Goal: Task Accomplishment & Management: Contribute content

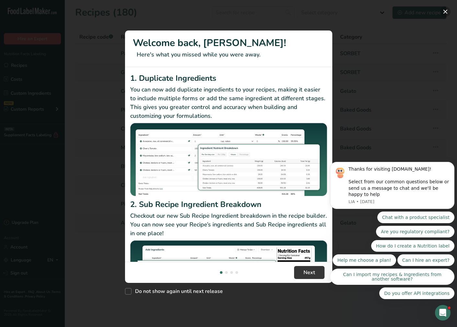
click at [447, 12] on button "New Features" at bounding box center [445, 11] width 10 height 10
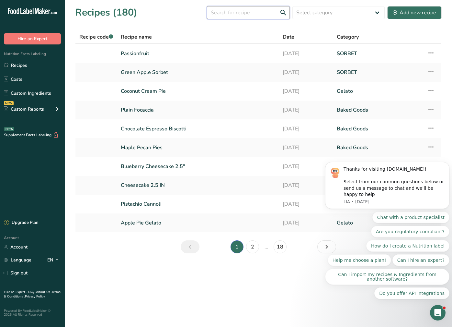
click at [234, 11] on input "text" at bounding box center [248, 12] width 83 height 13
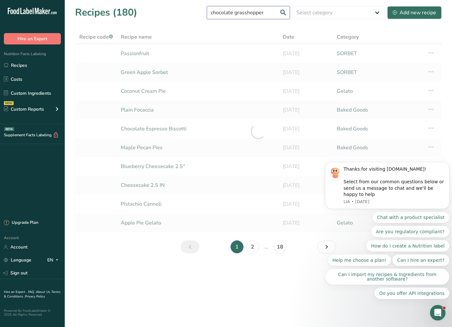
type input "chocolate grasshopper"
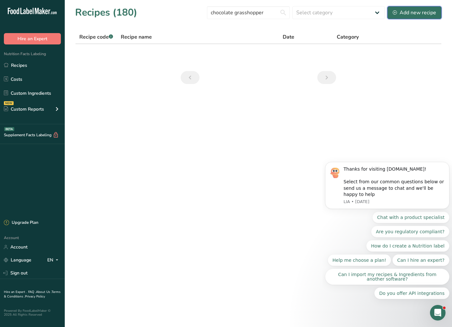
click at [415, 13] on div "Add new recipe" at bounding box center [414, 13] width 43 height 8
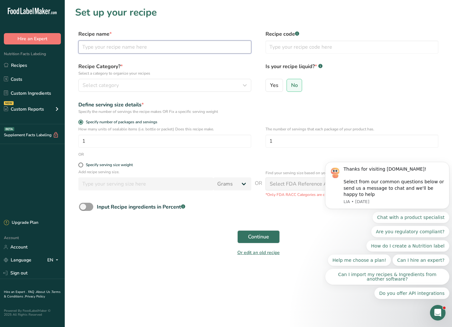
click at [115, 48] on input "text" at bounding box center [164, 47] width 173 height 13
type input "Chocolate Grasshopper"
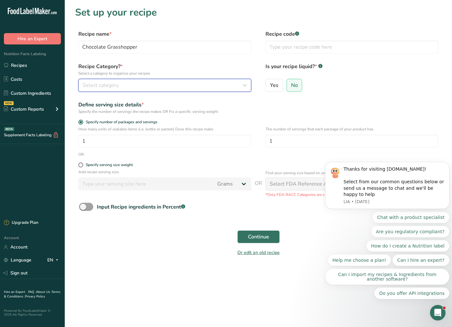
click at [135, 86] on div "Select category" at bounding box center [163, 85] width 161 height 8
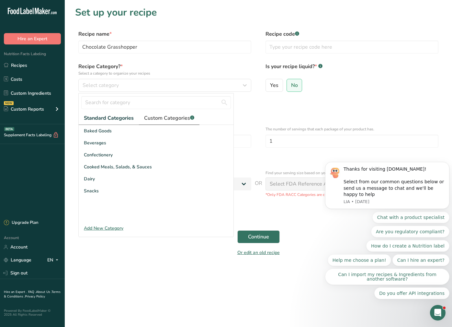
click at [151, 118] on span "Custom Categories .a-a{fill:#347362;}.b-a{fill:#fff;}" at bounding box center [169, 118] width 50 height 8
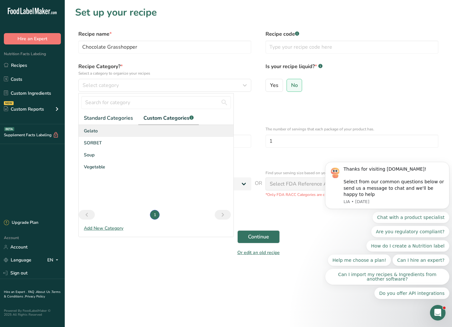
click at [116, 131] on div "Gelato" at bounding box center [156, 131] width 155 height 12
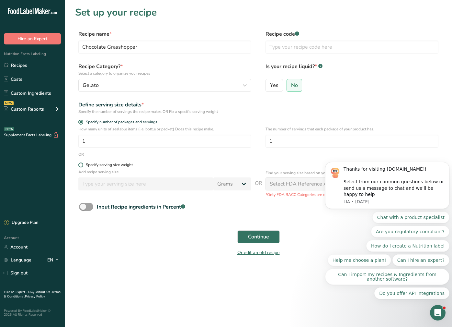
click at [79, 164] on span at bounding box center [80, 164] width 5 height 5
click at [79, 164] on input "Specify serving size weight" at bounding box center [80, 165] width 4 height 4
radio input "true"
radio input "false"
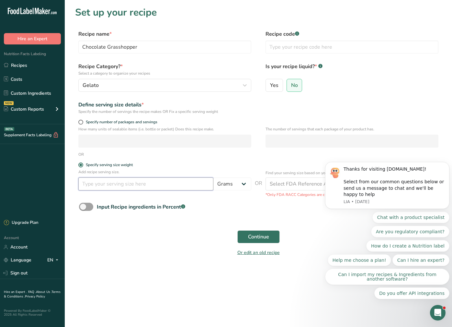
click at [141, 185] on input "number" at bounding box center [145, 183] width 135 height 13
type input "55"
drag, startPoint x: 448, startPoint y: 169, endPoint x: 774, endPoint y: 243, distance: 334.3
click at [448, 165] on icon "Dismiss notification" at bounding box center [448, 164] width 4 height 4
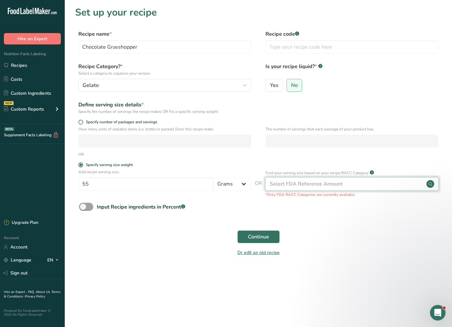
click at [408, 185] on div "Select FDA Reference Amount" at bounding box center [352, 183] width 173 height 13
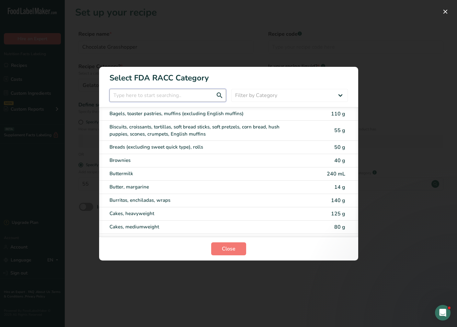
click at [186, 98] on input "RACC Category Selection Modal" at bounding box center [168, 95] width 117 height 13
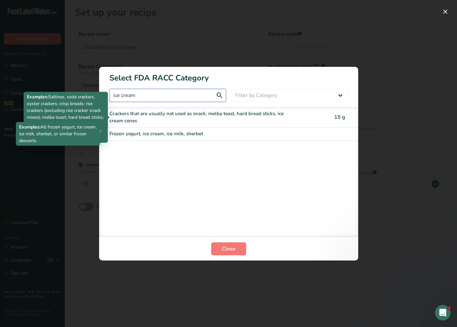
type input "ice cream"
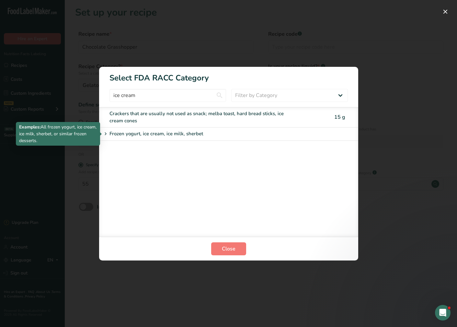
click at [204, 132] on div "Frozen yogurt, ice cream, ice milk, sherbet" at bounding box center [204, 134] width 205 height 8
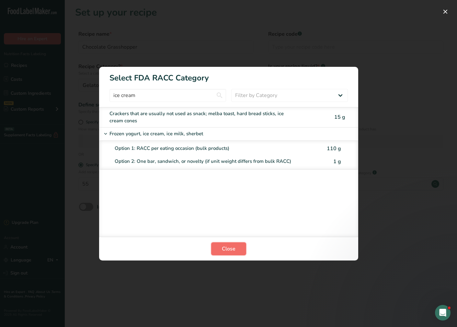
click at [227, 248] on span "Close" at bounding box center [229, 249] width 14 height 8
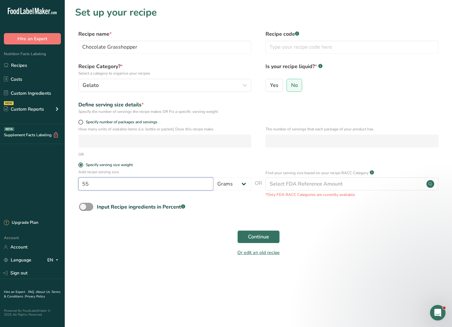
click at [144, 182] on input "55" at bounding box center [145, 183] width 135 height 13
type input "5"
type input "110"
click at [238, 230] on button "Continue" at bounding box center [259, 236] width 42 height 13
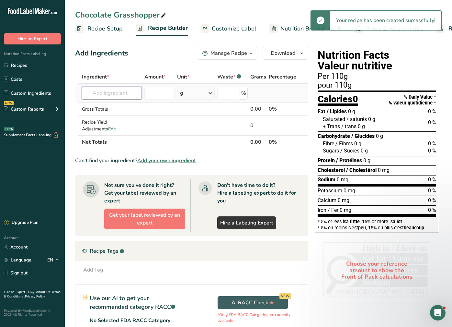
click at [113, 93] on input "text" at bounding box center [112, 93] width 60 height 13
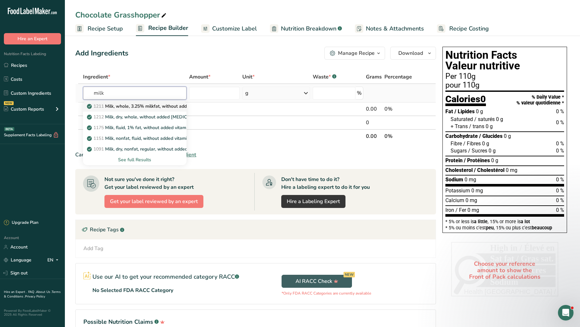
type input "milk"
click at [162, 108] on p "1211 Milk, whole, 3.25% milkfat, without added vitamin A and [MEDICAL_DATA]" at bounding box center [174, 106] width 173 height 7
type input "Milk, whole, 3.25% milkfat, without added vitamin A and [MEDICAL_DATA]"
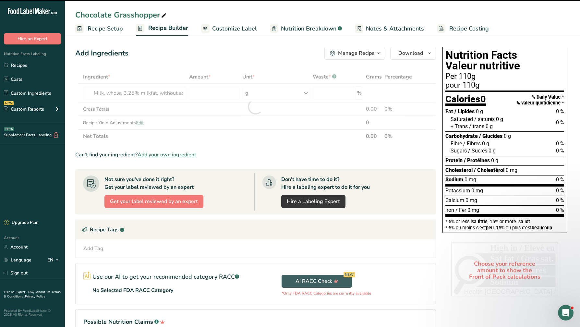
type input "0"
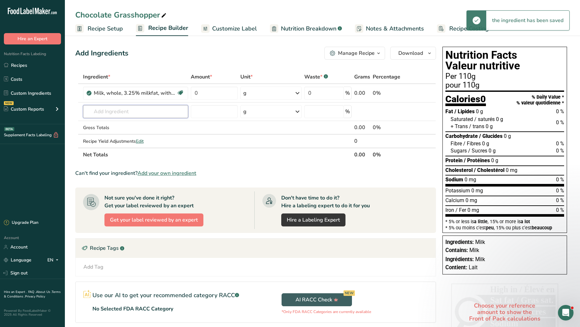
click at [127, 110] on input "text" at bounding box center [135, 111] width 105 height 13
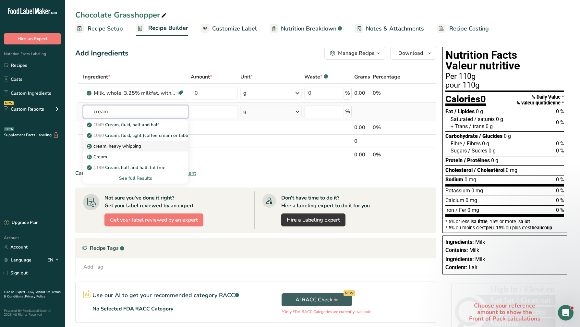
type input "cream"
click at [134, 144] on p "cream, heavy whipping" at bounding box center [114, 146] width 53 height 7
type input "cream, heavy whipping"
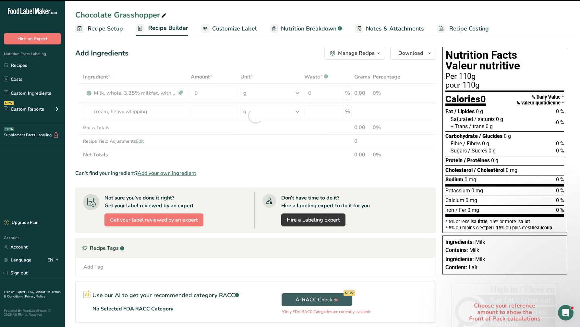
type input "0"
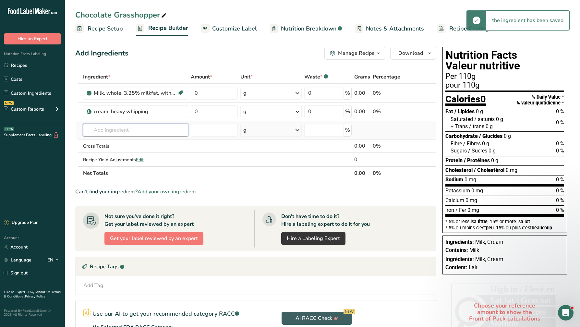
click at [133, 131] on input "text" at bounding box center [135, 129] width 105 height 13
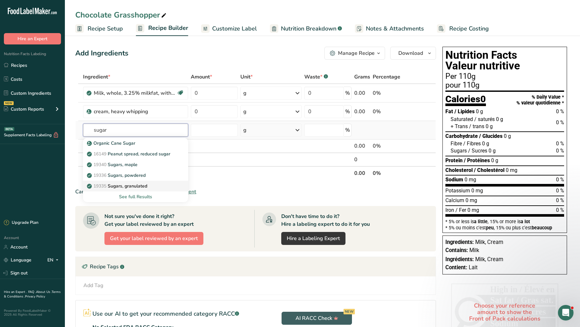
type input "sugar"
click at [141, 185] on p "19335 [GEOGRAPHIC_DATA], granulated" at bounding box center [117, 185] width 59 height 7
type input "Sugars, granulated"
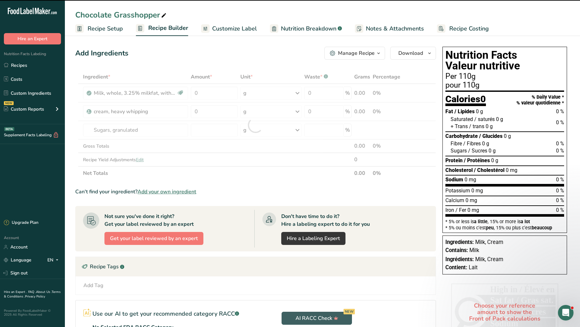
type input "0"
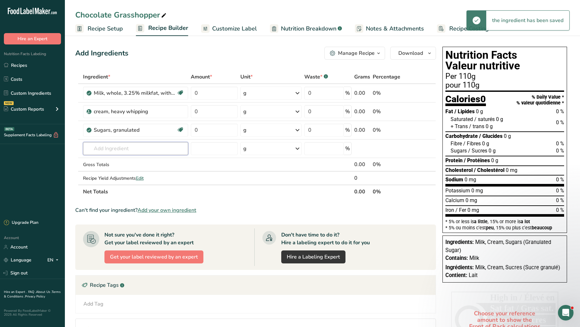
click at [131, 148] on input "text" at bounding box center [135, 148] width 105 height 13
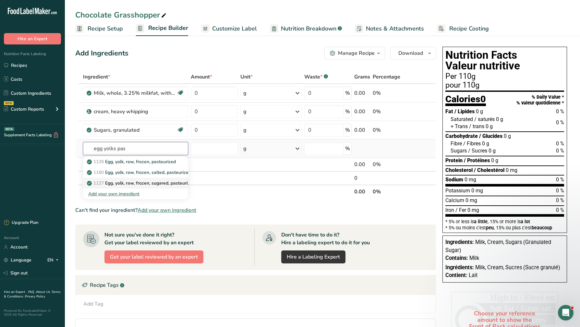
type input "egg yolks pas"
click at [135, 179] on link "1127 Egg, yolk, raw, frozen, sugared, pasteurized" at bounding box center [135, 183] width 105 height 11
type input "Egg, yolk, raw, frozen, sugared, pasteurized"
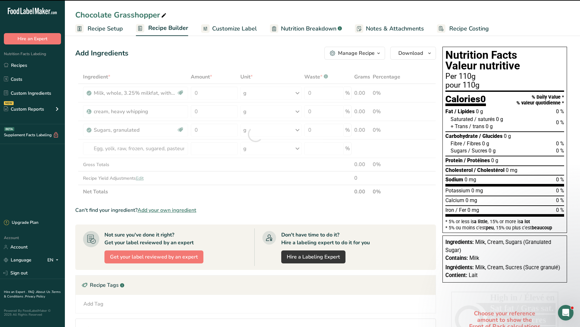
type input "0"
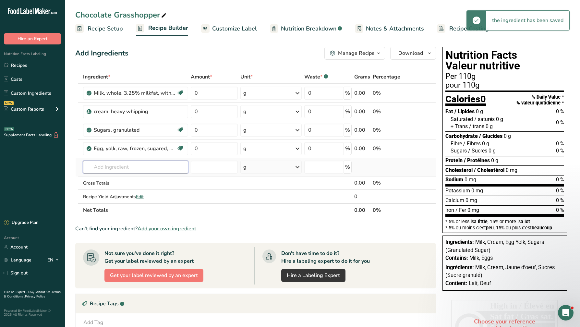
click at [132, 169] on input "text" at bounding box center [135, 166] width 105 height 13
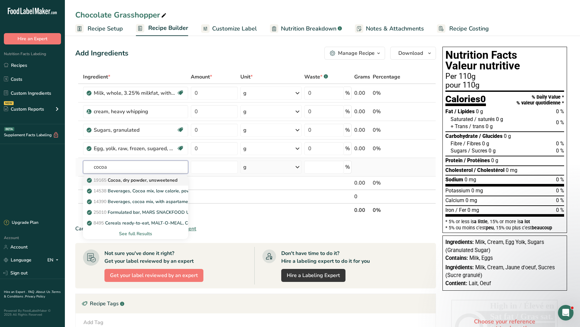
type input "cocoa"
click at [135, 180] on p "19165 Cocoa, dry powder, unsweetened" at bounding box center [132, 180] width 89 height 7
type input "Cocoa, dry powder, unsweetened"
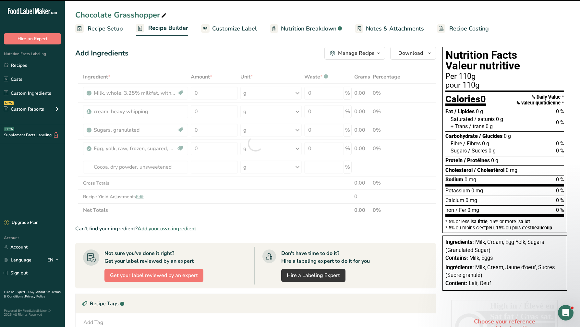
type input "0"
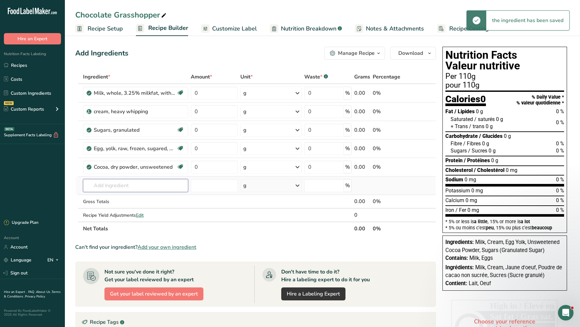
click at [123, 187] on input "text" at bounding box center [135, 185] width 105 height 13
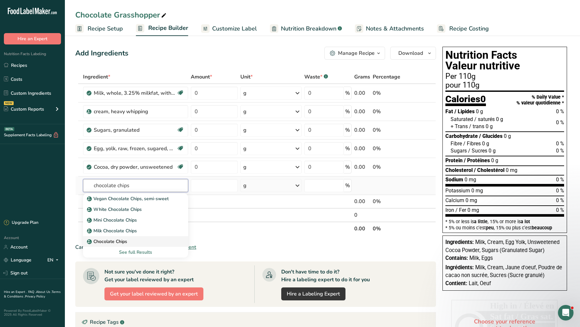
type input "chocolate chips"
click at [135, 240] on div "Chocolate Chips" at bounding box center [130, 241] width 84 height 7
type input "Chocolate Chips"
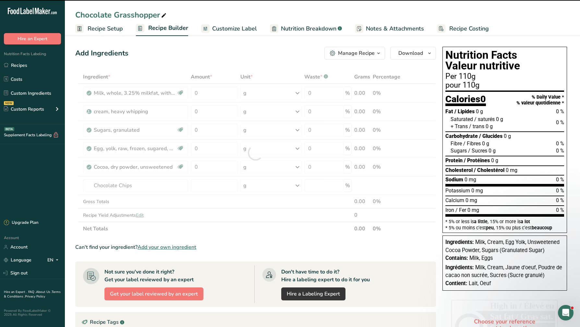
type input "0"
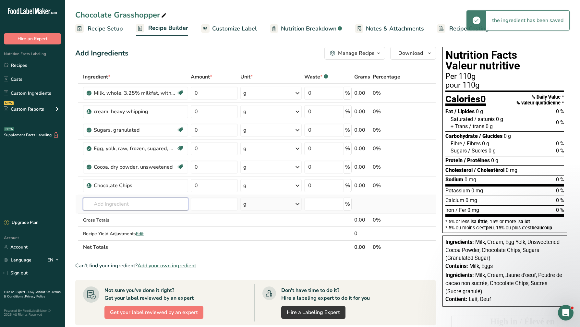
click at [125, 204] on input "text" at bounding box center [135, 203] width 105 height 13
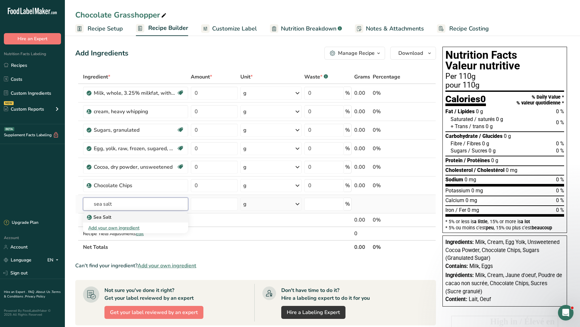
type input "sea salt"
click at [133, 215] on div "Sea Salt" at bounding box center [130, 217] width 84 height 7
type input "Sea Salt"
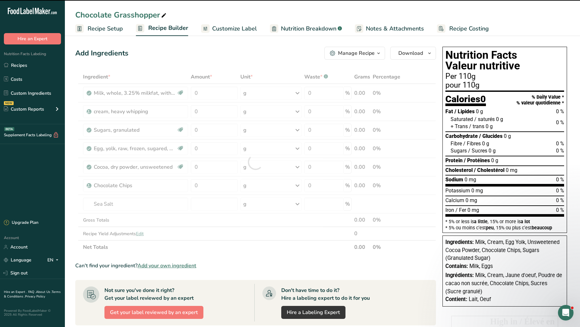
type input "0"
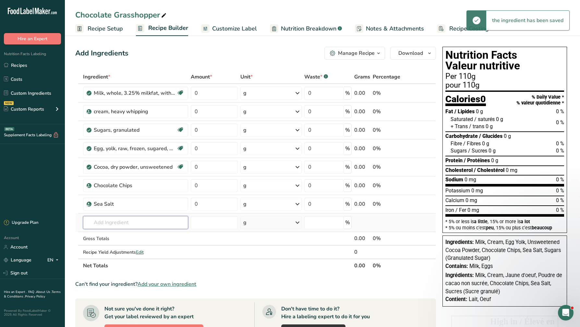
click at [132, 223] on input "text" at bounding box center [135, 222] width 105 height 13
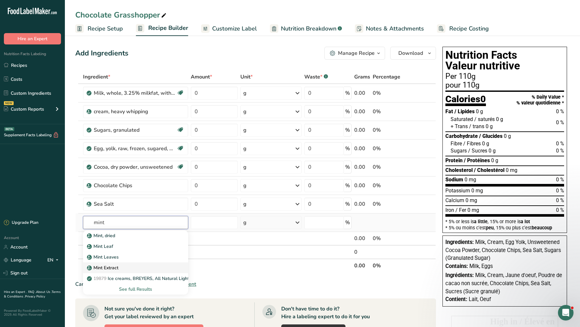
type input "mint"
click at [126, 264] on div "Mint Extract" at bounding box center [130, 267] width 84 height 7
type input "Mint Extract"
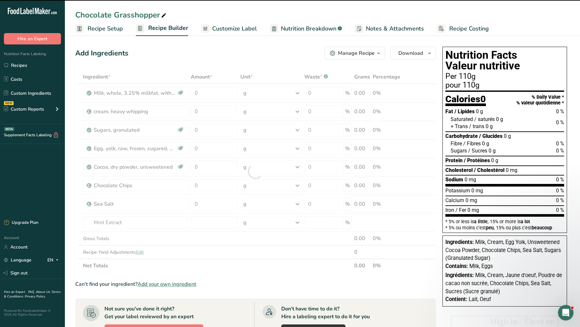
type input "0"
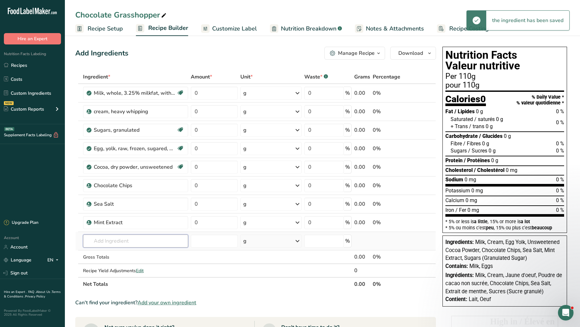
click at [127, 240] on input "text" at bounding box center [135, 240] width 105 height 13
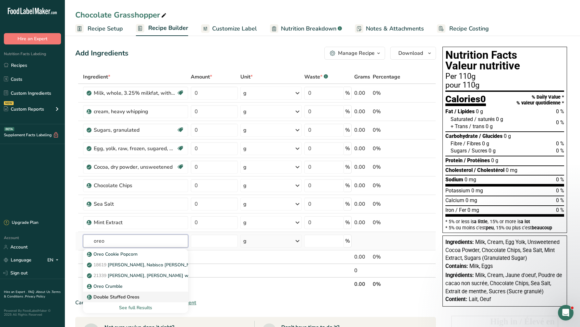
type input "oreo"
click at [133, 300] on link "Double Stuffed Oreos" at bounding box center [135, 296] width 105 height 11
type input "Double Stuffed Oreos"
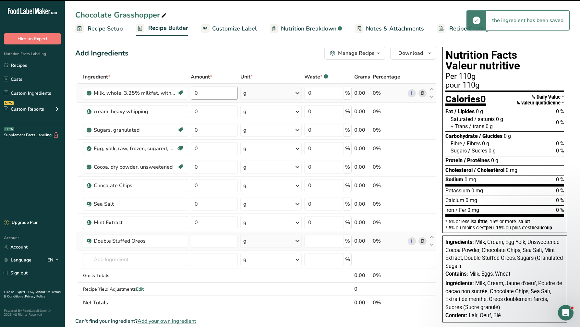
type input "0"
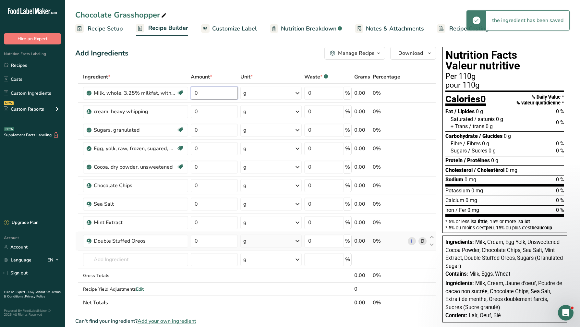
drag, startPoint x: 213, startPoint y: 95, endPoint x: 179, endPoint y: 78, distance: 37.8
click at [179, 78] on table "Ingredient * Amount * Unit * Waste * .a-a{fill:#347362;}.b-a{fill:#fff;} Grams …" at bounding box center [255, 189] width 360 height 239
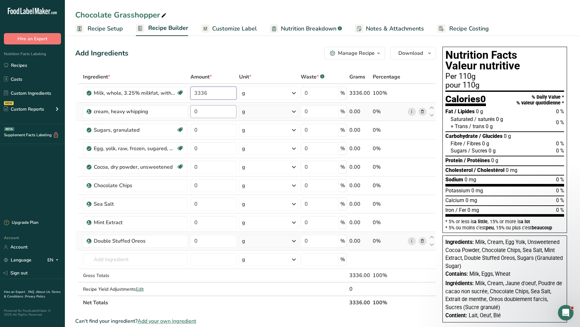
type input "3336"
click at [208, 112] on div "Ingredient * Amount * Unit * Waste * .a-a{fill:#347362;}.b-a{fill:#fff;} Grams …" at bounding box center [255, 189] width 360 height 239
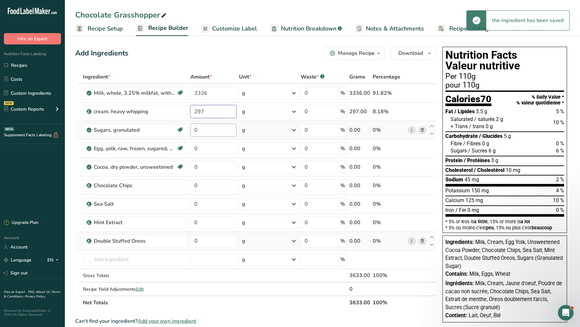
type input "297"
click at [209, 129] on div "Ingredient * Amount * Unit * Waste * .a-a{fill:#347362;}.b-a{fill:#fff;} Grams …" at bounding box center [255, 189] width 360 height 239
type input "867"
click at [206, 148] on div "Ingredient * Amount * Unit * Waste * .a-a{fill:#347362;}.b-a{fill:#fff;} Grams …" at bounding box center [255, 189] width 360 height 239
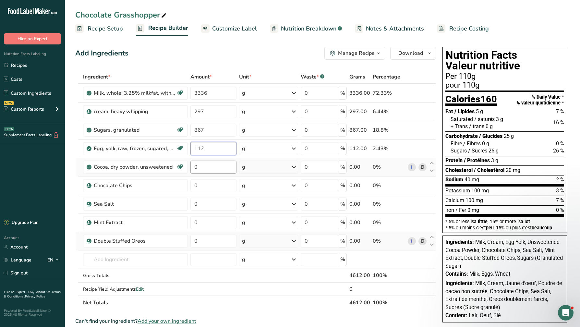
type input "112"
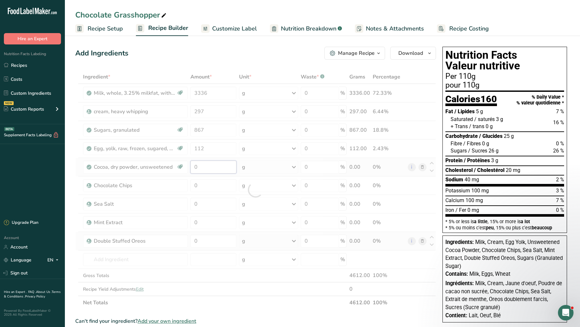
click at [205, 165] on div "Ingredient * Amount * Unit * Waste * .a-a{fill:#347362;}.b-a{fill:#fff;} Grams …" at bounding box center [255, 189] width 360 height 239
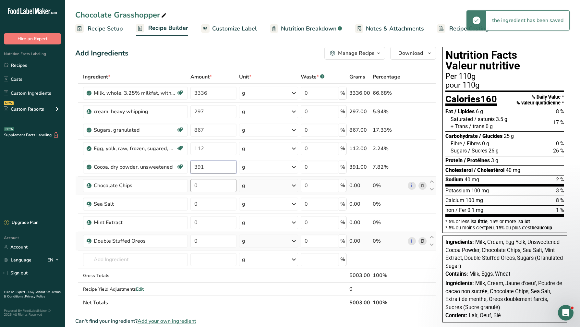
type input "391"
click at [205, 186] on div "Ingredient * Amount * Unit * Waste * .a-a{fill:#347362;}.b-a{fill:#fff;} Grams …" at bounding box center [255, 189] width 360 height 239
type input "325"
click at [210, 204] on div "Ingredient * Amount * Unit * Waste * .a-a{fill:#347362;}.b-a{fill:#fff;} Grams …" at bounding box center [255, 189] width 360 height 239
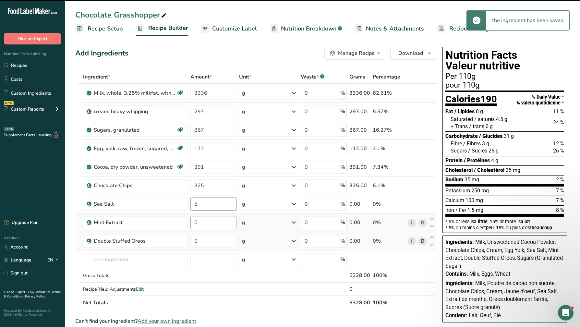
type input "0"
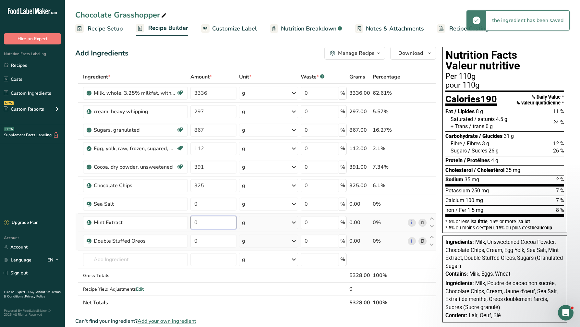
click at [208, 220] on div "Ingredient * Amount * Unit * Waste * .a-a{fill:#347362;}.b-a{fill:#fff;} Grams …" at bounding box center [255, 189] width 360 height 239
type input "180"
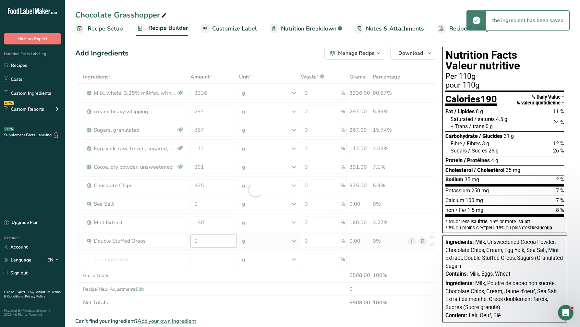
click at [215, 239] on div "Ingredient * Amount * Unit * Waste * .a-a{fill:#347362;}.b-a{fill:#fff;} Grams …" at bounding box center [255, 189] width 360 height 239
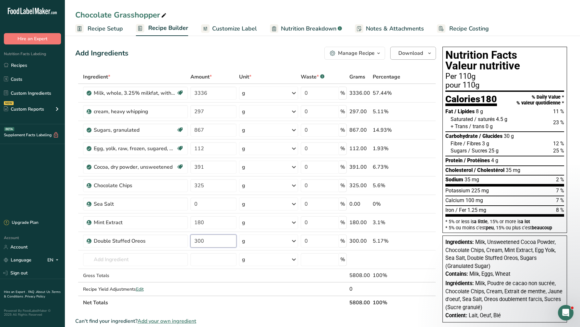
type input "300"
click at [416, 57] on button "Download" at bounding box center [413, 53] width 46 height 13
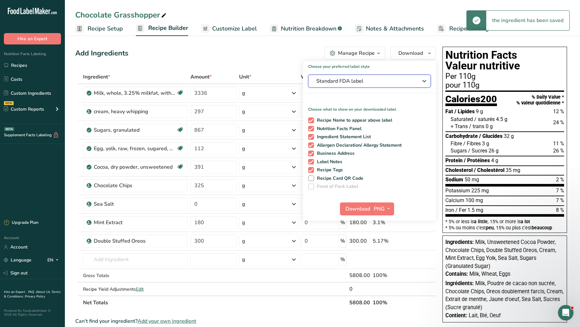
click at [390, 82] on span "Standard FDA label" at bounding box center [364, 81] width 97 height 8
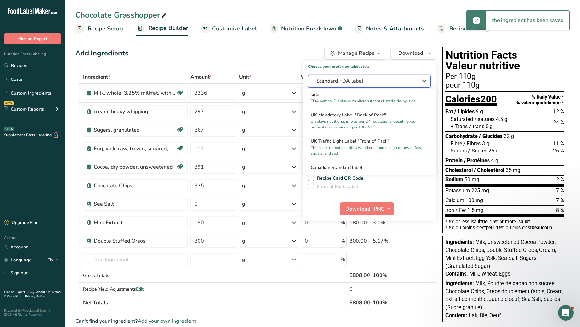
scroll to position [194, 0]
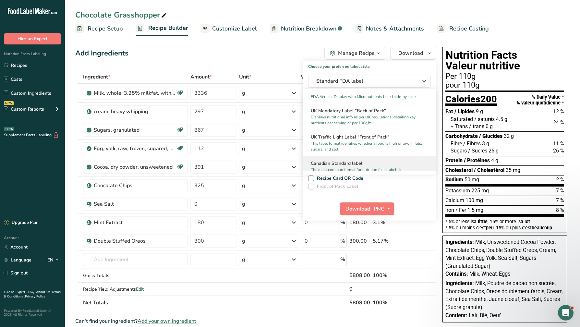
click at [362, 167] on h2 "Canadian Standard label" at bounding box center [369, 163] width 117 height 7
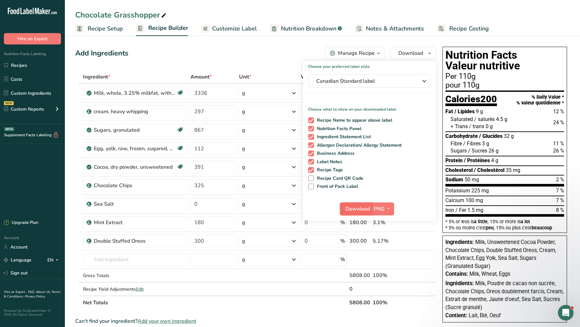
click at [356, 209] on span "Download" at bounding box center [357, 209] width 25 height 8
drag, startPoint x: 24, startPoint y: 64, endPoint x: 368, endPoint y: 64, distance: 344.2
click at [24, 64] on link "Recipes" at bounding box center [32, 65] width 65 height 12
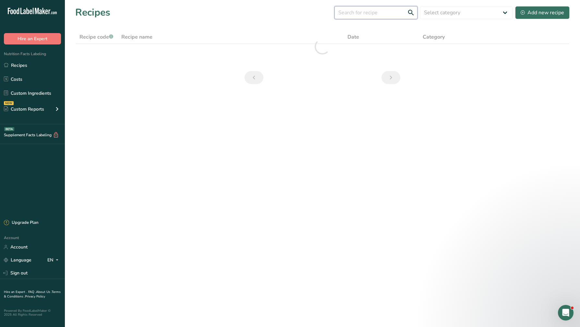
click at [369, 14] on input "text" at bounding box center [375, 12] width 83 height 13
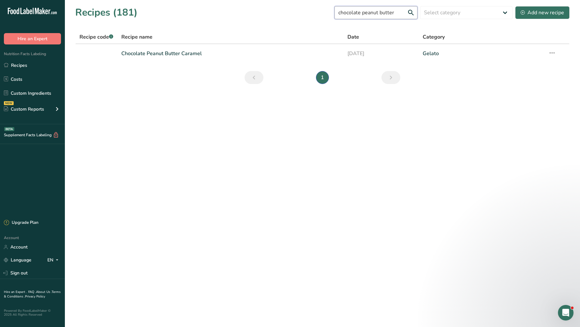
type input "chocolate peanut butter"
click at [207, 53] on link "Chocolate Peanut Butter Caramel" at bounding box center [230, 54] width 218 height 14
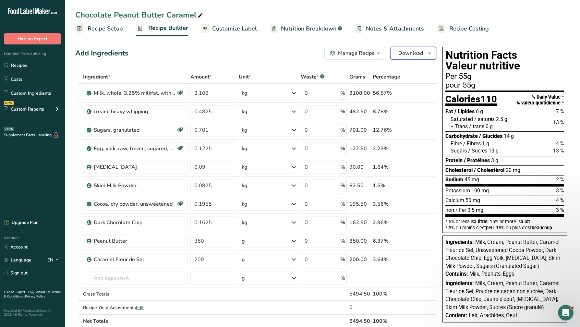
click at [414, 52] on span "Download" at bounding box center [410, 53] width 25 height 8
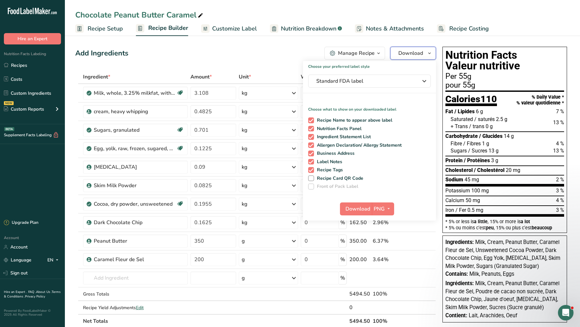
click at [415, 51] on span "Download" at bounding box center [410, 53] width 25 height 8
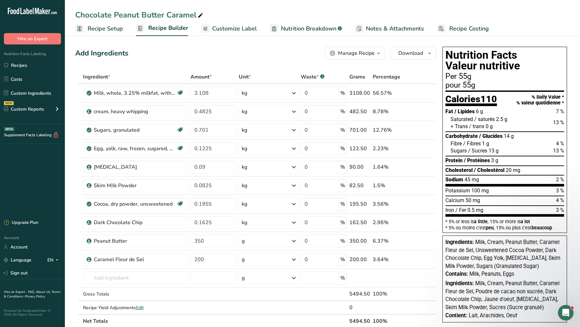
click at [96, 30] on span "Recipe Setup" at bounding box center [105, 28] width 35 height 9
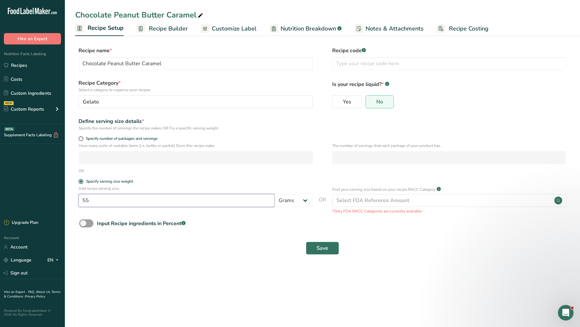
click at [191, 202] on input "55" at bounding box center [176, 200] width 196 height 13
type input "5"
type input "110"
click at [318, 247] on span "Save" at bounding box center [322, 248] width 12 height 8
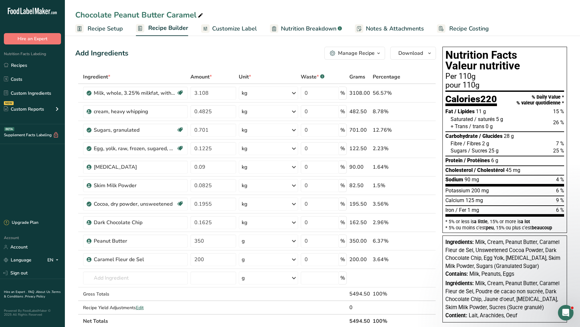
click at [110, 26] on span "Recipe Setup" at bounding box center [105, 28] width 35 height 9
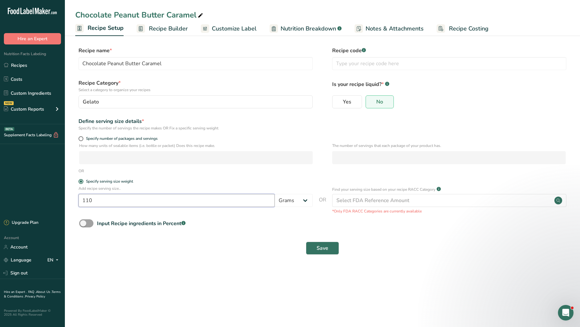
drag, startPoint x: 120, startPoint y: 200, endPoint x: 29, endPoint y: 197, distance: 91.1
click at [29, 197] on div ".a-20{fill:#fff;} Hire an Expert Nutrition Facts Labeling Recipes Costs Custom …" at bounding box center [290, 163] width 580 height 327
type input "55"
click at [313, 247] on button "Save" at bounding box center [322, 247] width 33 height 13
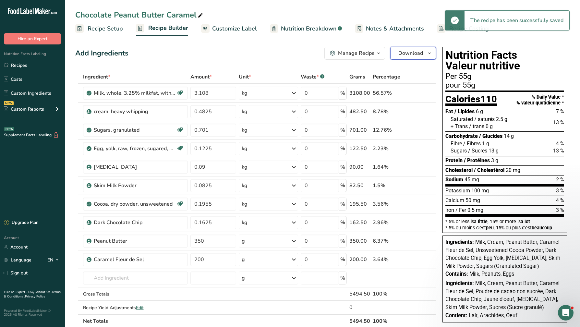
click at [410, 54] on span "Download" at bounding box center [410, 53] width 25 height 8
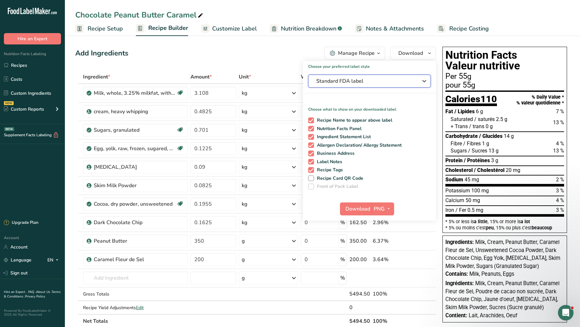
click at [373, 82] on span "Standard FDA label" at bounding box center [364, 81] width 97 height 8
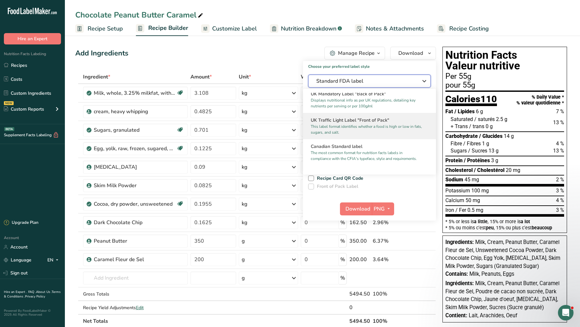
scroll to position [227, 0]
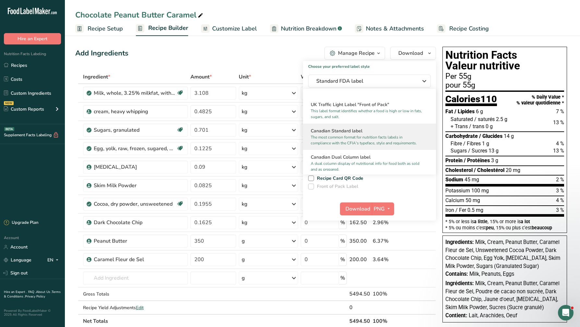
click at [359, 144] on p "The most common format for nutrition facts labels in compliance with the CFIA's…" at bounding box center [366, 140] width 111 height 12
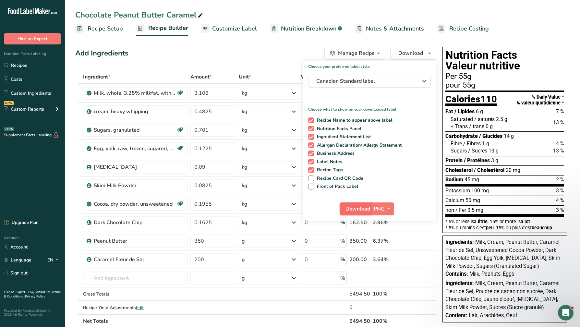
click at [364, 210] on span "Download" at bounding box center [357, 209] width 25 height 8
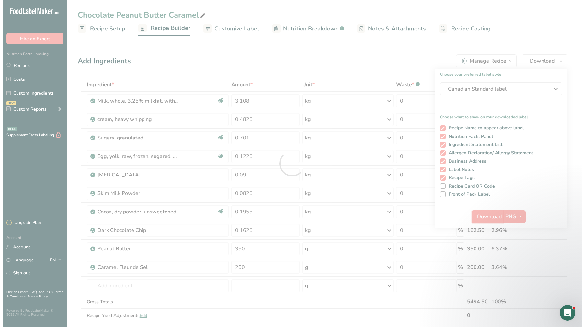
scroll to position [0, 0]
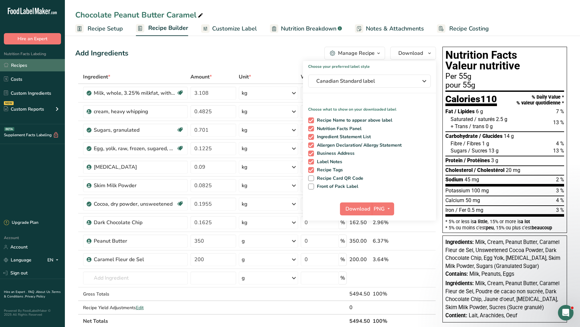
drag, startPoint x: 35, startPoint y: 67, endPoint x: 58, endPoint y: 67, distance: 23.0
click at [35, 67] on link "Recipes" at bounding box center [32, 65] width 65 height 12
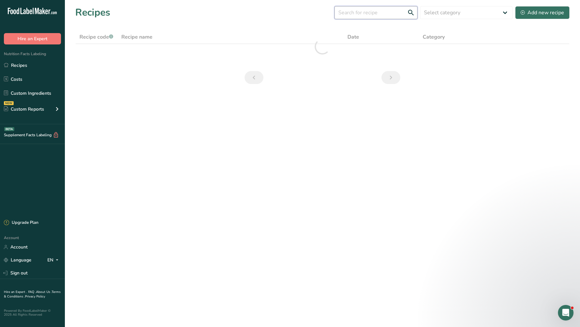
click at [373, 15] on input "text" at bounding box center [375, 12] width 83 height 13
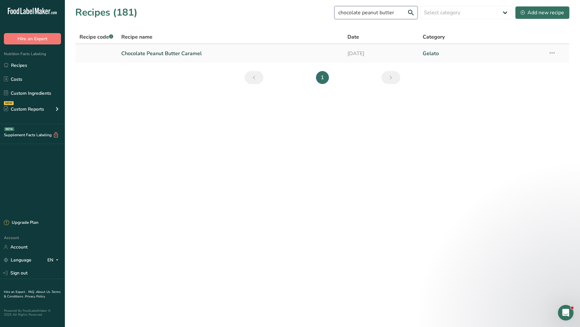
type input "chocolate peanut butter"
click at [257, 54] on link "Chocolate Peanut Butter Caramel" at bounding box center [230, 54] width 218 height 14
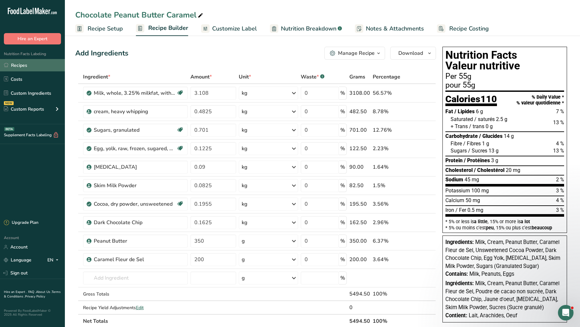
click at [43, 62] on link "Recipes" at bounding box center [32, 65] width 65 height 12
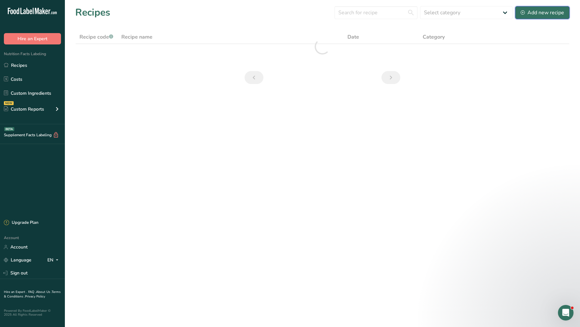
click at [452, 12] on div "Add new recipe" at bounding box center [541, 13] width 43 height 8
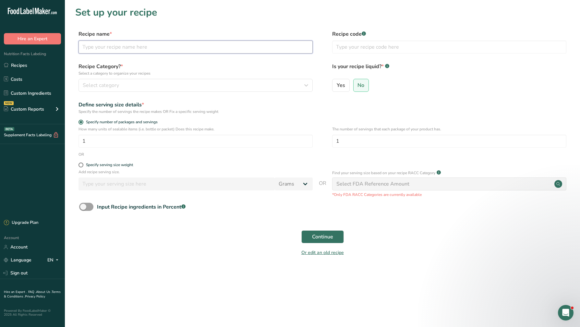
click at [198, 46] on input "text" at bounding box center [195, 47] width 234 height 13
click at [129, 47] on input "Chocolate Peanut butter" at bounding box center [195, 47] width 234 height 13
type input "Chocolate Peanut Butter"
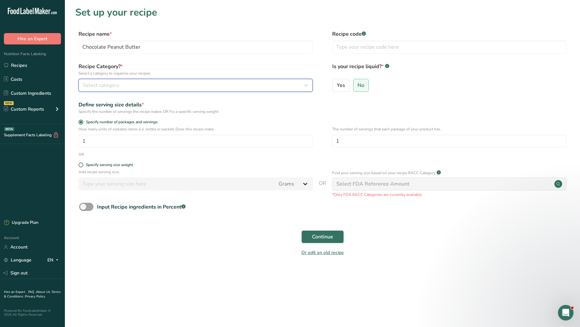
drag, startPoint x: 134, startPoint y: 87, endPoint x: 141, endPoint y: 101, distance: 15.4
click at [134, 88] on div "Select category" at bounding box center [194, 85] width 222 height 8
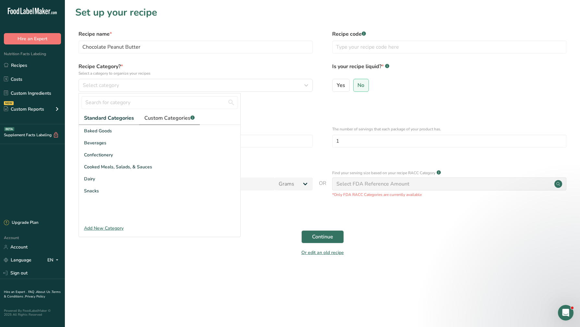
click at [157, 120] on span "Custom Categories .a-a{fill:#347362;}.b-a{fill:#fff;}" at bounding box center [169, 118] width 50 height 8
click at [140, 135] on div "Gelato" at bounding box center [159, 131] width 161 height 12
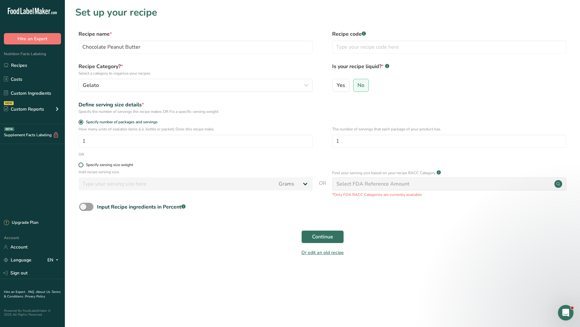
click at [81, 167] on span at bounding box center [80, 164] width 5 height 5
click at [81, 167] on input "Specify serving size weight" at bounding box center [80, 165] width 4 height 4
radio input "true"
radio input "false"
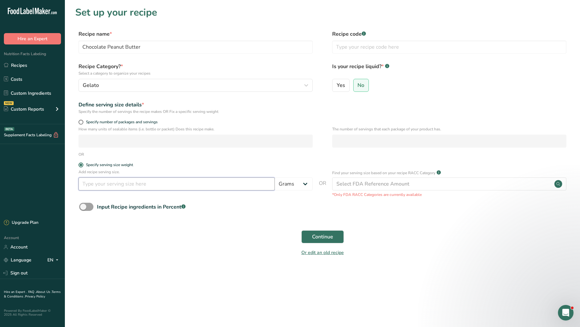
click at [99, 186] on input "number" at bounding box center [176, 183] width 196 height 13
type input "55"
click at [329, 236] on span "Continue" at bounding box center [322, 237] width 21 height 8
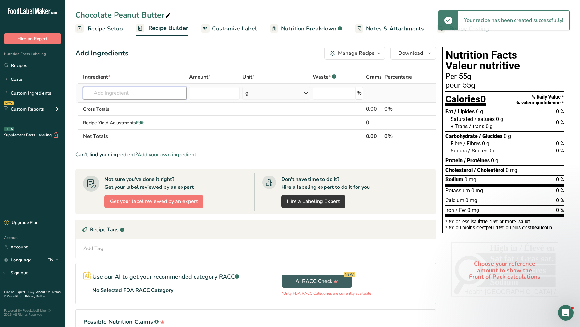
click at [152, 89] on input "text" at bounding box center [134, 93] width 103 height 13
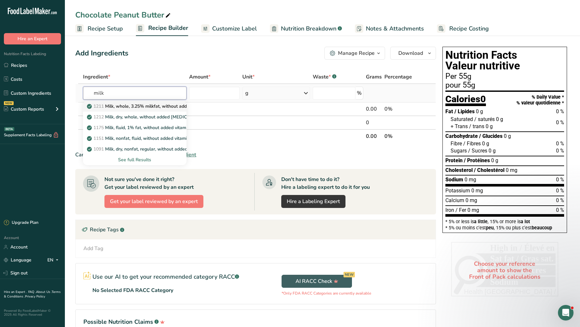
type input "milk"
click at [162, 105] on p "1211 Milk, whole, 3.25% milkfat, without added vitamin A and [MEDICAL_DATA]" at bounding box center [174, 106] width 173 height 7
type input "Milk, whole, 3.25% milkfat, without added vitamin A and [MEDICAL_DATA]"
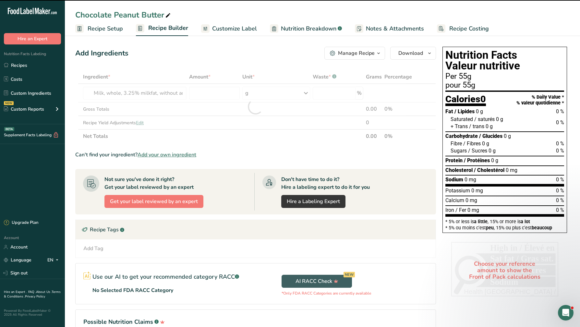
type input "0"
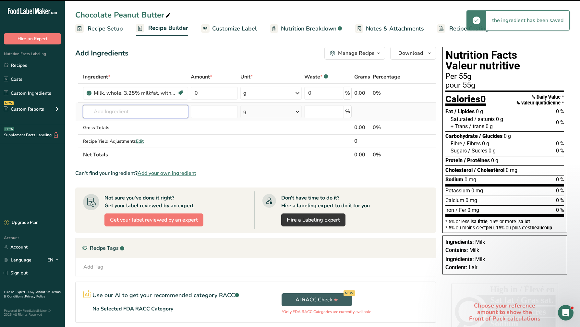
click at [156, 111] on input "text" at bounding box center [135, 111] width 105 height 13
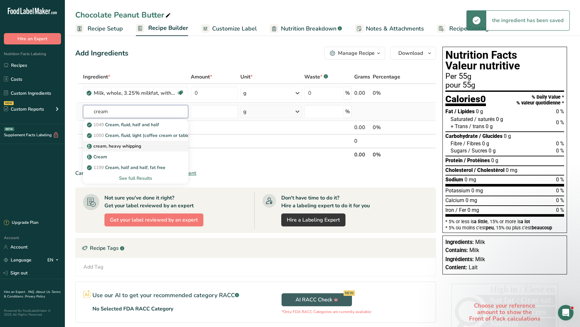
type input "cream"
click at [152, 143] on div "cream, heavy whipping" at bounding box center [130, 146] width 84 height 7
type input "cream, heavy whipping"
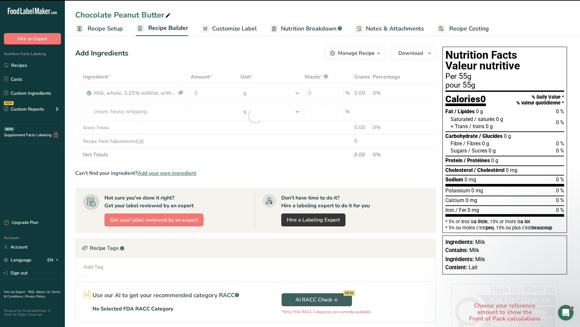
type input "0"
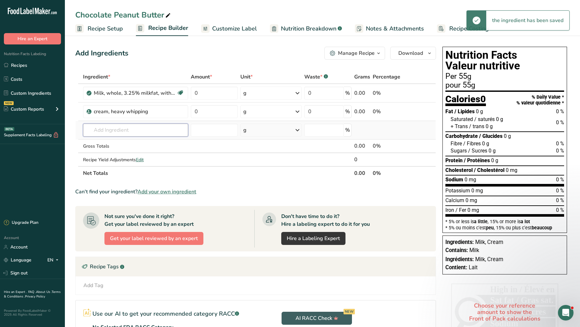
click at [139, 129] on input "text" at bounding box center [135, 129] width 105 height 13
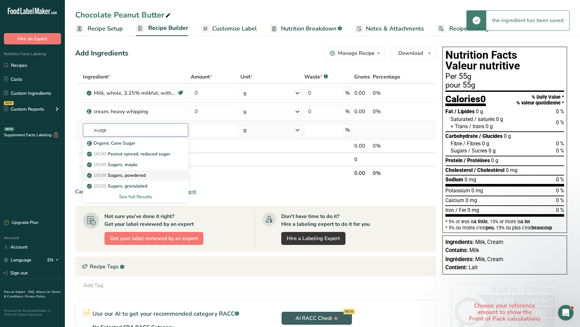
type input "suagr"
click at [141, 180] on link "19336 Sugars, powdered" at bounding box center [135, 175] width 105 height 11
type input "Sugars, powdered"
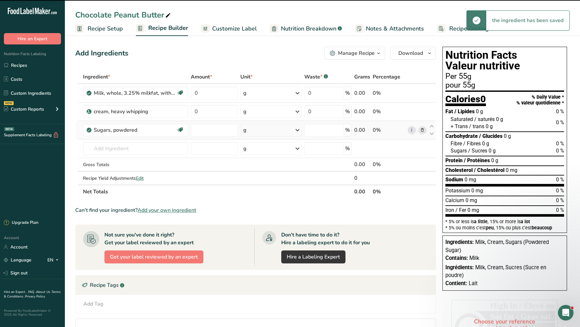
type input "0"
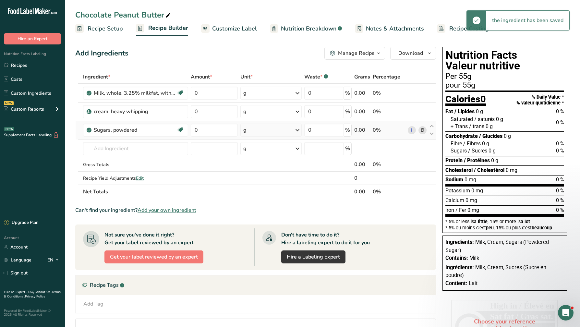
click at [423, 130] on icon at bounding box center [422, 130] width 5 height 7
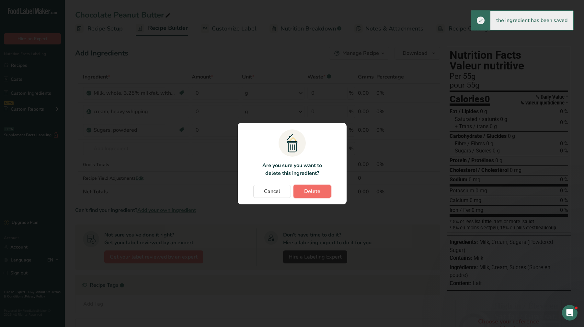
click at [322, 192] on button "Delete" at bounding box center [313, 191] width 38 height 13
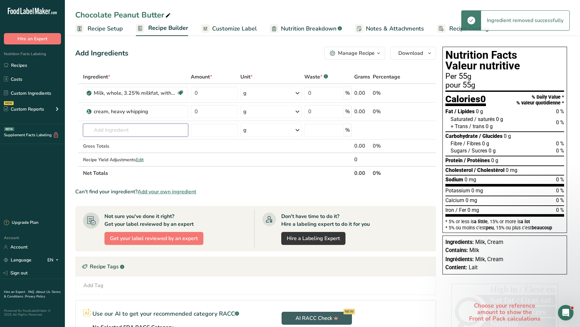
click at [147, 129] on input "text" at bounding box center [135, 129] width 105 height 13
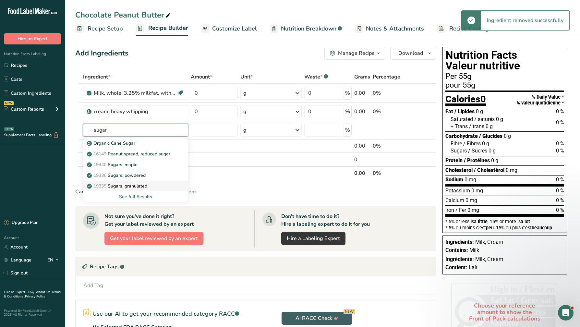
type input "sugar"
click at [149, 182] on link "19335 [GEOGRAPHIC_DATA], granulated" at bounding box center [135, 186] width 105 height 11
type input "Sugars, granulated"
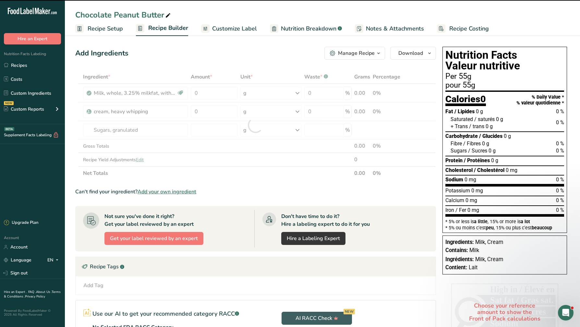
type input "0"
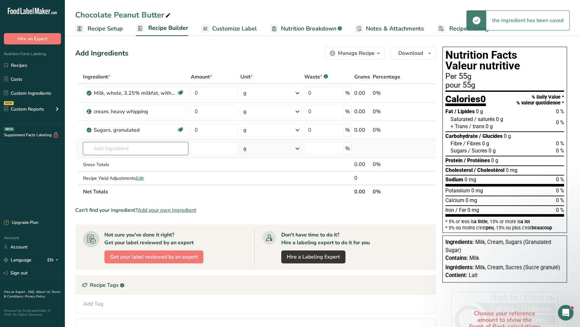
click at [138, 148] on input "text" at bounding box center [135, 148] width 105 height 13
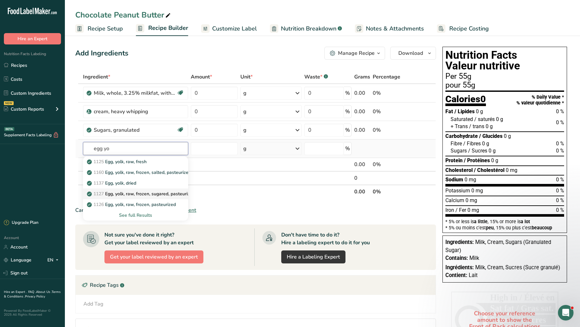
type input "egg yo"
click at [155, 196] on p "1127 Egg, yolk, raw, frozen, sugared, pasteurized" at bounding box center [141, 193] width 107 height 7
type input "Egg, yolk, raw, frozen, sugared, pasteurized"
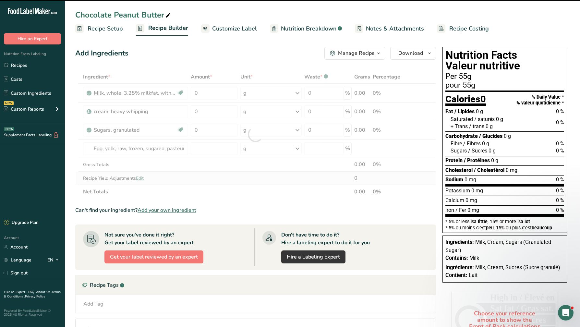
type input "0"
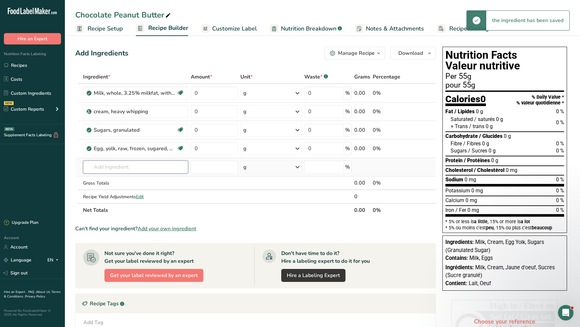
click at [137, 170] on input "text" at bounding box center [135, 166] width 105 height 13
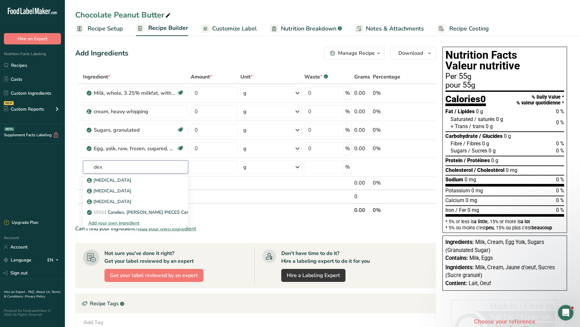
drag, startPoint x: 49, startPoint y: 168, endPoint x: 42, endPoint y: 168, distance: 7.5
click at [42, 168] on div ".a-20{fill:#fff;} Hire an Expert Nutrition Facts Labeling Recipes Costs Custom …" at bounding box center [290, 219] width 580 height 439
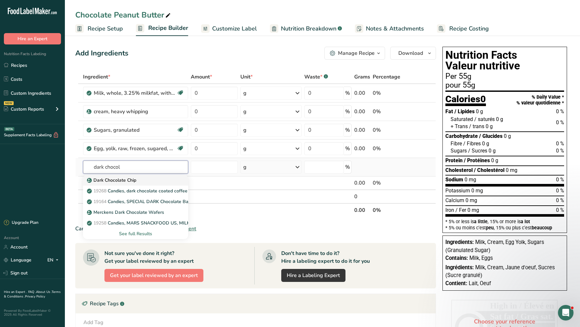
type input "dark chocol"
click at [129, 180] on p "Dark Chocolate Chip" at bounding box center [112, 180] width 48 height 7
type input "Dark Chocolate Chip"
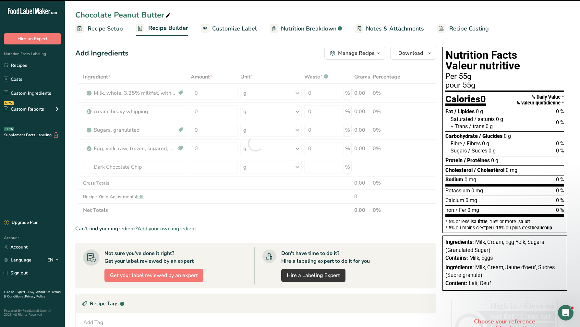
type input "0"
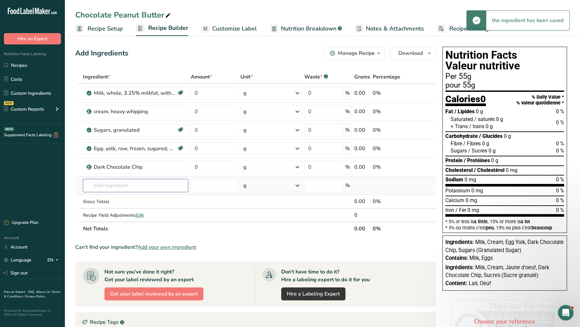
click at [130, 189] on input "text" at bounding box center [135, 185] width 105 height 13
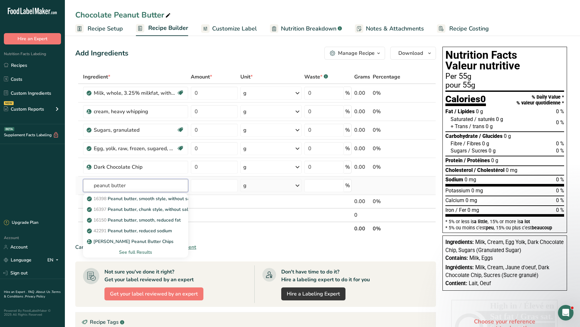
type input "peanut butter"
click at [129, 250] on div "See full Results" at bounding box center [135, 252] width 95 height 7
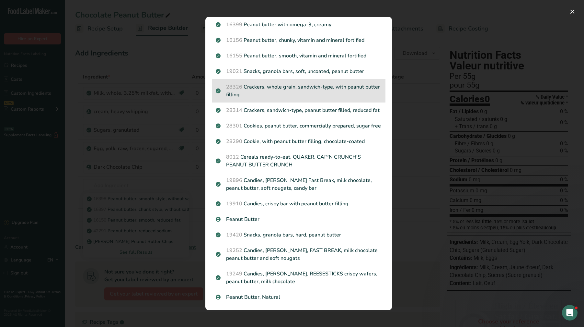
scroll to position [486, 0]
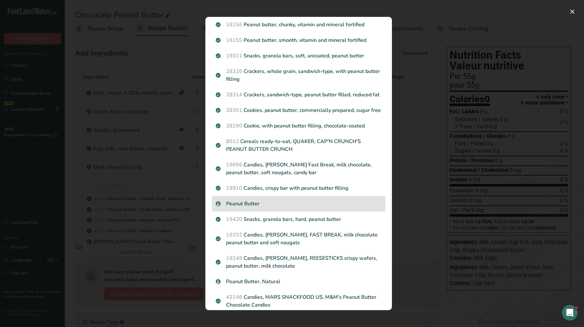
click at [320, 207] on p "Peanut Butter" at bounding box center [299, 204] width 166 height 8
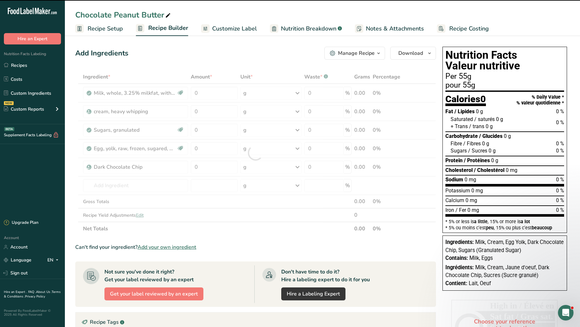
type input "0"
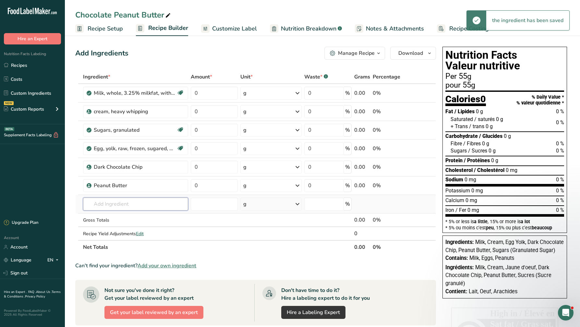
click at [158, 207] on input "text" at bounding box center [135, 203] width 105 height 13
drag, startPoint x: 211, startPoint y: 90, endPoint x: 159, endPoint y: 79, distance: 53.0
click at [159, 79] on table "Ingredient * Amount * Unit * Waste * .a-a{fill:#347362;}.b-a{fill:#fff;} Grams …" at bounding box center [255, 162] width 360 height 184
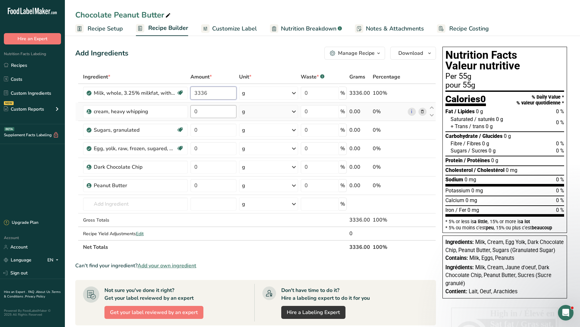
type input "3336"
click at [204, 113] on div "Ingredient * Amount * Unit * Waste * .a-a{fill:#347362;}.b-a{fill:#fff;} Grams …" at bounding box center [255, 162] width 360 height 184
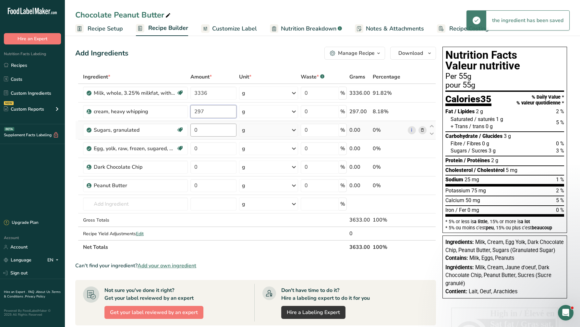
type input "297"
click at [210, 127] on div "Ingredient * Amount * Unit * Waste * .a-a{fill:#347362;}.b-a{fill:#fff;} Grams …" at bounding box center [255, 162] width 360 height 184
type input "867"
click at [232, 150] on div "Ingredient * Amount * Unit * Waste * .a-a{fill:#347362;}.b-a{fill:#fff;} Grams …" at bounding box center [255, 162] width 360 height 184
type input "112"
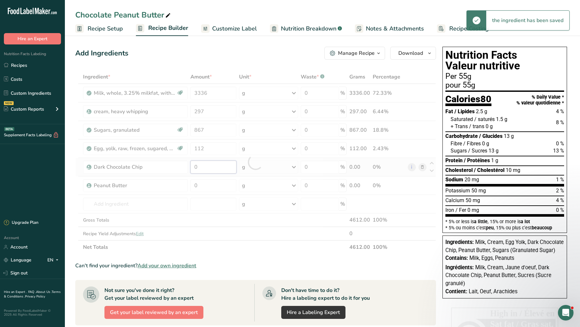
click at [228, 163] on div "Ingredient * Amount * Unit * Waste * .a-a{fill:#347362;}.b-a{fill:#fff;} Grams …" at bounding box center [255, 162] width 360 height 184
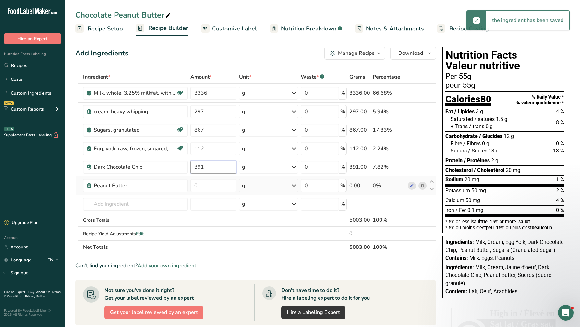
type input "391"
click at [227, 178] on div "Ingredient * Amount * Unit * Waste * .a-a{fill:#347362;}.b-a{fill:#fff;} Grams …" at bounding box center [255, 162] width 360 height 184
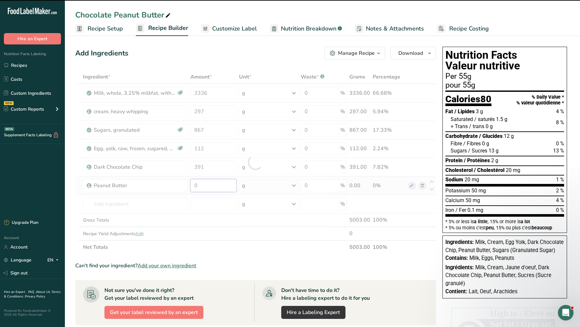
click at [228, 179] on input "0" at bounding box center [213, 185] width 46 height 13
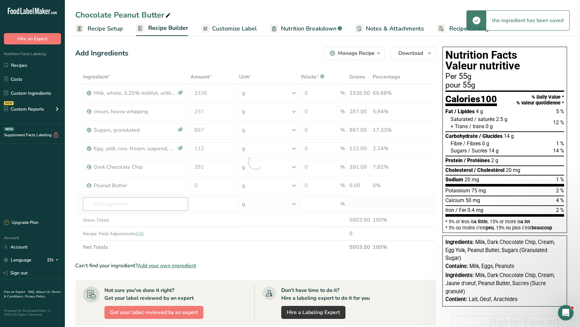
click at [123, 204] on div "Ingredient * Amount * Unit * Waste * .a-a{fill:#347362;}.b-a{fill:#fff;} Grams …" at bounding box center [255, 162] width 360 height 184
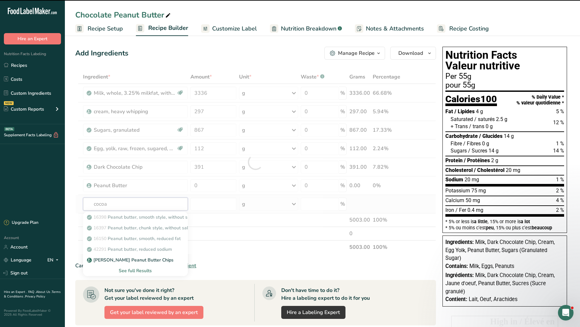
type input "cocoa"
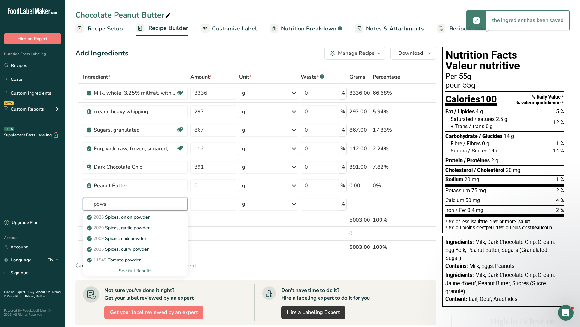
drag, startPoint x: 120, startPoint y: 204, endPoint x: -28, endPoint y: 199, distance: 147.9
click at [0, 199] on html ".a-20{fill:#fff;} Hire an Expert Nutrition Facts Labeling Recipes Costs Custom …" at bounding box center [290, 238] width 580 height 476
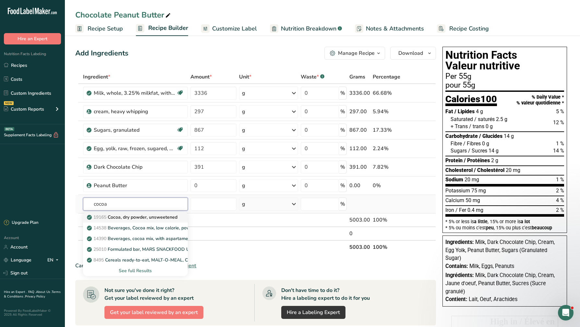
type input "cocoa"
click at [136, 220] on p "19165 Cocoa, dry powder, unsweetened" at bounding box center [132, 217] width 89 height 7
type input "Cocoa, dry powder, unsweetened"
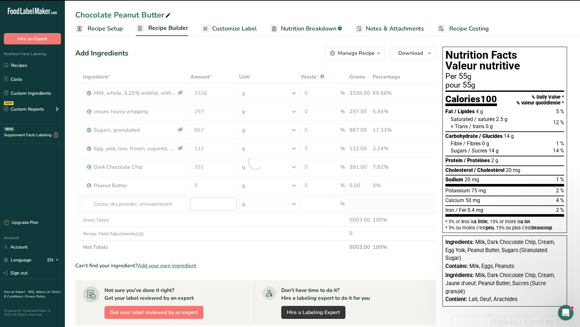
type input "0"
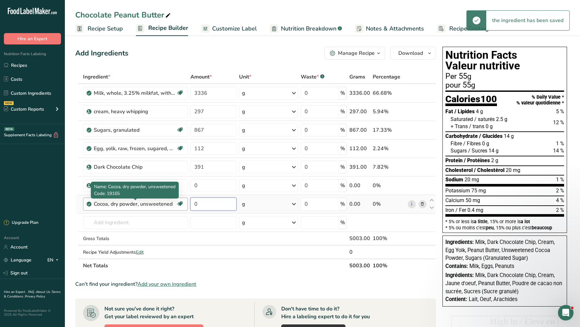
drag, startPoint x: 215, startPoint y: 204, endPoint x: 153, endPoint y: 200, distance: 62.0
click at [150, 202] on tr "Cocoa, dry powder, unsweetened Dairy free Gluten free Vegan Vegetarian Soy free…" at bounding box center [256, 204] width 360 height 18
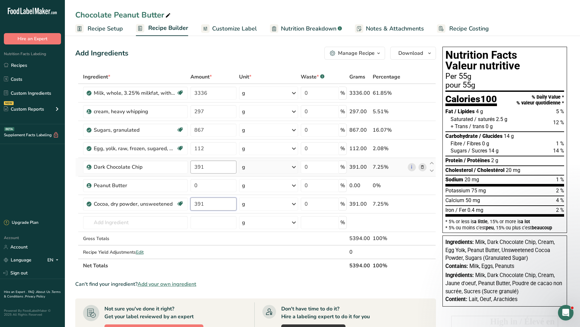
type input "391"
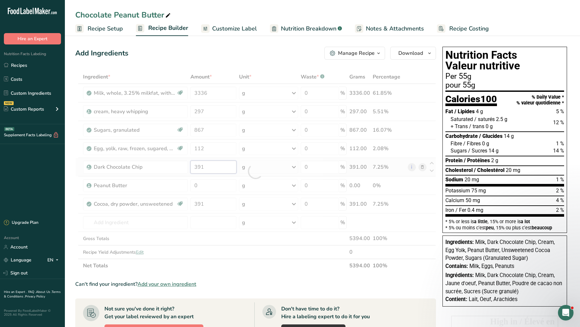
click at [219, 164] on div "Ingredient * Amount * Unit * Waste * .a-a{fill:#347362;}.b-a{fill:#fff;} Grams …" at bounding box center [255, 171] width 360 height 202
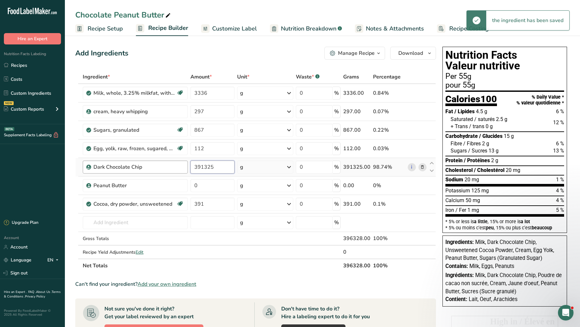
drag, startPoint x: 204, startPoint y: 167, endPoint x: 115, endPoint y: 162, distance: 89.6
click at [114, 162] on tr "Dark Chocolate Chip 391325 g Weight Units g kg mg See more Volume Units l Volum…" at bounding box center [256, 167] width 360 height 18
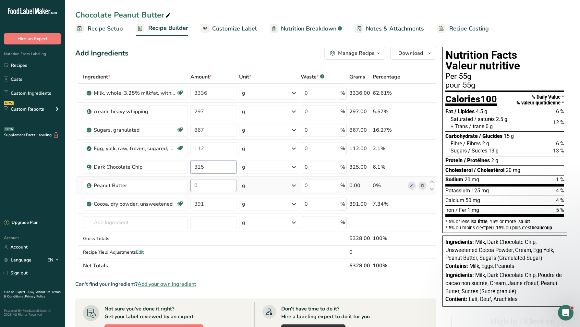
type input "325"
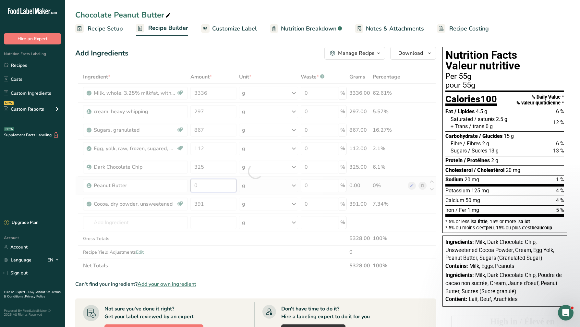
click at [221, 187] on div "Ingredient * Amount * Unit * Waste * .a-a{fill:#347362;}.b-a{fill:#fff;} Grams …" at bounding box center [255, 171] width 360 height 202
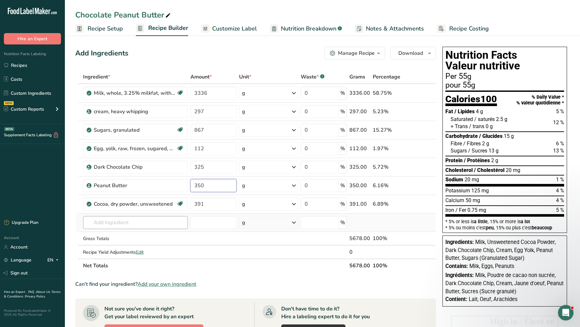
type input "350"
click at [174, 220] on div "Ingredient * Amount * Unit * Waste * .a-a{fill:#347362;}.b-a{fill:#fff;} Grams …" at bounding box center [255, 171] width 360 height 202
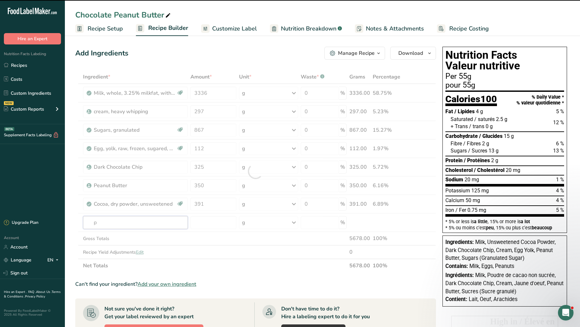
type input "pe"
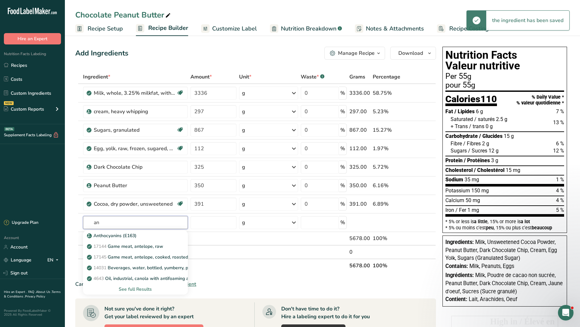
type input "a"
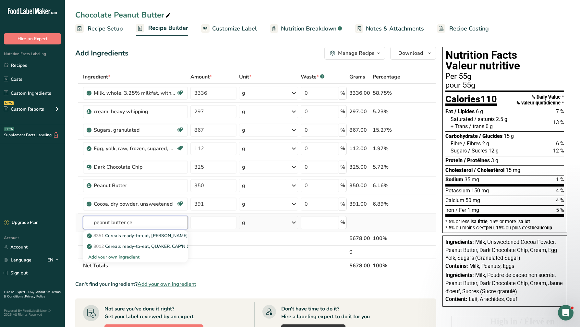
click at [172, 220] on input "peanut butter ce" at bounding box center [135, 222] width 105 height 13
click at [126, 222] on input "peanut butter ce" at bounding box center [135, 222] width 105 height 13
type input "peanut butter"
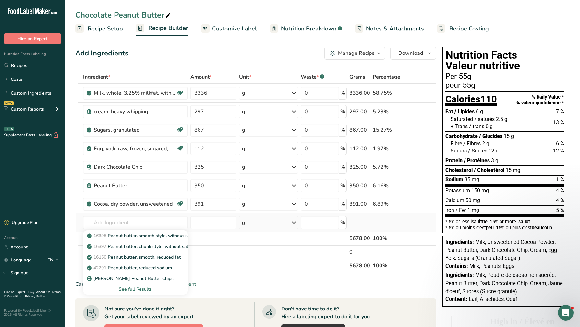
click at [130, 288] on div "See full Results" at bounding box center [135, 289] width 95 height 7
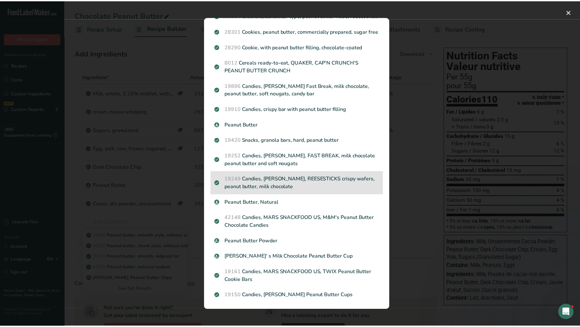
scroll to position [583, 0]
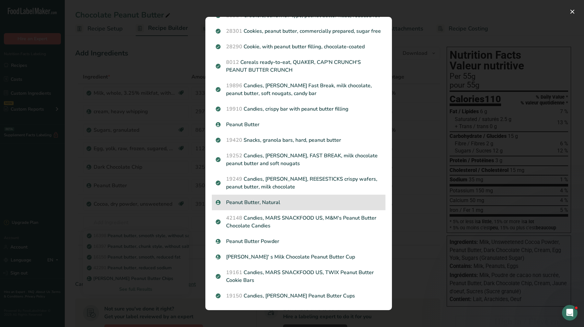
click at [314, 206] on p "Peanut Butter, Natural" at bounding box center [299, 202] width 166 height 8
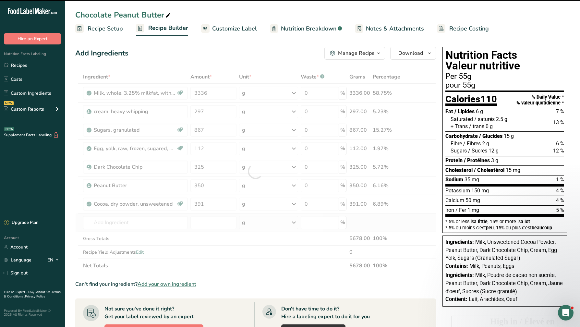
type input "0"
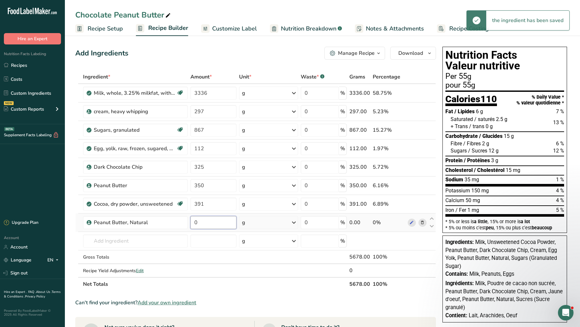
drag, startPoint x: 219, startPoint y: 221, endPoint x: 190, endPoint y: 218, distance: 29.6
click at [189, 219] on td "0" at bounding box center [213, 222] width 48 height 18
type input "350"
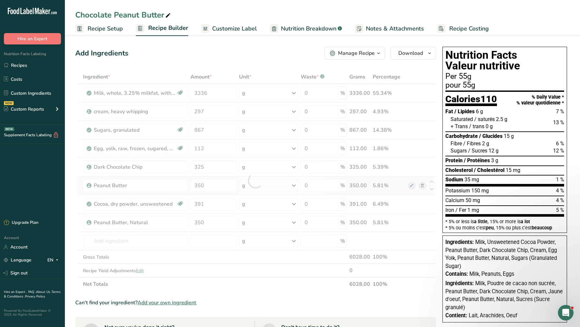
click at [422, 183] on div "Ingredient * Amount * Unit * Waste * .a-a{fill:#347362;}.b-a{fill:#fff;} Grams …" at bounding box center [255, 180] width 360 height 221
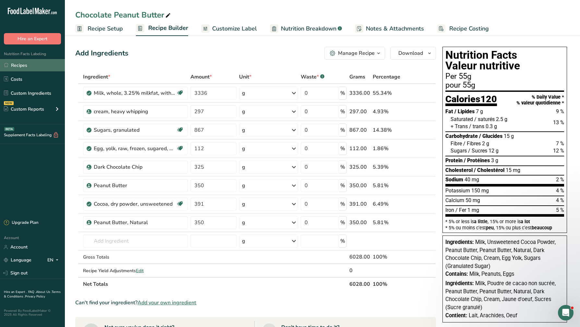
click at [42, 65] on link "Recipes" at bounding box center [32, 65] width 65 height 12
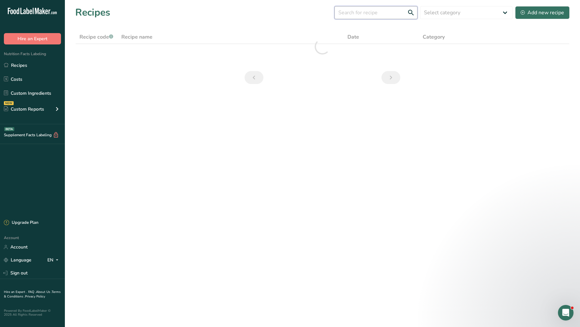
click at [363, 15] on input "text" at bounding box center [375, 12] width 83 height 13
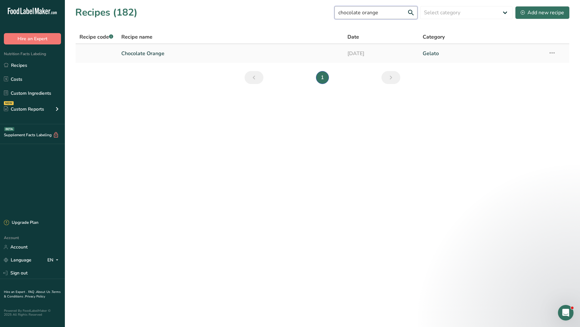
type input "chocolate orange"
click at [279, 47] on link "Chocolate Orange" at bounding box center [230, 54] width 218 height 14
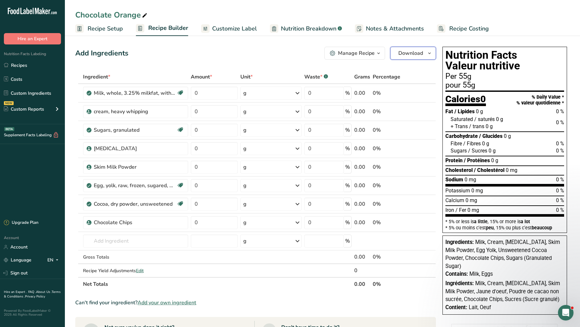
click at [414, 54] on span "Download" at bounding box center [410, 53] width 25 height 8
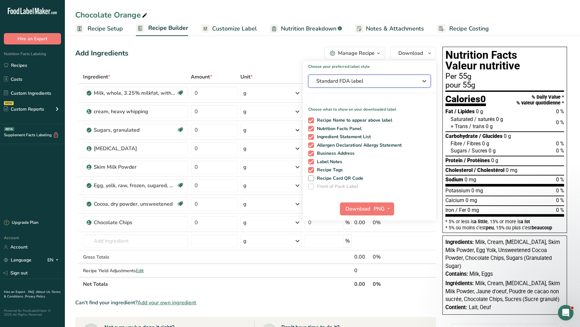
click at [384, 81] on span "Standard FDA label" at bounding box center [364, 81] width 97 height 8
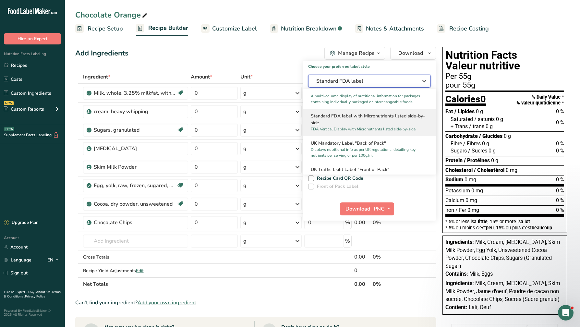
scroll to position [194, 0]
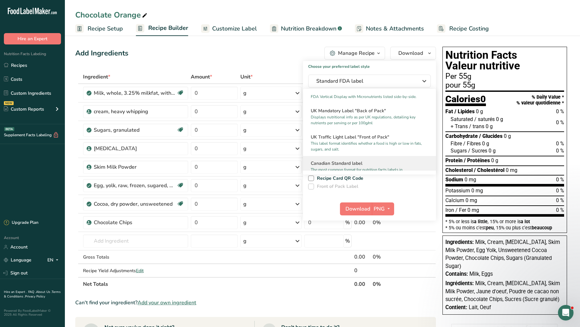
click at [364, 167] on h2 "Canadian Standard label" at bounding box center [369, 163] width 117 height 7
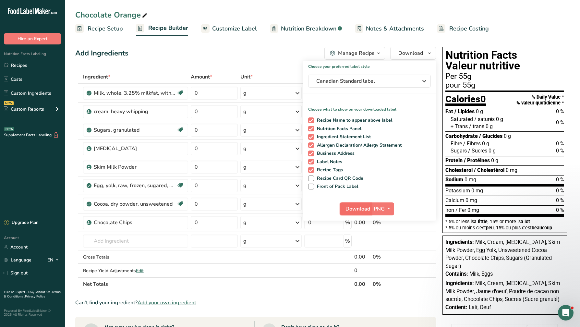
click at [366, 207] on span "Download" at bounding box center [357, 209] width 25 height 8
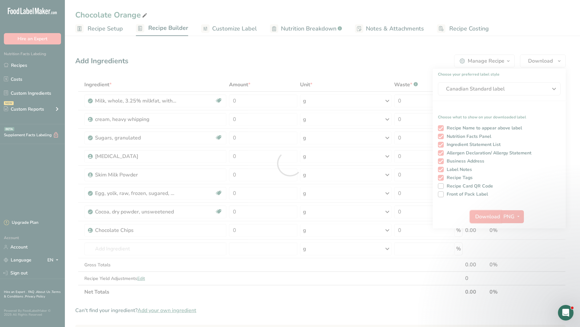
scroll to position [0, 0]
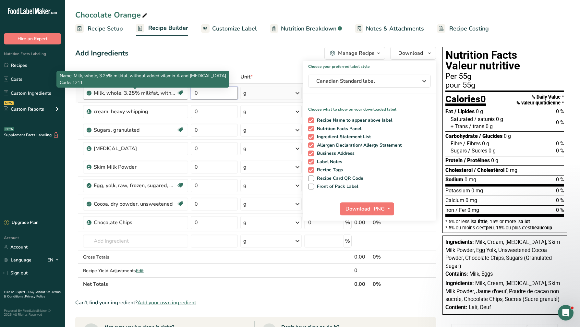
drag, startPoint x: 218, startPoint y: 97, endPoint x: 170, endPoint y: 96, distance: 48.0
click at [170, 96] on tr "Milk, whole, 3.25% milkfat, without added vitamin A and vitamin D Gluten free V…" at bounding box center [256, 93] width 360 height 18
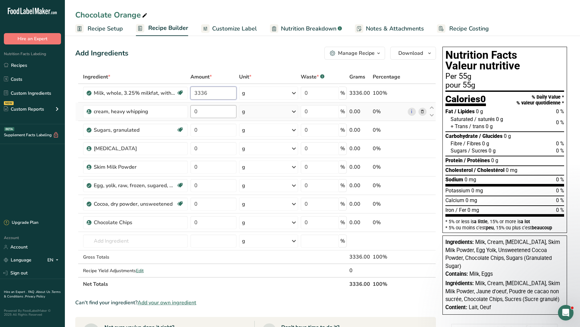
type input "3336"
click at [197, 110] on div "Ingredient * Amount * Unit * Waste * .a-a{fill:#347362;}.b-a{fill:#fff;} Grams …" at bounding box center [255, 180] width 360 height 221
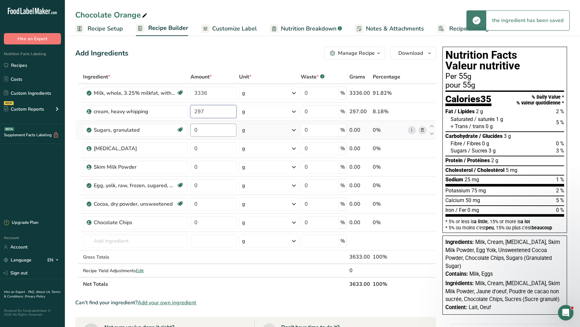
type input "297"
click at [208, 128] on div "Ingredient * Amount * Unit * Waste * .a-a{fill:#347362;}.b-a{fill:#fff;} Grams …" at bounding box center [255, 180] width 360 height 221
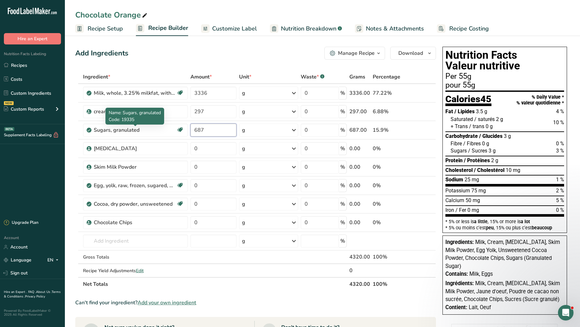
drag, startPoint x: 210, startPoint y: 130, endPoint x: 161, endPoint y: 122, distance: 49.7
click at [161, 122] on body ".a-20{fill:#fff;} Hire an Expert Nutrition Facts Labeling Recipes Costs Custom …" at bounding box center [290, 256] width 580 height 513
type input "867"
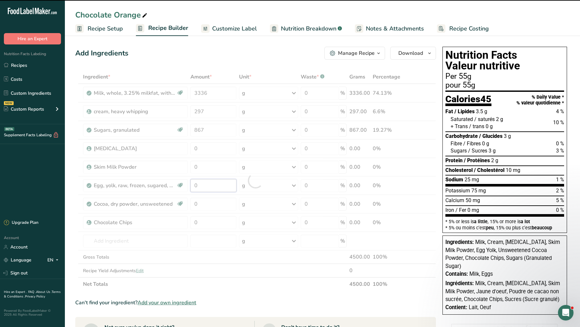
drag, startPoint x: 213, startPoint y: 187, endPoint x: 173, endPoint y: 187, distance: 39.5
click at [174, 187] on div "Ingredient * Amount * Unit * Waste * .a-a{fill:#347362;}.b-a{fill:#fff;} Grams …" at bounding box center [255, 180] width 360 height 221
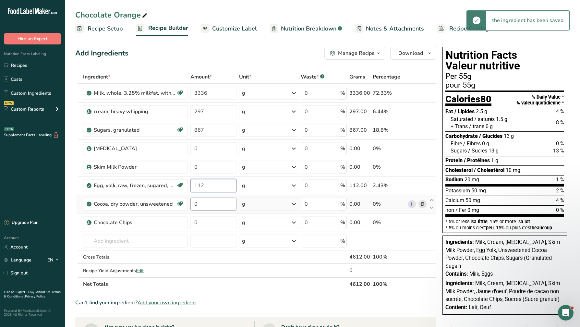
type input "112"
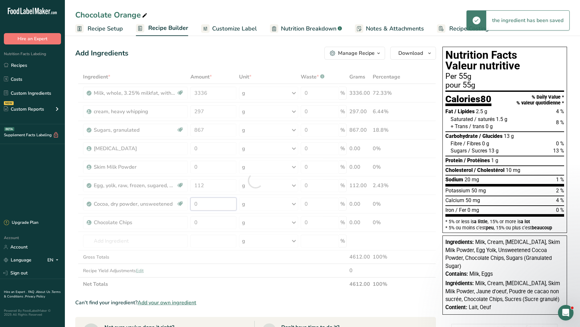
drag, startPoint x: 205, startPoint y: 201, endPoint x: 182, endPoint y: 200, distance: 24.0
click at [182, 200] on div "Ingredient * Amount * Unit * Waste * .a-a{fill:#347362;}.b-a{fill:#fff;} Grams …" at bounding box center [255, 180] width 360 height 221
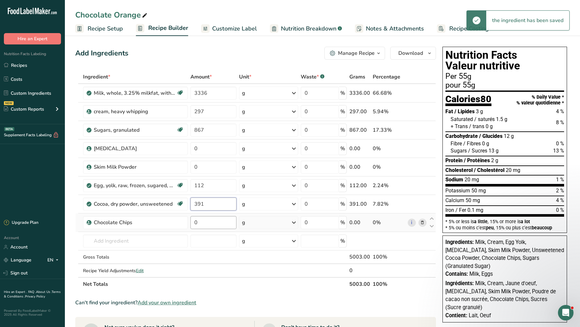
type input "391"
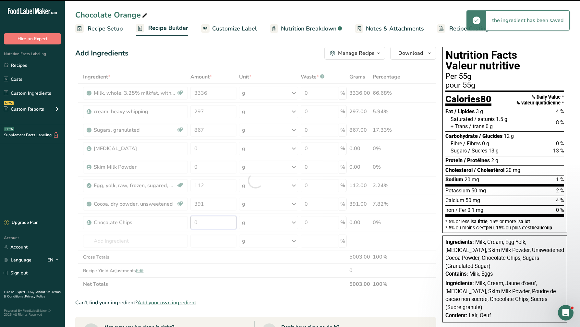
drag, startPoint x: 214, startPoint y: 220, endPoint x: 171, endPoint y: 219, distance: 42.8
click at [171, 219] on div "Ingredient * Amount * Unit * Waste * .a-a{fill:#347362;}.b-a{fill:#fff;} Grams …" at bounding box center [255, 180] width 360 height 221
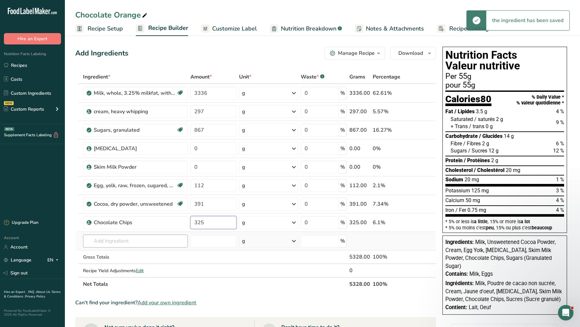
type input "325"
click at [130, 242] on div "Ingredient * Amount * Unit * Waste * .a-a{fill:#347362;}.b-a{fill:#fff;} Grams …" at bounding box center [255, 180] width 360 height 221
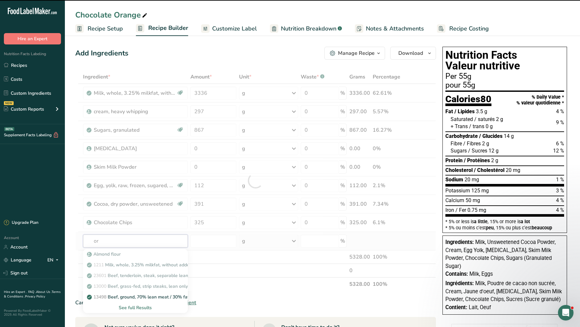
type input "ora"
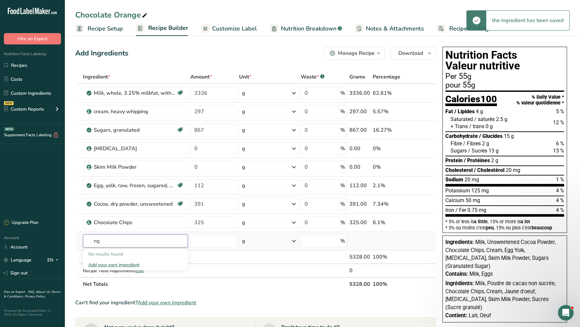
type input "n"
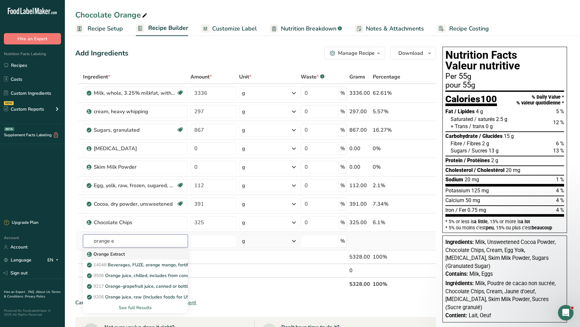
type input "orange e"
click at [131, 254] on div "Orange Extract" at bounding box center [130, 254] width 84 height 7
type input "Orange Extract"
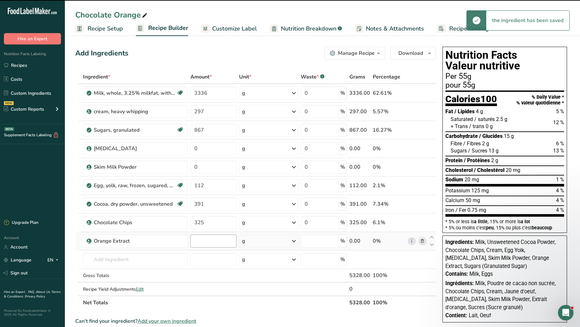
type input "0"
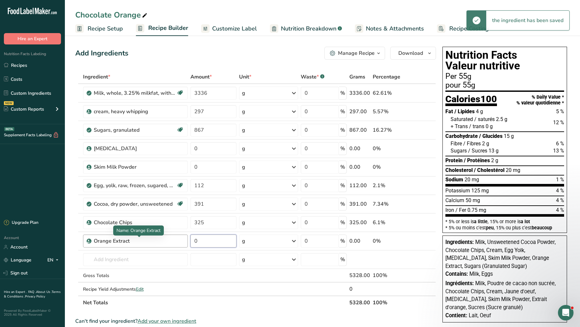
drag, startPoint x: 214, startPoint y: 242, endPoint x: 171, endPoint y: 240, distance: 42.8
click at [171, 240] on tr "Orange Extract 0 g Portions 100 gram Weight Units g kg mg See more Volume Units…" at bounding box center [256, 241] width 360 height 18
type input "145"
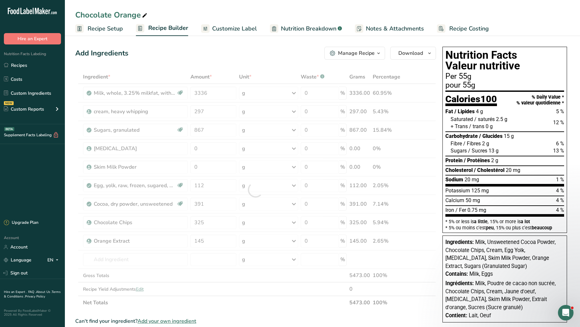
click at [452, 196] on div "Calcium 50 mg 4 %" at bounding box center [504, 200] width 119 height 10
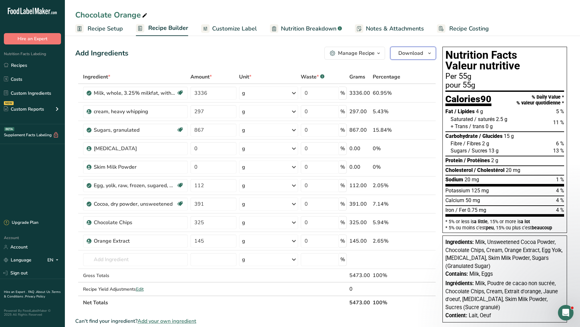
click at [419, 54] on span "Download" at bounding box center [410, 53] width 25 height 8
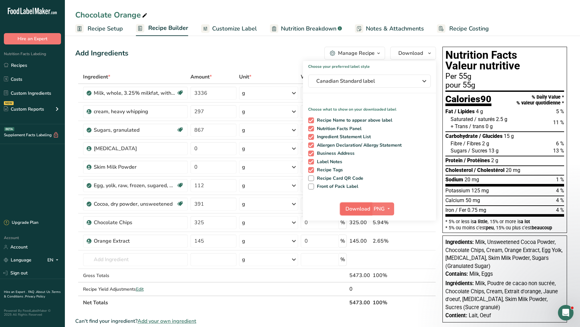
click at [362, 211] on span "Download" at bounding box center [357, 209] width 25 height 8
click at [19, 65] on link "Recipes" at bounding box center [32, 65] width 65 height 12
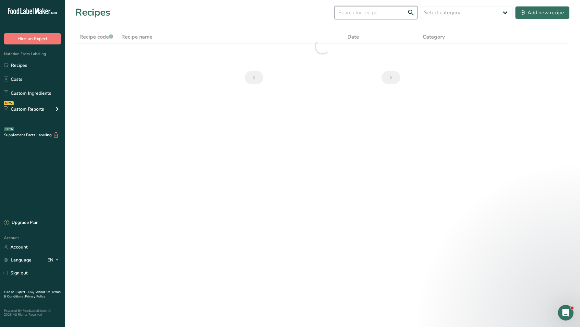
click at [375, 14] on input "text" at bounding box center [375, 12] width 83 height 13
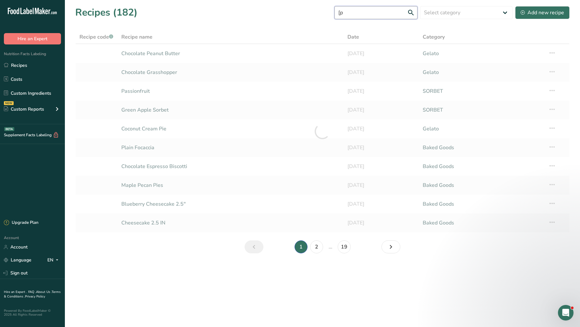
type input "["
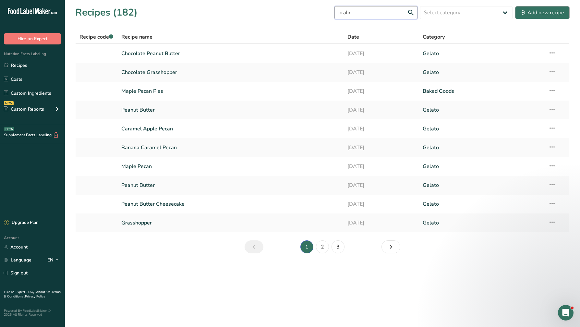
type input "pralin"
click at [531, 15] on div "Add new recipe" at bounding box center [541, 13] width 43 height 8
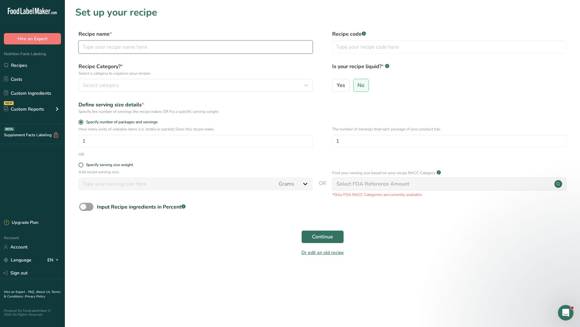
click at [125, 47] on input "text" at bounding box center [195, 47] width 234 height 13
type input "Chocolate Praline"
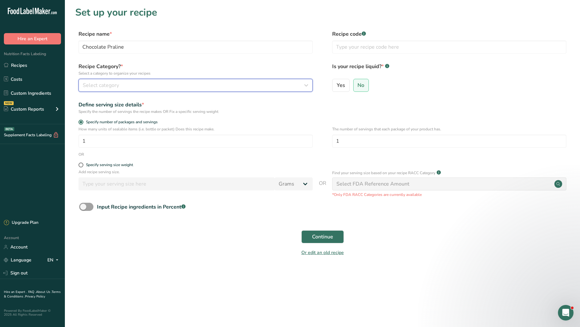
click at [130, 83] on div "Select category" at bounding box center [194, 85] width 222 height 8
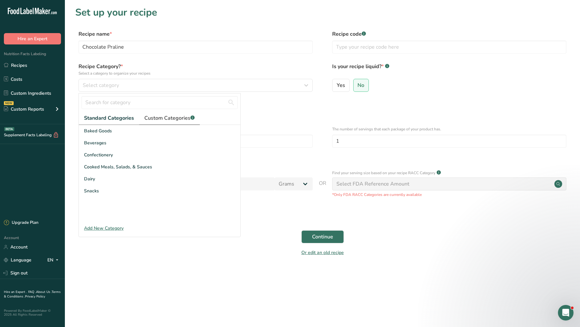
click at [164, 121] on span "Custom Categories .a-a{fill:#347362;}.b-a{fill:#fff;}" at bounding box center [169, 118] width 50 height 8
click at [151, 135] on div "Gelato" at bounding box center [159, 131] width 161 height 12
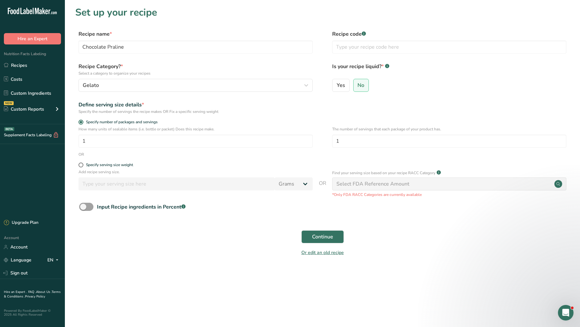
drag, startPoint x: 81, startPoint y: 165, endPoint x: 118, endPoint y: 187, distance: 43.3
click at [83, 165] on span at bounding box center [80, 164] width 5 height 5
click at [83, 165] on input "Specify serving size weight" at bounding box center [80, 165] width 4 height 4
radio input "true"
radio input "false"
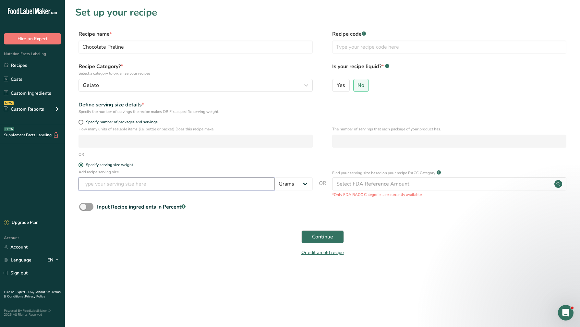
click at [118, 187] on input "number" at bounding box center [176, 183] width 196 height 13
drag, startPoint x: 98, startPoint y: 182, endPoint x: 28, endPoint y: 177, distance: 70.5
click at [28, 177] on div ".a-20{fill:#fff;} Hire an Expert Nutrition Facts Labeling Recipes Costs Custom …" at bounding box center [290, 163] width 580 height 327
type input "110"
click at [327, 235] on span "Continue" at bounding box center [322, 237] width 21 height 8
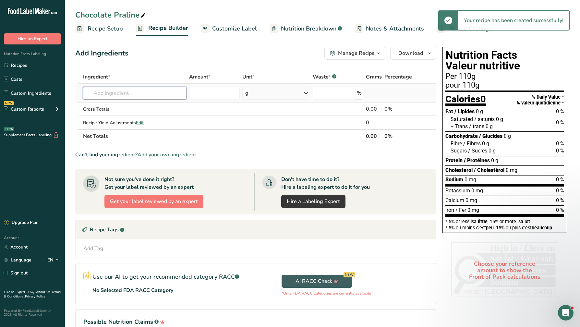
click at [147, 97] on input "text" at bounding box center [134, 93] width 103 height 13
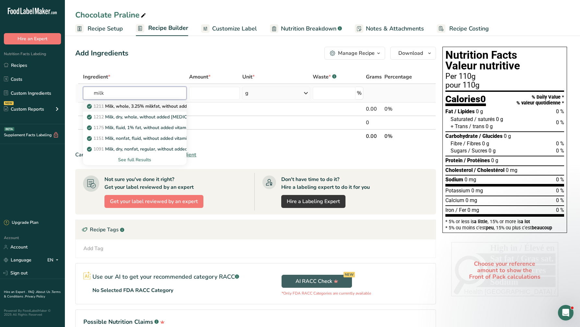
type input "milk"
click at [148, 107] on p "1211 Milk, whole, 3.25% milkfat, without added vitamin A and [MEDICAL_DATA]" at bounding box center [174, 106] width 173 height 7
type input "Milk, whole, 3.25% milkfat, without added vitamin A and [MEDICAL_DATA]"
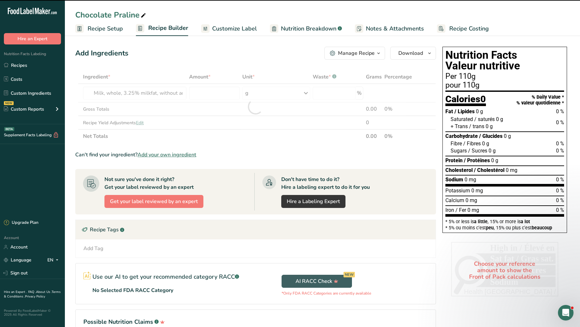
type input "0"
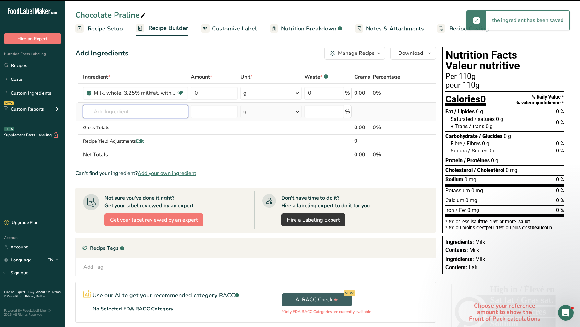
click at [117, 111] on input "text" at bounding box center [135, 111] width 105 height 13
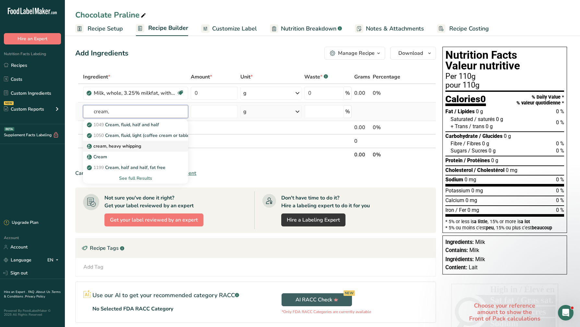
type input "cream,"
click at [135, 148] on p "cream, heavy whipping" at bounding box center [114, 146] width 53 height 7
type input "cream, heavy whipping"
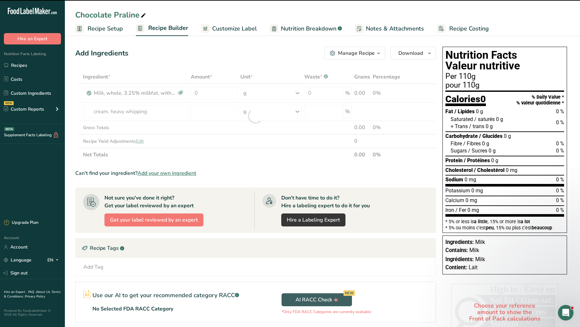
type input "0"
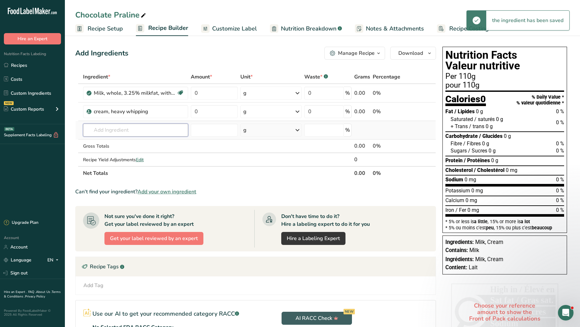
click at [132, 135] on input "text" at bounding box center [135, 129] width 105 height 13
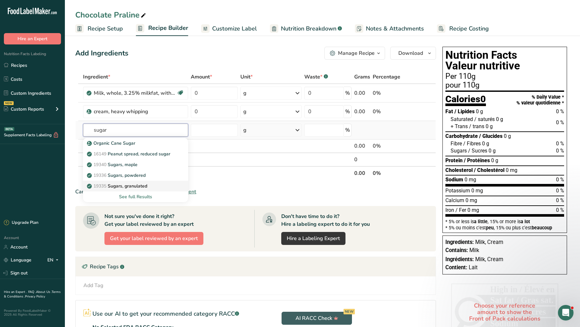
type input "sugar"
click at [155, 185] on div "19335 [GEOGRAPHIC_DATA], granulated" at bounding box center [130, 185] width 84 height 7
type input "Sugars, granulated"
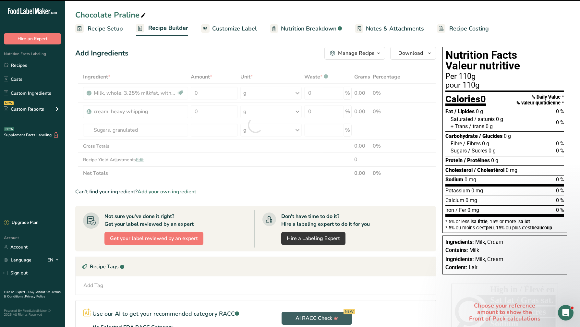
type input "0"
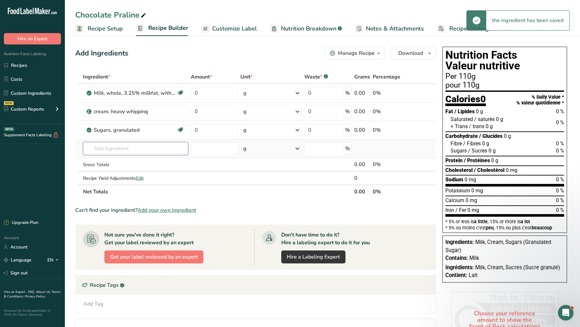
click at [143, 149] on input "text" at bounding box center [135, 148] width 105 height 13
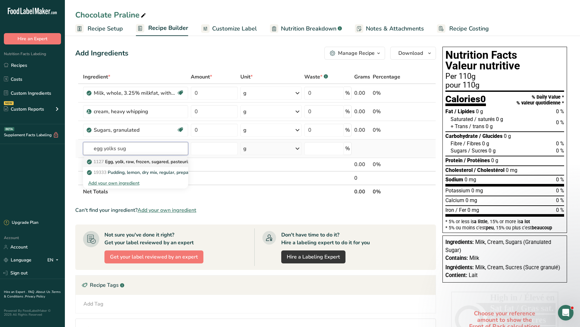
type input "egg yolks sug"
click at [131, 166] on link "1127 Egg, yolk, raw, frozen, sugared, pasteurized" at bounding box center [135, 161] width 105 height 11
type input "Egg, yolk, raw, frozen, sugared, pasteurized"
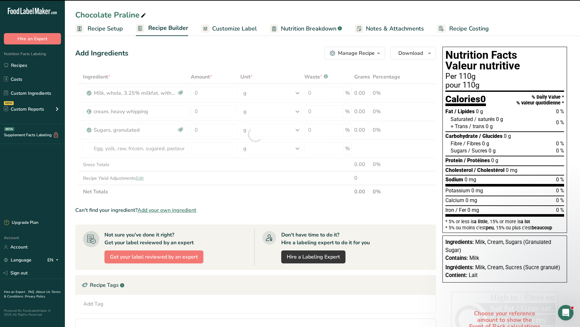
type input "0"
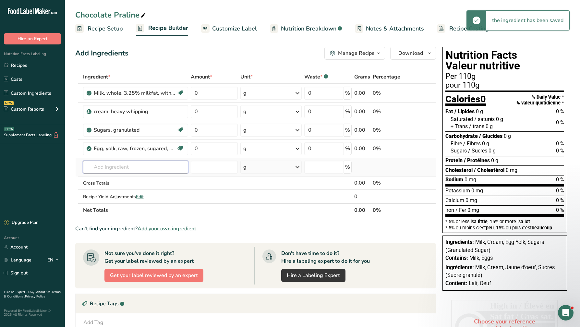
click at [124, 170] on input "text" at bounding box center [135, 166] width 105 height 13
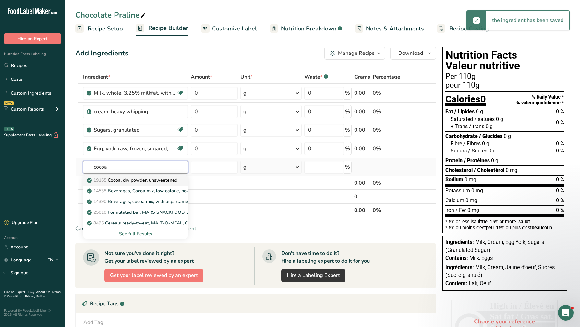
type input "cocoa"
click at [128, 179] on p "19165 Cocoa, dry powder, unsweetened" at bounding box center [132, 180] width 89 height 7
type input "Cocoa, dry powder, unsweetened"
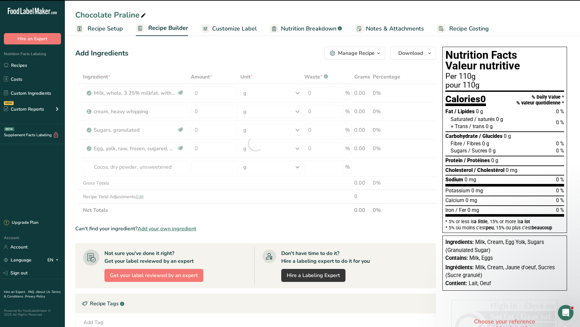
type input "0"
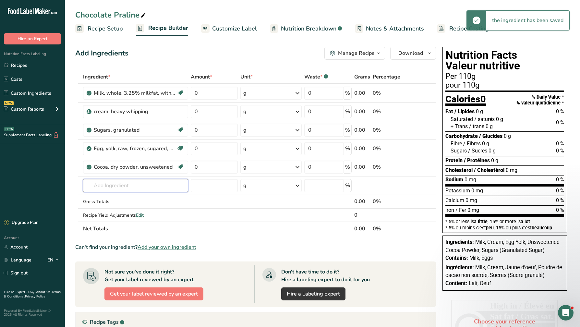
click at [124, 184] on input "text" at bounding box center [135, 185] width 105 height 13
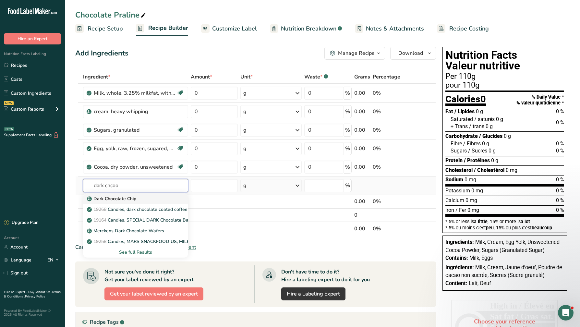
type input "dark chcoo"
click at [129, 194] on link "Dark Chocolate Chip" at bounding box center [135, 198] width 105 height 11
type input "Dark Chocolate Chip"
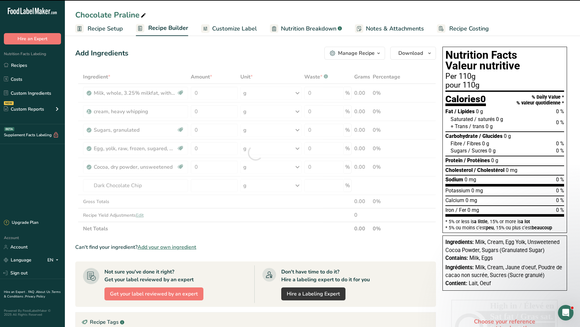
type input "0"
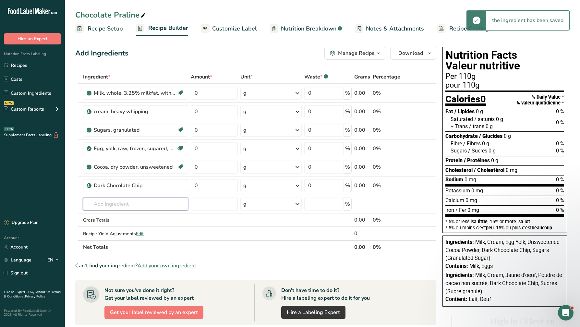
click at [130, 203] on input "text" at bounding box center [135, 203] width 105 height 13
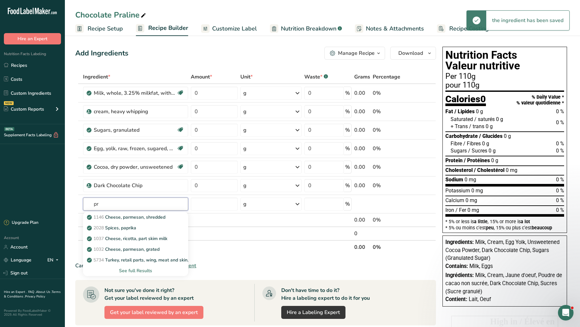
type input "p"
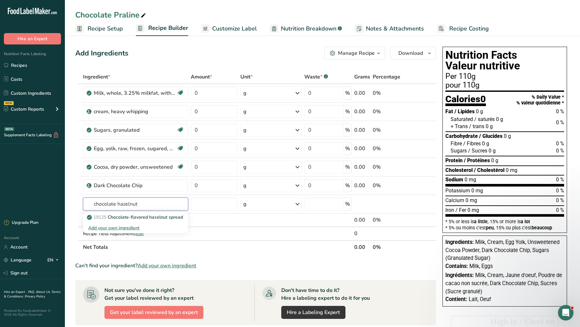
drag, startPoint x: 143, startPoint y: 204, endPoint x: 41, endPoint y: 200, distance: 101.8
click at [41, 200] on div ".a-20{fill:#fff;} Hire an Expert Nutrition Facts Labeling Recipes Costs Custom …" at bounding box center [290, 238] width 580 height 476
drag, startPoint x: 114, startPoint y: 205, endPoint x: 49, endPoint y: 200, distance: 65.6
click at [49, 200] on div ".a-20{fill:#fff;} Hire an Expert Nutrition Facts Labeling Recipes Costs Custom …" at bounding box center [290, 238] width 580 height 476
type input "chocolate hazelnut spread"
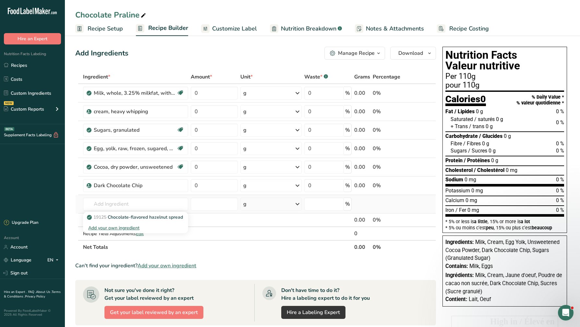
click at [126, 228] on div "Add your own ingredient" at bounding box center [135, 227] width 95 height 7
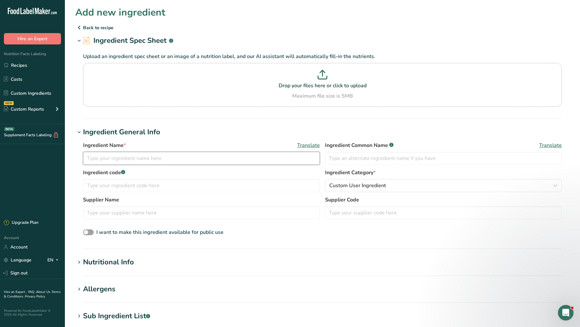
click at [155, 162] on input "text" at bounding box center [201, 158] width 237 height 13
click at [105, 158] on input "Pino Pinguino" at bounding box center [201, 158] width 237 height 13
click at [134, 158] on input "Pino Pinguino" at bounding box center [201, 158] width 237 height 13
type input "Pino Pinguino Classico"
click at [147, 186] on input "text" at bounding box center [201, 185] width 237 height 13
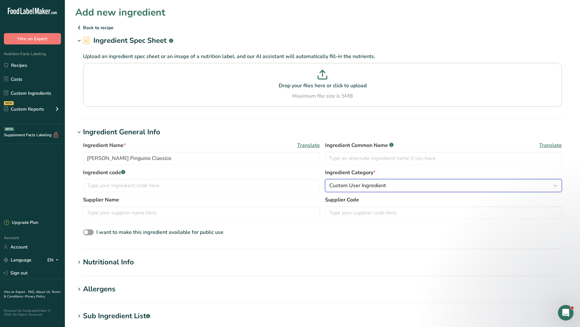
click at [363, 186] on span "Custom User Ingredient" at bounding box center [357, 186] width 57 height 8
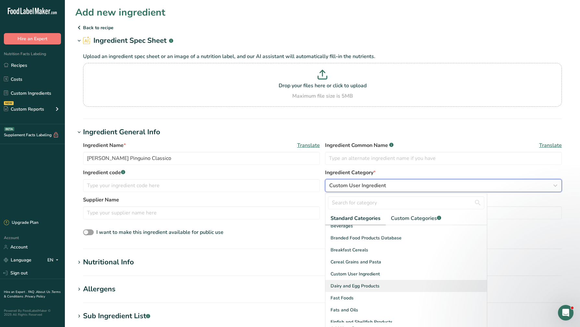
scroll to position [65, 0]
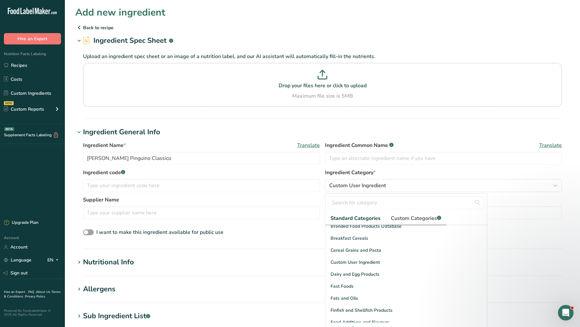
click at [432, 216] on span "Custom Categories .a-a{fill:#347362;}.b-a{fill:#fff;}" at bounding box center [416, 218] width 50 height 8
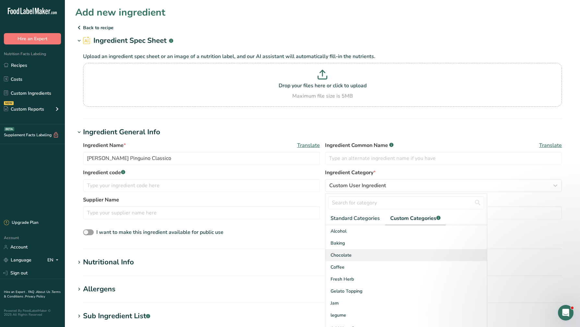
click at [426, 254] on div "Chocolate" at bounding box center [405, 255] width 161 height 12
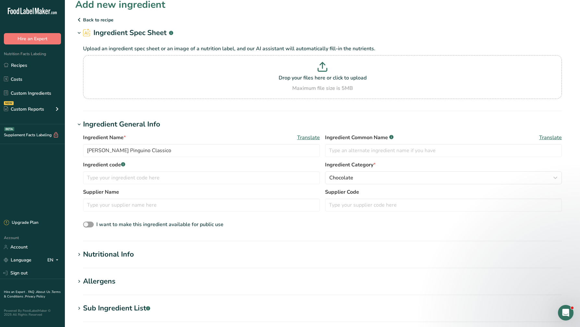
scroll to position [32, 0]
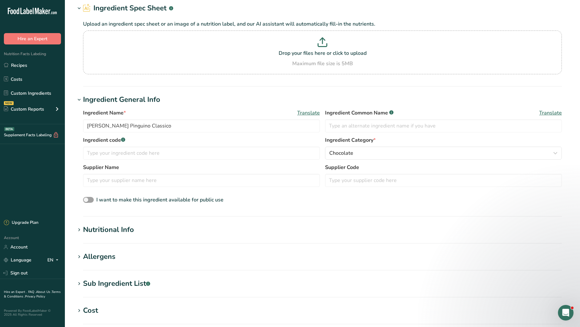
click at [168, 236] on section "Nutritional Info Serving Size .a-a{fill:#347362;}.b-a{fill:#fff;} Add ingredien…" at bounding box center [322, 233] width 494 height 19
click at [130, 231] on div "Nutritional Info" at bounding box center [108, 229] width 51 height 11
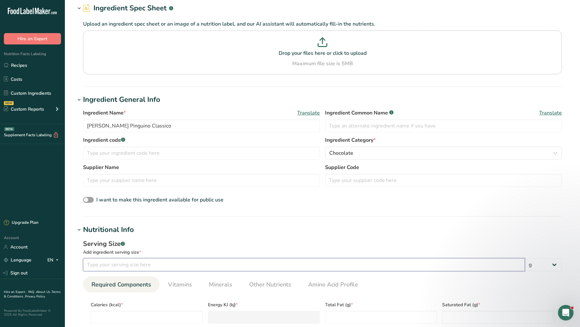
click at [131, 268] on input "number" at bounding box center [303, 264] width 441 height 13
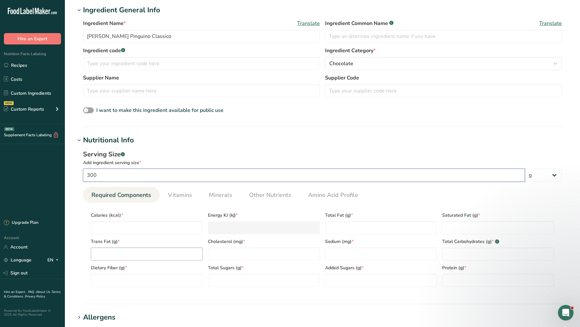
scroll to position [130, 0]
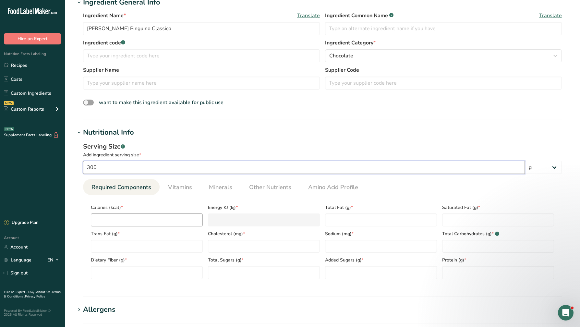
type input "300"
click at [150, 221] on input "number" at bounding box center [147, 219] width 112 height 13
type input "1"
type KJ "4.2"
type input "17"
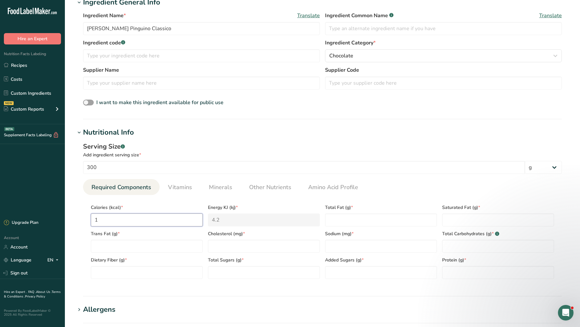
type KJ "71.1"
type input "170"
type KJ "711.3"
type input "1700"
type KJ "7112.8"
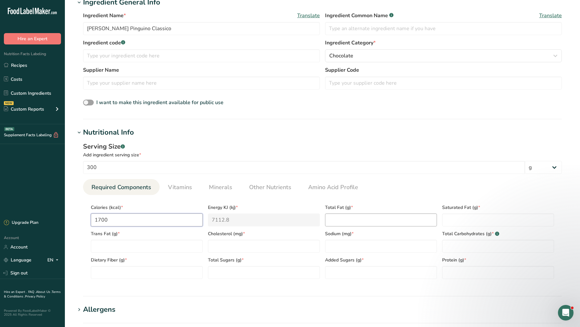
type input "1700"
click at [379, 221] on Fat "number" at bounding box center [381, 219] width 112 height 13
type Fat "105"
click at [463, 219] on Fat "number" at bounding box center [498, 219] width 112 height 13
type Fat "20"
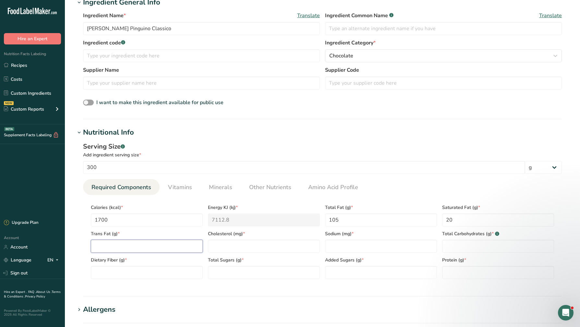
click at [171, 247] on Fat "number" at bounding box center [147, 246] width 112 height 13
type Fat "0"
click at [243, 246] on input "number" at bounding box center [264, 246] width 112 height 13
type input "0"
click at [337, 243] on input "number" at bounding box center [381, 246] width 112 height 13
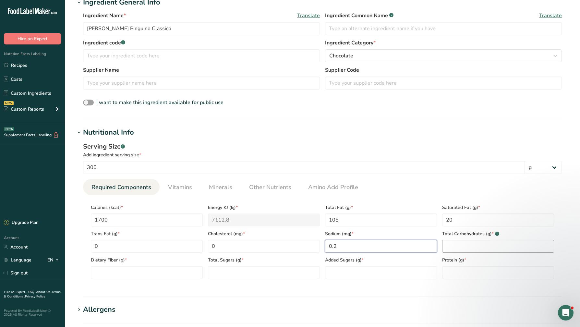
type input "0.2"
click at [490, 241] on Carbohydrates "number" at bounding box center [498, 246] width 112 height 13
type Carbohydrates "150"
click at [152, 273] on Fiber "number" at bounding box center [147, 272] width 112 height 13
type Fiber "6"
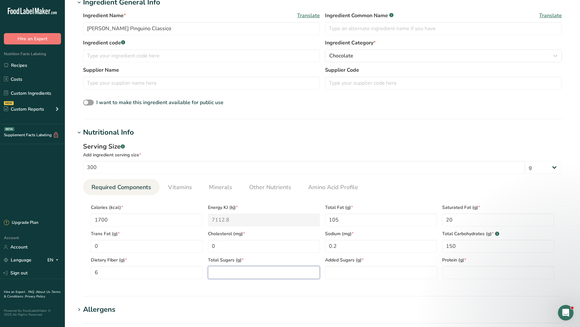
click at [241, 275] on Sugars "number" at bounding box center [264, 272] width 112 height 13
type Sugars "140"
click at [357, 274] on Sugars "number" at bounding box center [381, 272] width 112 height 13
type Sugars "0"
click at [466, 276] on input "number" at bounding box center [498, 272] width 112 height 13
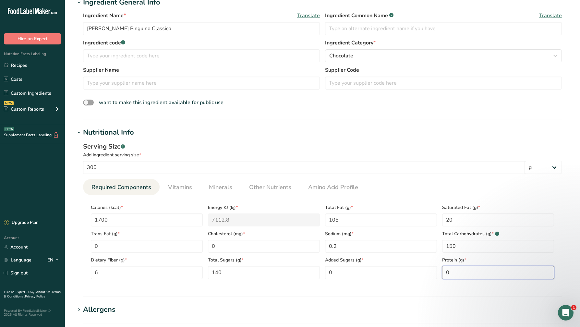
type input "0"
drag, startPoint x: 129, startPoint y: 169, endPoint x: 58, endPoint y: 165, distance: 71.1
click at [58, 165] on div ".a-20{fill:#fff;} Hire an Expert Nutrition Facts Labeling Recipes Costs Custom …" at bounding box center [290, 203] width 580 height 666
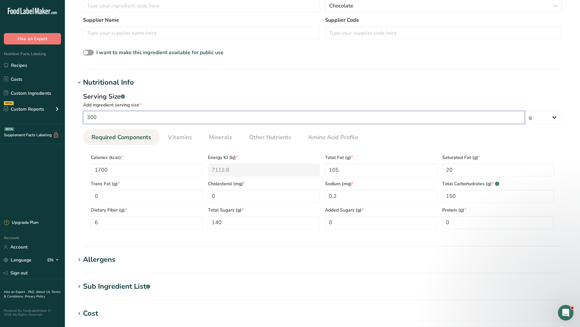
scroll to position [339, 0]
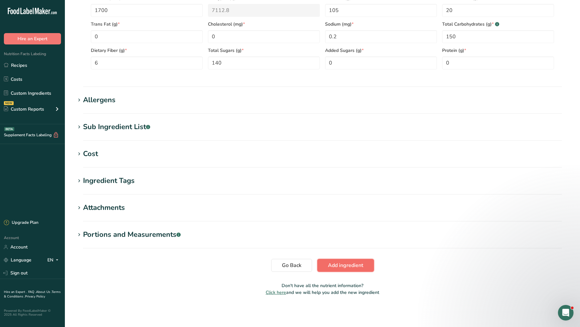
click at [340, 269] on span "Add ingredient" at bounding box center [345, 265] width 35 height 8
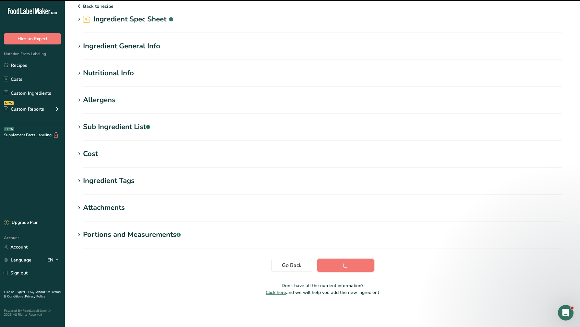
scroll to position [0, 0]
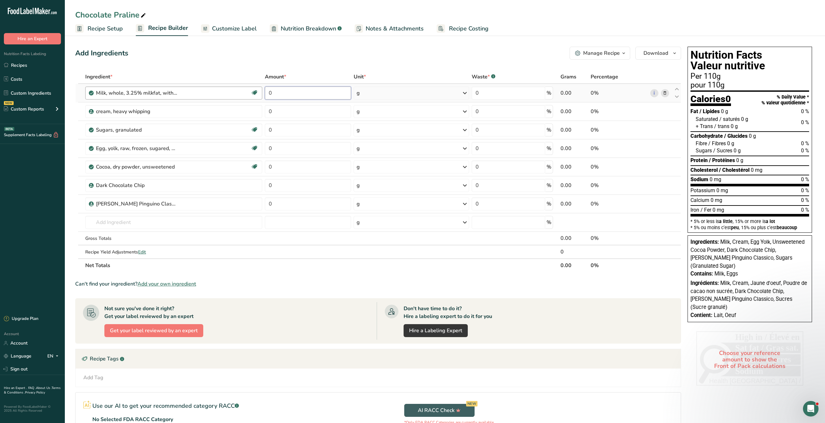
drag, startPoint x: 290, startPoint y: 94, endPoint x: 249, endPoint y: 95, distance: 41.2
click at [249, 95] on tr "Milk, whole, 3.25% milkfat, without added vitamin A and [MEDICAL_DATA] Gluten f…" at bounding box center [378, 93] width 605 height 18
type input "3336"
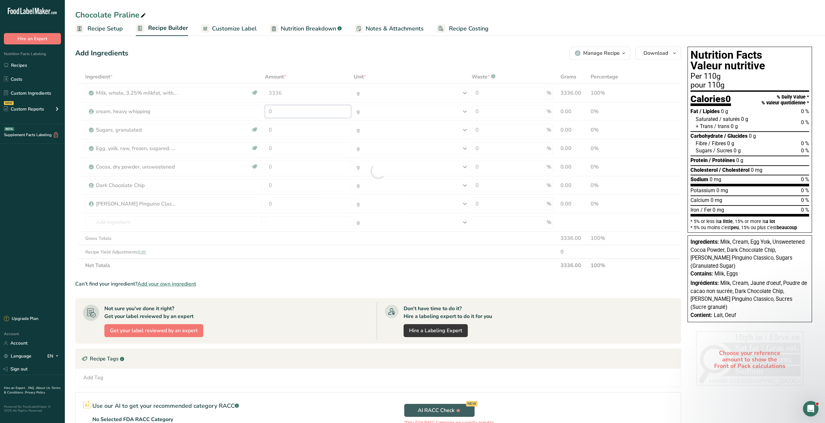
drag, startPoint x: 284, startPoint y: 113, endPoint x: 203, endPoint y: 108, distance: 80.9
click at [203, 108] on div "Ingredient * Amount * Unit * Waste * .a-a{fill:#347362;}.b-a{fill:#fff;} Grams …" at bounding box center [378, 171] width 606 height 202
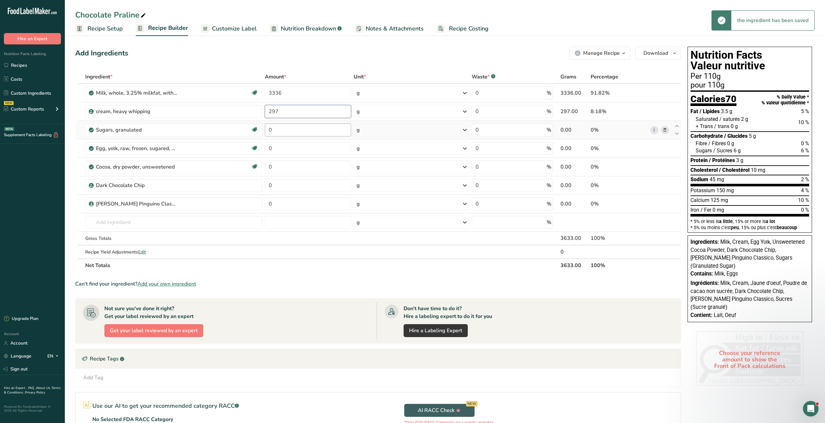
type input "297"
click at [288, 130] on div "Ingredient * Amount * Unit * Waste * .a-a{fill:#347362;}.b-a{fill:#fff;} Grams …" at bounding box center [378, 171] width 606 height 202
type input "867"
click at [281, 145] on div "Ingredient * Amount * Unit * Waste * .a-a{fill:#347362;}.b-a{fill:#fff;} Grams …" at bounding box center [378, 171] width 606 height 202
type input "112"
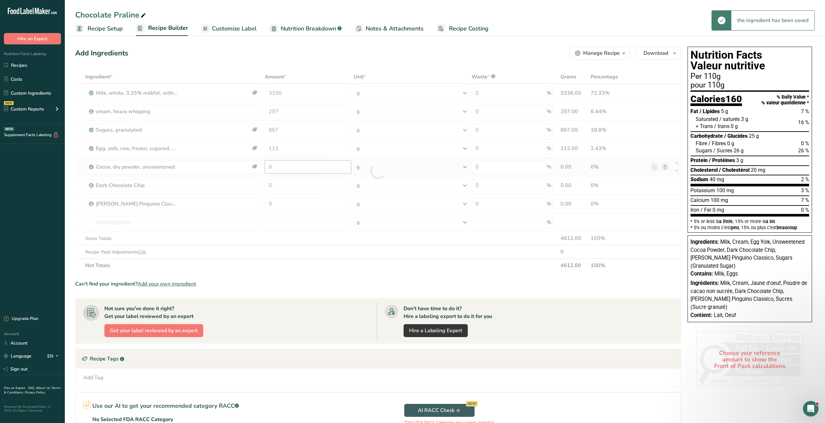
click at [291, 168] on div "Ingredient * Amount * Unit * Waste * .a-a{fill:#347362;}.b-a{fill:#fff;} Grams …" at bounding box center [378, 171] width 606 height 202
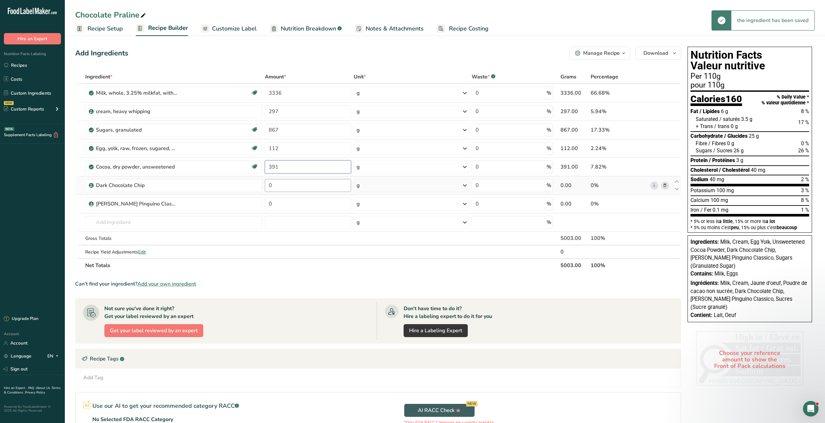
type input "391"
click at [288, 191] on div "Ingredient * Amount * Unit * Waste * .a-a{fill:#347362;}.b-a{fill:#fff;} Grams …" at bounding box center [378, 171] width 606 height 202
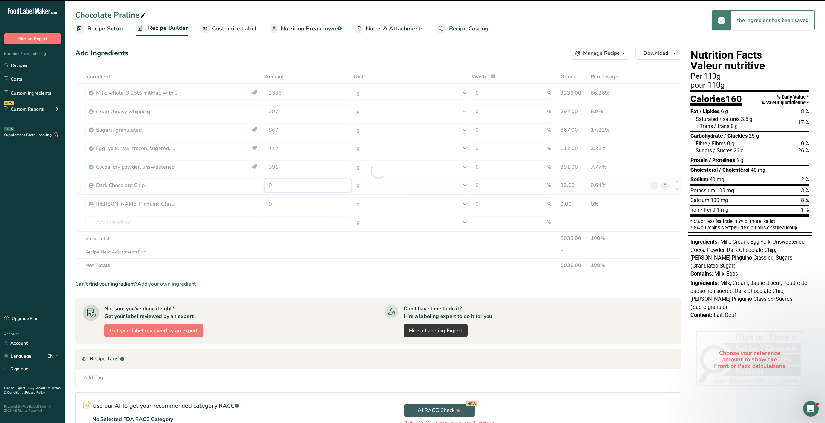
type input "5"
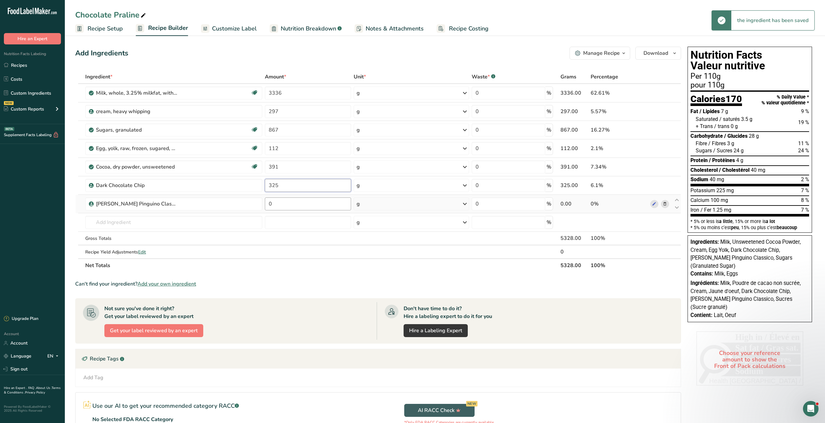
type input "325"
click at [284, 202] on div "Ingredient * Amount * Unit * Waste * .a-a{fill:#347362;}.b-a{fill:#fff;} Grams …" at bounding box center [378, 171] width 606 height 202
type input "150"
click at [288, 222] on div "Ingredient * Amount * Unit * Waste * .a-a{fill:#347362;}.b-a{fill:#fff;} Grams …" at bounding box center [378, 171] width 606 height 202
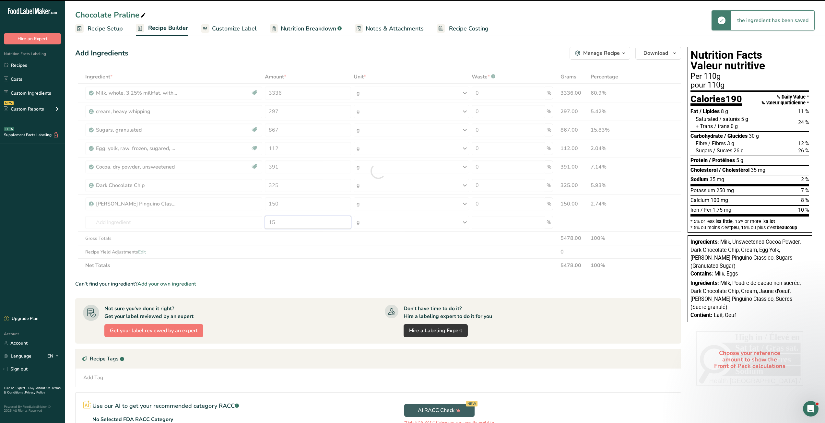
type input "150"
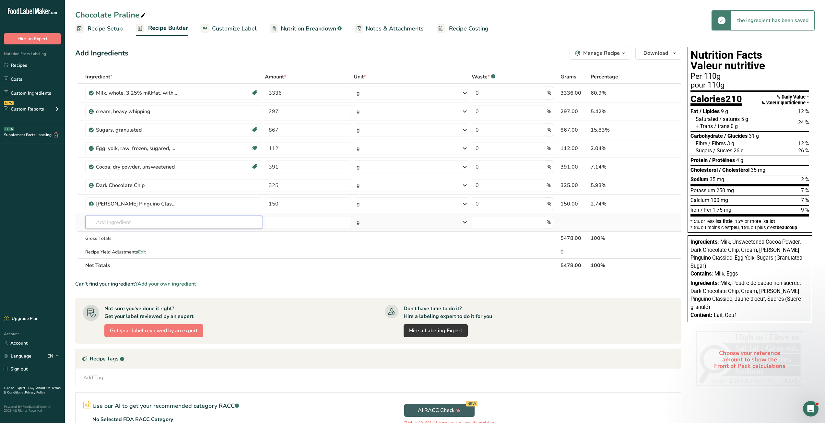
click at [223, 223] on input "text" at bounding box center [173, 222] width 177 height 13
drag, startPoint x: 126, startPoint y: 224, endPoint x: 137, endPoint y: 222, distance: 10.5
type input "Pino Pinguino Nociolinoi"
drag, startPoint x: 137, startPoint y: 222, endPoint x: 125, endPoint y: 248, distance: 28.6
click at [124, 248] on div "Add your own ingredient" at bounding box center [173, 246] width 166 height 7
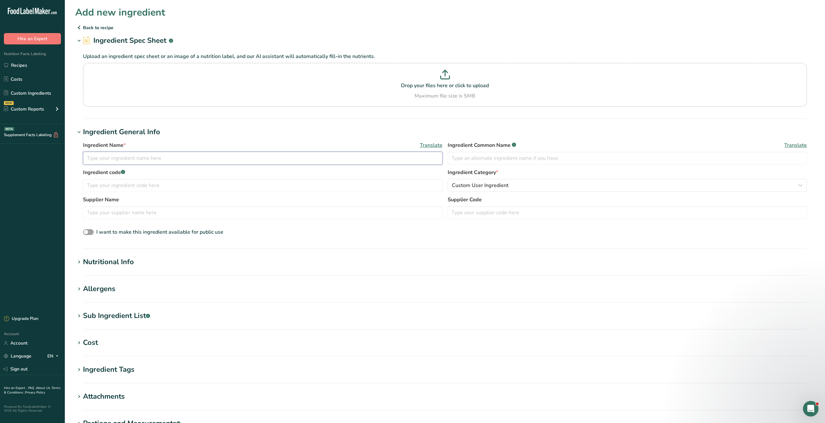
click at [162, 157] on input "text" at bounding box center [262, 158] width 359 height 13
type input "Pino Pinguino Nociolino"
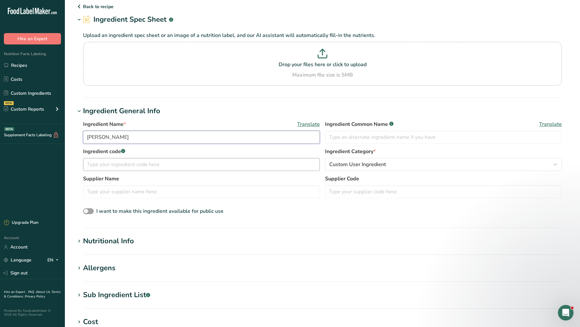
scroll to position [32, 0]
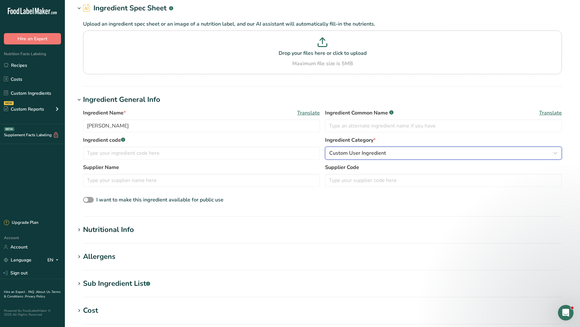
click at [362, 151] on span "Custom User Ingredient" at bounding box center [357, 153] width 57 height 8
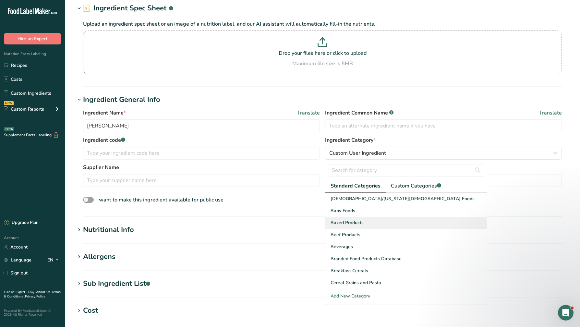
click at [374, 223] on div "Baked Products" at bounding box center [405, 223] width 161 height 12
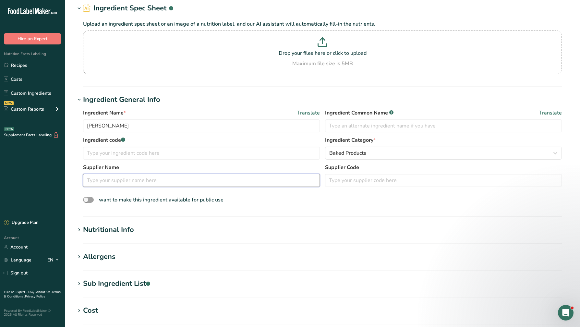
click at [145, 183] on input "text" at bounding box center [201, 180] width 237 height 13
click at [129, 232] on div "Nutritional Info" at bounding box center [108, 229] width 51 height 11
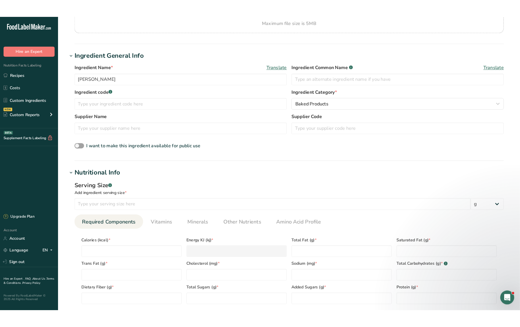
scroll to position [97, 0]
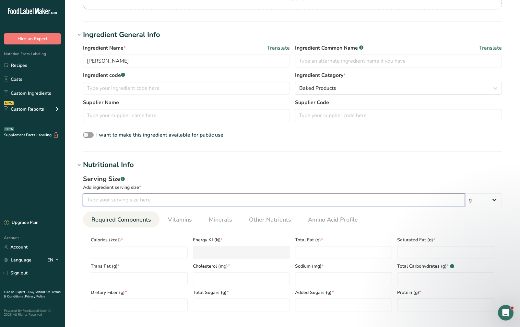
click at [146, 202] on input "number" at bounding box center [274, 199] width 382 height 13
type input "100"
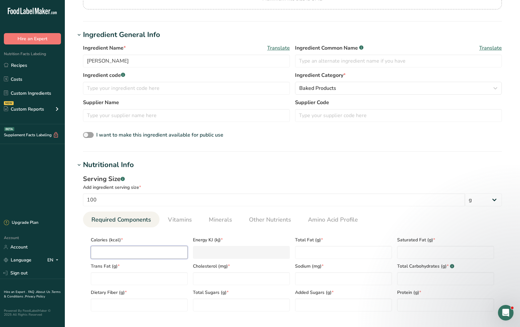
click at [148, 256] on input "number" at bounding box center [139, 252] width 97 height 13
type input "5"
type KJ "20.9"
type input "56"
type KJ "234.3"
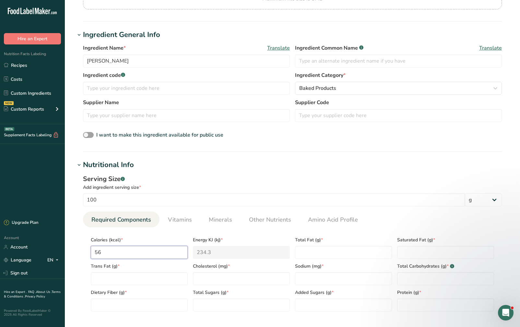
type input "560"
type KJ "2343"
type input "560"
click at [318, 254] on Fat "number" at bounding box center [343, 252] width 97 height 13
click at [256, 249] on div "Calories (kcal) * 560 Energy KJ (kj) * 2343 Total Fat (g) * 0.66 Saturated Fat …" at bounding box center [292, 271] width 408 height 79
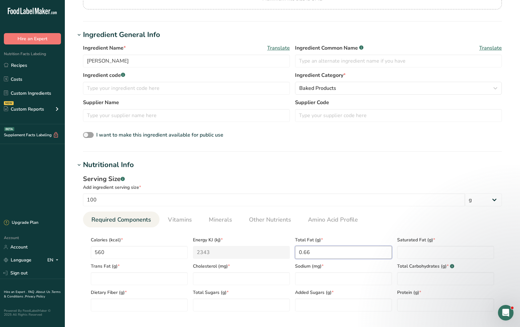
type Fat "0.66"
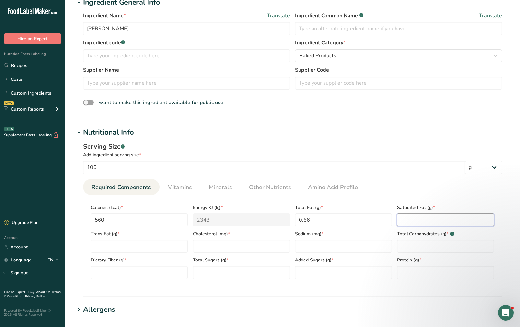
click at [422, 223] on Fat "number" at bounding box center [445, 219] width 97 height 13
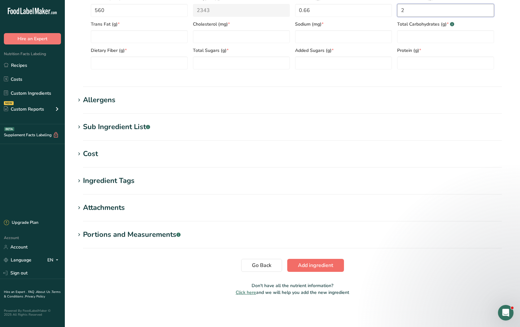
type Fat "2"
click at [307, 267] on span "Add ingredient" at bounding box center [315, 265] width 35 height 8
click at [310, 266] on span "Add ingredient" at bounding box center [315, 265] width 35 height 8
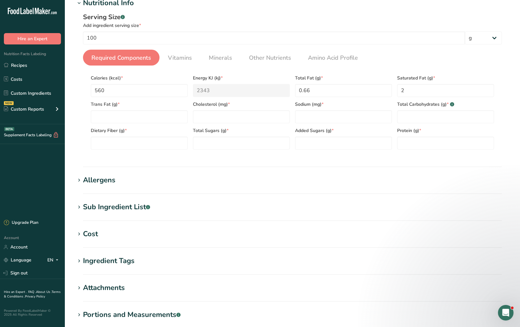
scroll to position [89, 0]
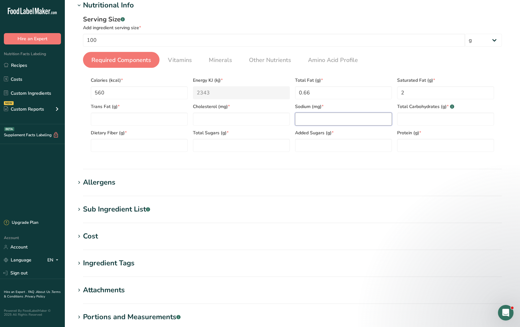
click at [381, 123] on input "number" at bounding box center [343, 118] width 97 height 13
type input "10"
click at [432, 143] on input "number" at bounding box center [445, 145] width 97 height 13
type input "0"
click at [430, 123] on Carbohydrates "number" at bounding box center [445, 118] width 97 height 13
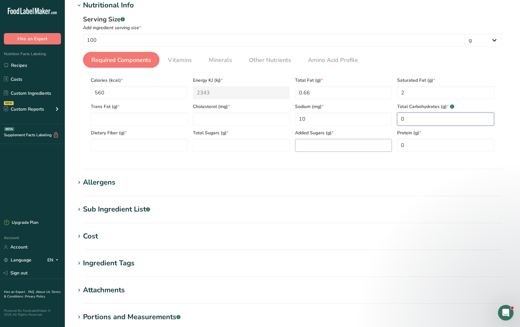
type Carbohydrates "0"
drag, startPoint x: 362, startPoint y: 144, endPoint x: 259, endPoint y: 142, distance: 103.1
click at [362, 144] on Sugars "number" at bounding box center [343, 145] width 97 height 13
type Sugars "0"
click at [242, 143] on Sugars "number" at bounding box center [241, 145] width 97 height 13
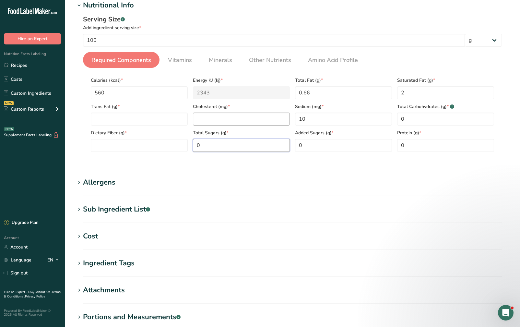
type Sugars "0"
click at [240, 122] on input "number" at bounding box center [241, 118] width 97 height 13
type input "0"
click at [148, 124] on Fat "number" at bounding box center [139, 118] width 97 height 13
type Fat "0"
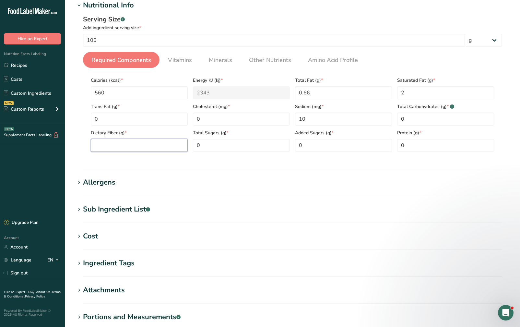
click at [146, 143] on Fiber "number" at bounding box center [139, 145] width 97 height 13
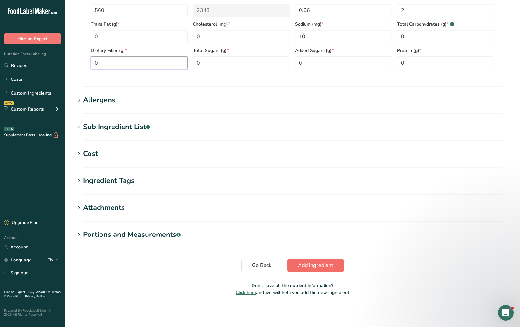
type Fiber "0"
click at [310, 264] on span "Add ingredient" at bounding box center [315, 265] width 35 height 8
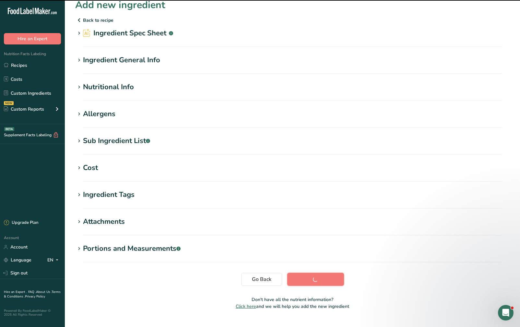
scroll to position [0, 0]
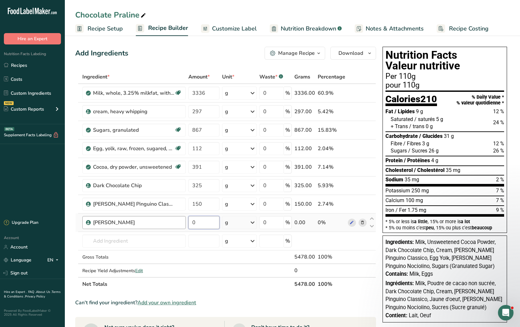
drag, startPoint x: 208, startPoint y: 225, endPoint x: 183, endPoint y: 228, distance: 24.5
click at [183, 228] on tr "Pino Pinguino Nociolino 0 g Weight Units g kg mg See more Volume Units l Volume…" at bounding box center [226, 222] width 300 height 18
type input "100"
click at [426, 276] on span "Milk, Eggs" at bounding box center [420, 274] width 23 height 6
drag, startPoint x: 97, startPoint y: 25, endPoint x: 110, endPoint y: 32, distance: 14.1
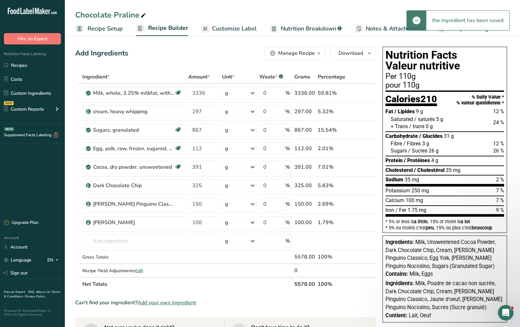
click at [97, 26] on span "Recipe Setup" at bounding box center [105, 28] width 35 height 9
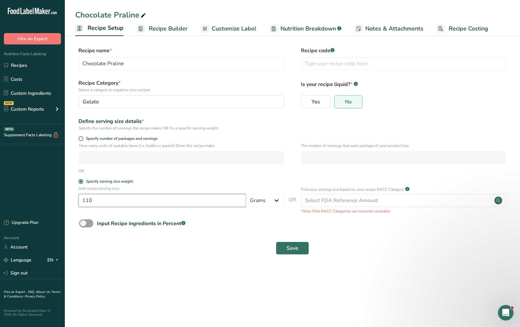
drag, startPoint x: 99, startPoint y: 201, endPoint x: 54, endPoint y: 198, distance: 44.8
click at [54, 198] on div ".a-20{fill:#fff;} Hire an Expert Nutrition Facts Labeling Recipes Costs Custom …" at bounding box center [260, 163] width 520 height 327
type input "55"
click at [295, 246] on span "Save" at bounding box center [293, 248] width 12 height 8
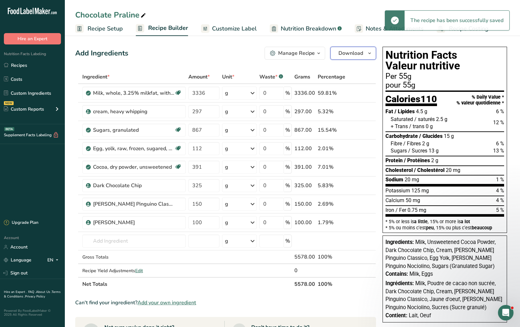
click at [357, 51] on span "Download" at bounding box center [350, 53] width 25 height 8
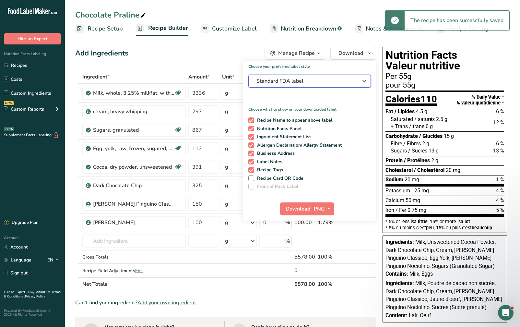
click at [332, 81] on span "Standard FDA label" at bounding box center [304, 81] width 97 height 8
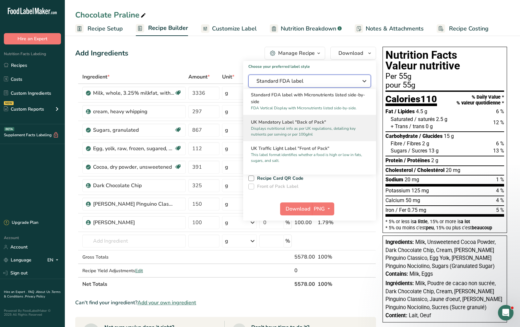
scroll to position [194, 0]
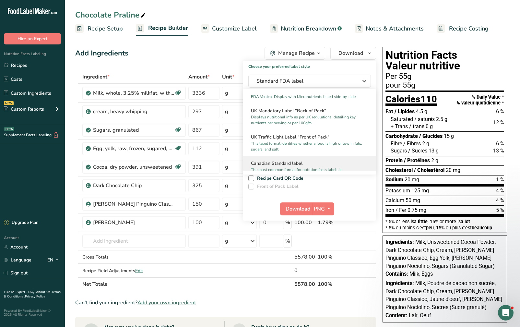
click at [292, 166] on h2 "Canadian Standard label" at bounding box center [309, 163] width 117 height 7
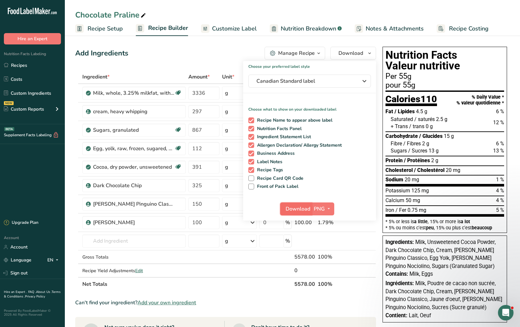
click at [302, 207] on span "Download" at bounding box center [298, 209] width 25 height 8
drag, startPoint x: 18, startPoint y: 66, endPoint x: 120, endPoint y: 57, distance: 102.1
click at [18, 66] on link "Recipes" at bounding box center [32, 65] width 65 height 12
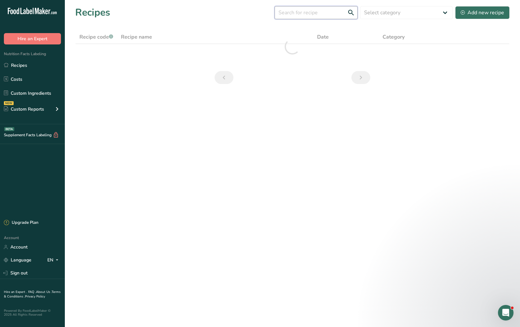
click at [305, 14] on input "text" at bounding box center [316, 12] width 83 height 13
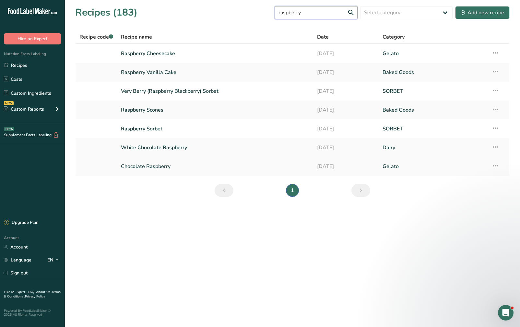
type input "raspberry"
click at [188, 165] on link "Chocolate Raspberry" at bounding box center [215, 166] width 188 height 14
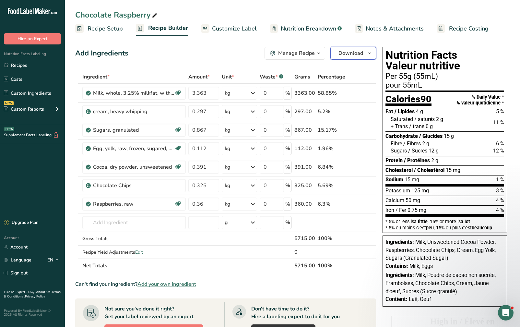
click at [359, 57] on button "Download" at bounding box center [353, 53] width 46 height 13
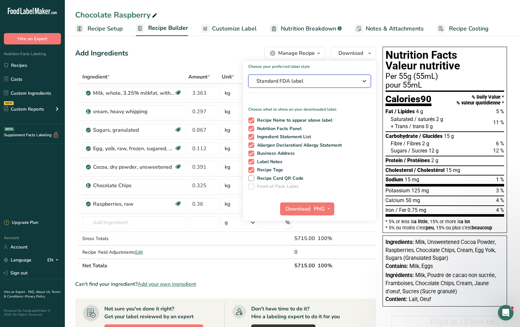
click at [343, 76] on button "Standard FDA label" at bounding box center [309, 81] width 123 height 13
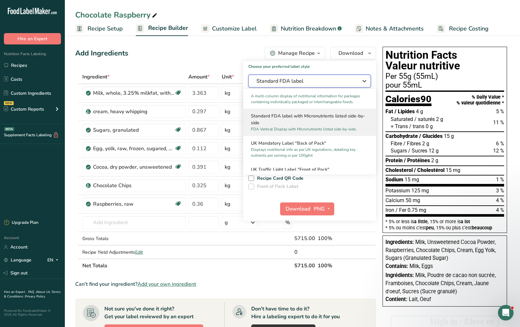
scroll to position [194, 0]
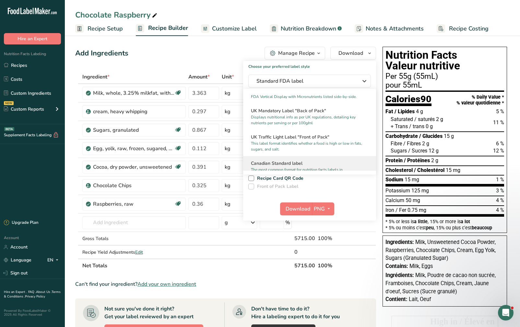
click at [313, 167] on h2 "Canadian Standard label" at bounding box center [309, 163] width 117 height 7
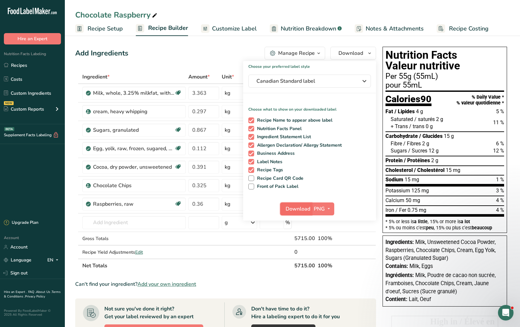
click at [300, 209] on span "Download" at bounding box center [298, 209] width 25 height 8
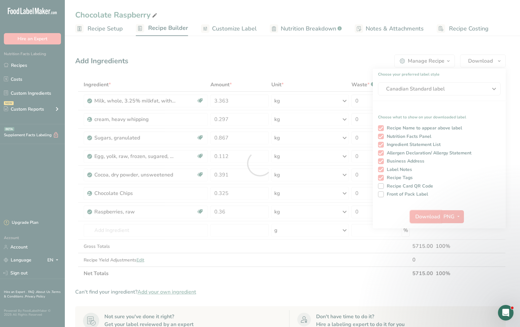
scroll to position [0, 0]
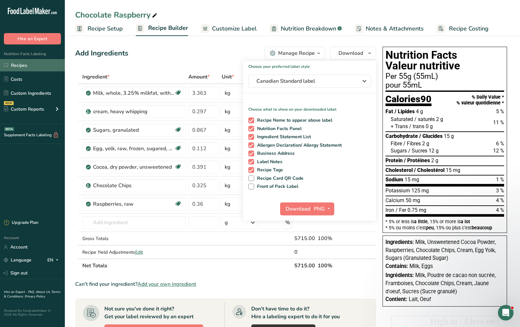
click at [29, 67] on link "Recipes" at bounding box center [32, 65] width 65 height 12
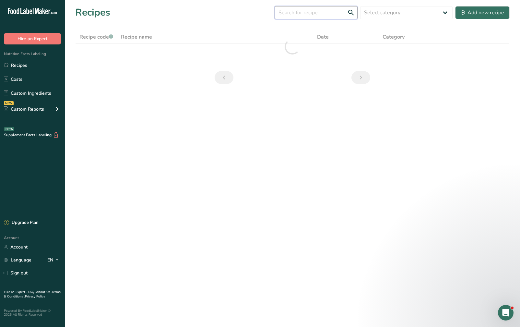
click at [322, 14] on input "text" at bounding box center [316, 12] width 83 height 13
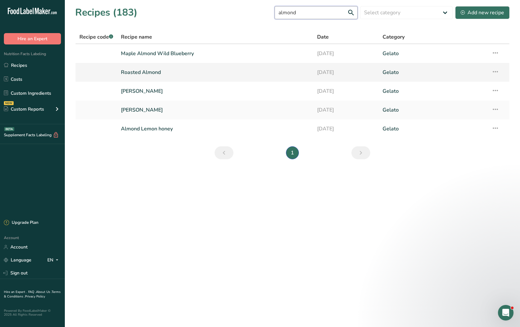
type input "almond"
click at [203, 69] on link "Roasted Almond" at bounding box center [215, 72] width 188 height 14
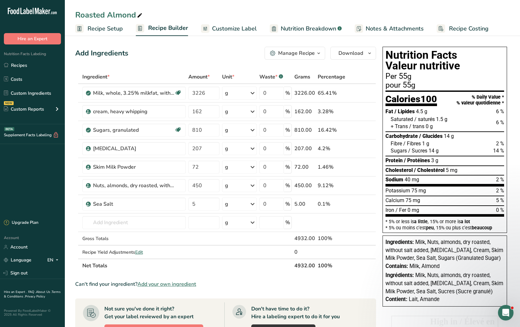
click at [28, 64] on link "Recipes" at bounding box center [32, 65] width 65 height 12
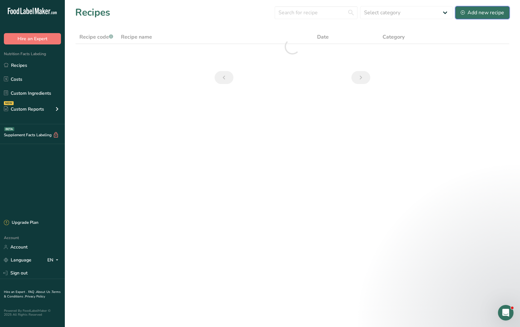
click at [482, 13] on div "Add new recipe" at bounding box center [482, 13] width 43 height 8
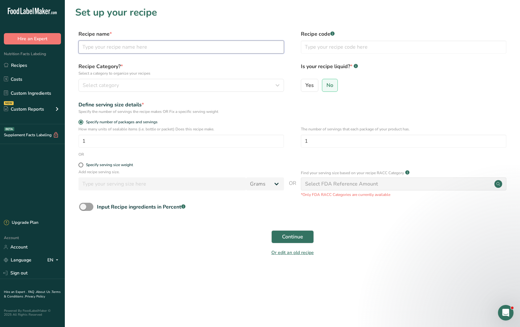
click at [183, 48] on input "text" at bounding box center [180, 47] width 205 height 13
type input "Roasted Almond and Caramelized Fig"
click at [83, 166] on label "Specify serving size weight" at bounding box center [180, 164] width 205 height 5
click at [83, 166] on input "Specify serving size weight" at bounding box center [80, 165] width 4 height 4
radio input "true"
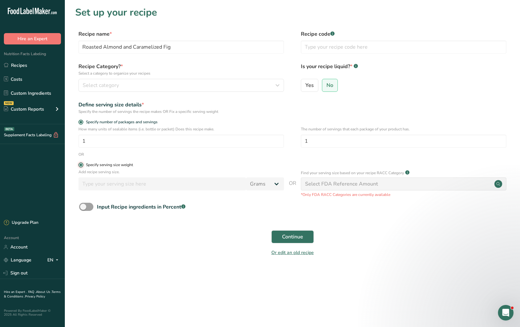
radio input "false"
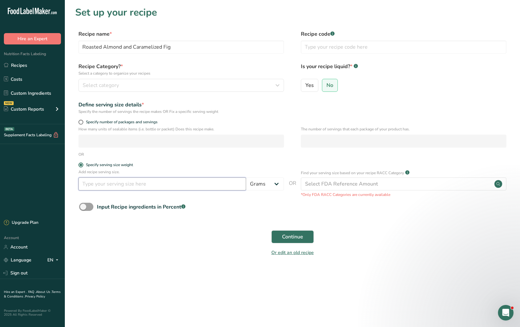
click at [94, 185] on input "number" at bounding box center [162, 183] width 168 height 13
type input "55"
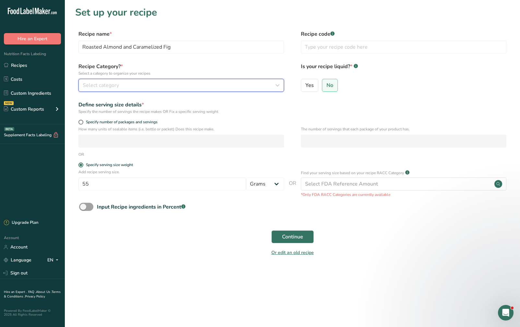
click at [157, 87] on div "Select category" at bounding box center [179, 85] width 193 height 8
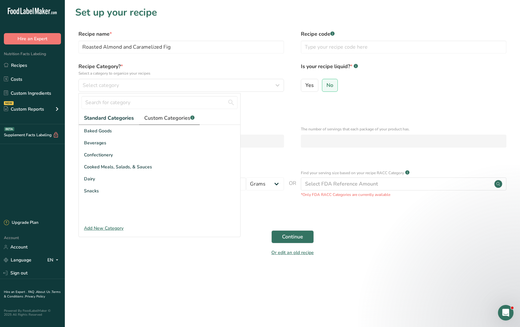
click at [184, 113] on link "Custom Categories .a-a{fill:#347362;}.b-a{fill:#fff;}" at bounding box center [169, 117] width 61 height 13
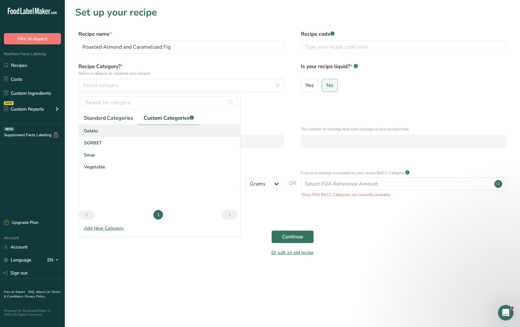
click at [160, 134] on div "Gelato" at bounding box center [159, 131] width 161 height 12
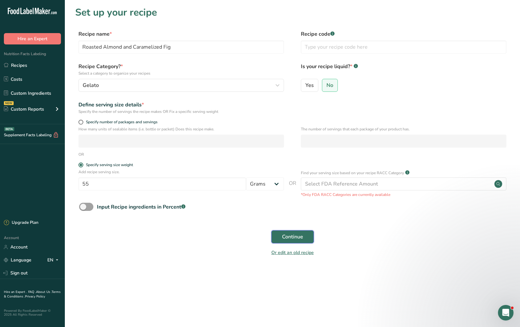
click at [284, 239] on span "Continue" at bounding box center [292, 237] width 21 height 8
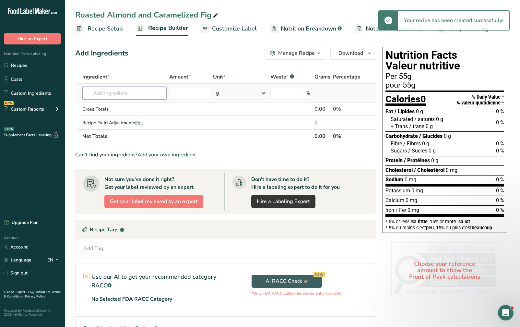
click at [135, 93] on input "text" at bounding box center [124, 93] width 84 height 13
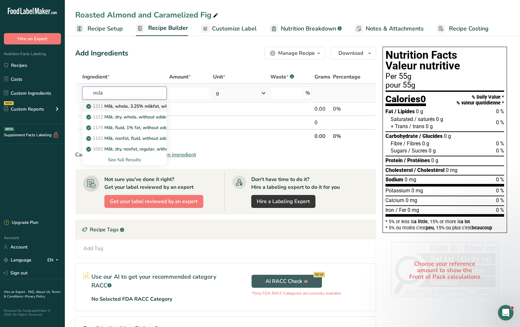
type input "milk"
click at [135, 108] on p "1211 Milk, whole, 3.25% milkfat, without added vitamin A and [MEDICAL_DATA]" at bounding box center [174, 106] width 173 height 7
type input "Milk, whole, 3.25% milkfat, without added vitamin A and [MEDICAL_DATA]"
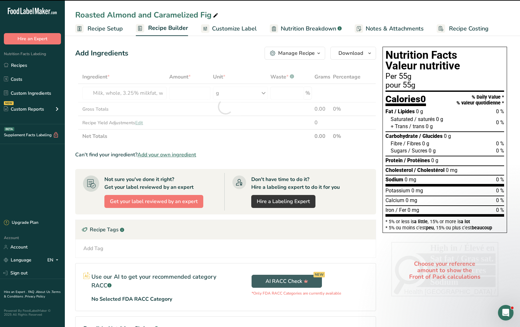
type input "0"
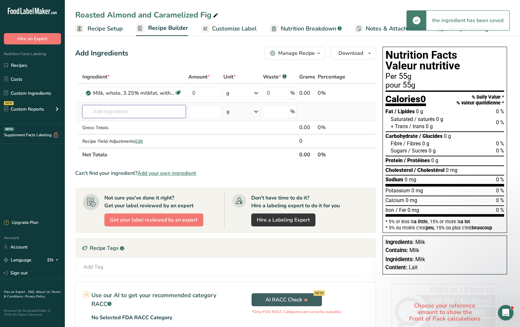
click at [128, 110] on input "text" at bounding box center [133, 111] width 103 height 13
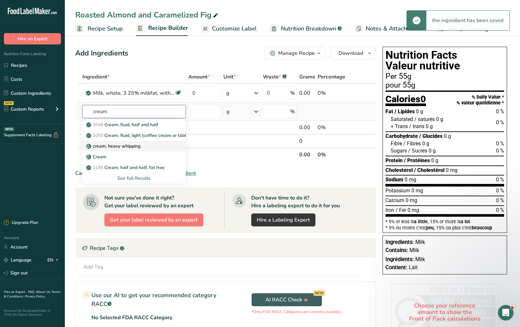
type input "cream"
click at [136, 148] on p "cream, heavy whipping" at bounding box center [114, 146] width 53 height 7
type input "cream, heavy whipping"
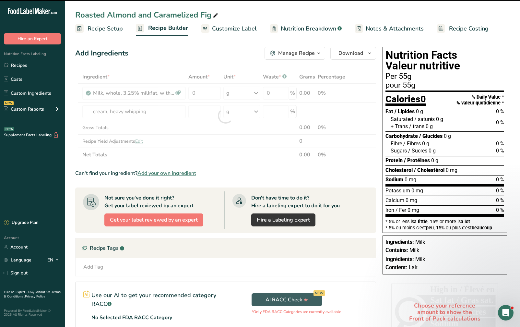
type input "0"
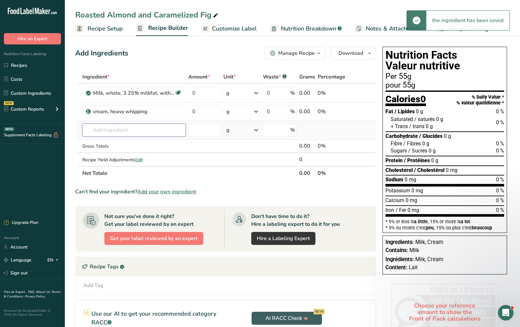
click at [136, 129] on input "text" at bounding box center [133, 129] width 103 height 13
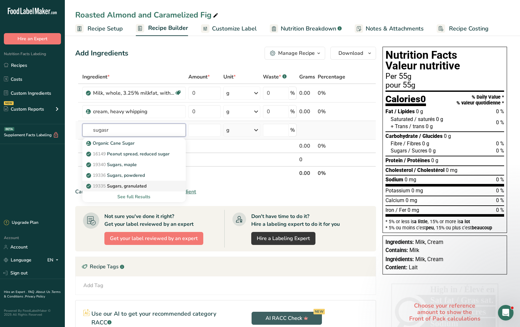
type input "sugasr"
click at [140, 186] on p "19335 [GEOGRAPHIC_DATA], granulated" at bounding box center [117, 185] width 59 height 7
type input "Sugars, granulated"
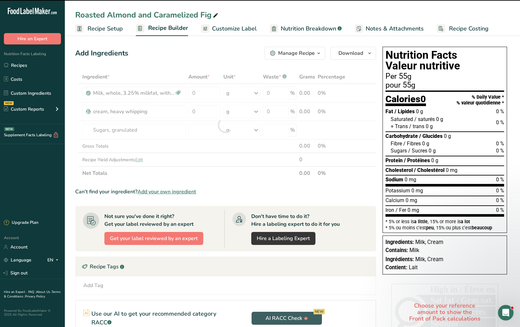
type input "0"
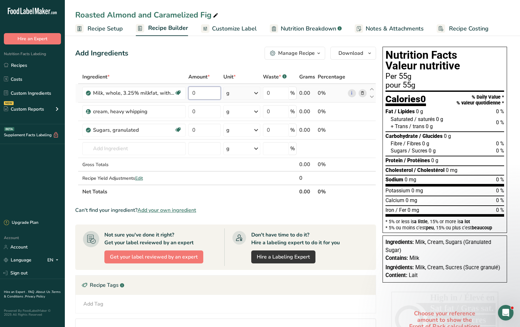
drag, startPoint x: 204, startPoint y: 93, endPoint x: 180, endPoint y: 86, distance: 25.2
click at [180, 86] on tr "Milk, whole, 3.25% milkfat, without added vitamin A and vitamin D Gluten free V…" at bounding box center [226, 93] width 300 height 18
type input "3226"
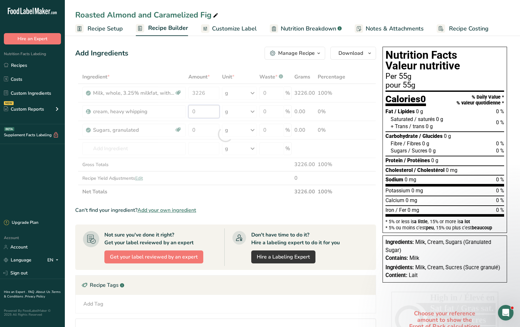
drag, startPoint x: 214, startPoint y: 108, endPoint x: 158, endPoint y: 107, distance: 55.4
click at [158, 107] on div "Ingredient * Amount * Unit * Waste * .a-a{fill:#347362;}.b-a{fill:#fff;} Grams …" at bounding box center [225, 134] width 301 height 128
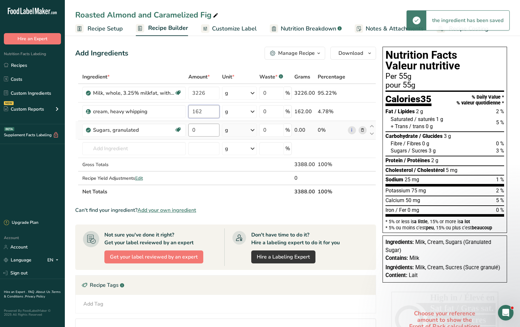
type input "162"
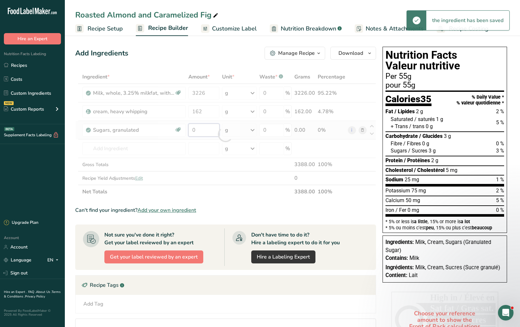
click at [196, 126] on div "Ingredient * Amount * Unit * Waste * .a-a{fill:#347362;}.b-a{fill:#fff;} Grams …" at bounding box center [225, 134] width 301 height 128
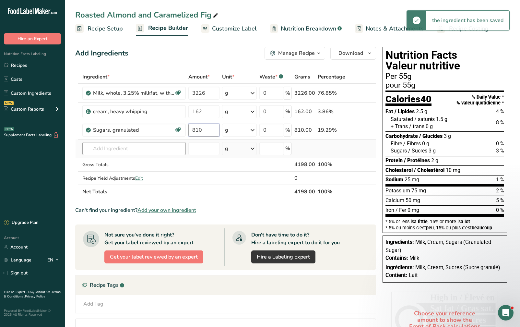
type input "810"
click at [156, 151] on div "Ingredient * Amount * Unit * Waste * .a-a{fill:#347362;}.b-a{fill:#fff;} Grams …" at bounding box center [225, 134] width 301 height 128
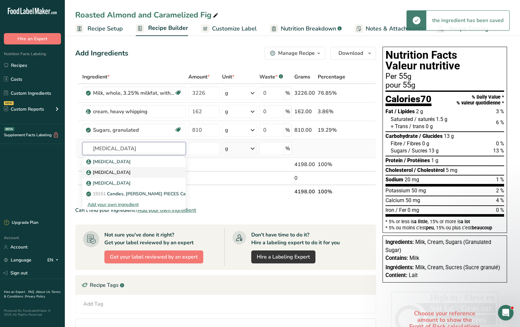
type input "dextrose"
click at [148, 165] on div "[MEDICAL_DATA]" at bounding box center [129, 161] width 83 height 7
type input "[MEDICAL_DATA]"
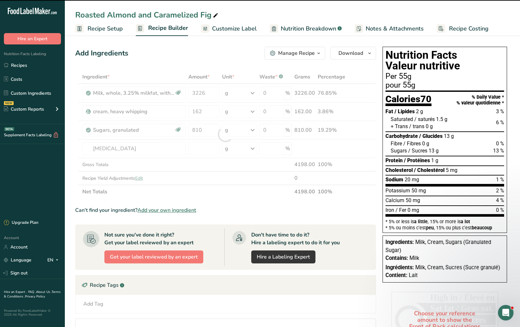
type input "0"
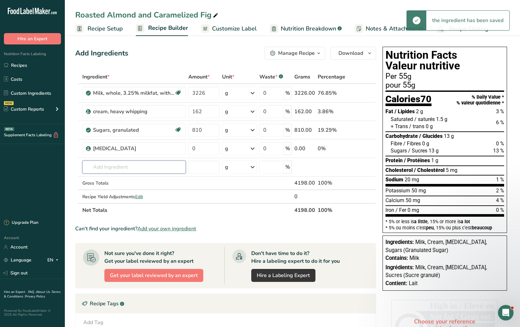
click at [145, 167] on input "text" at bounding box center [133, 166] width 103 height 13
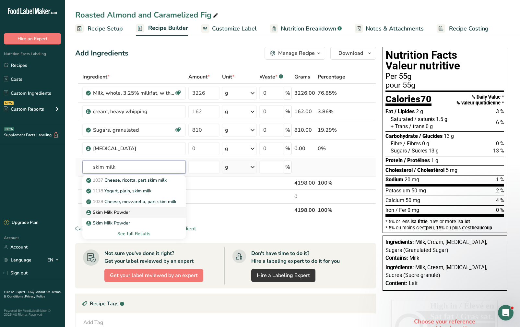
type input "skim milk"
click at [146, 211] on div "Skim Milk Powder" at bounding box center [129, 212] width 83 height 7
type input "Skim Milk Powder"
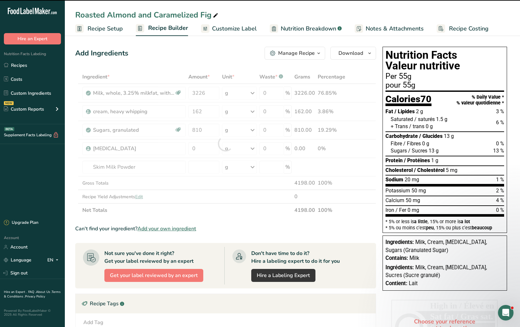
type input "0"
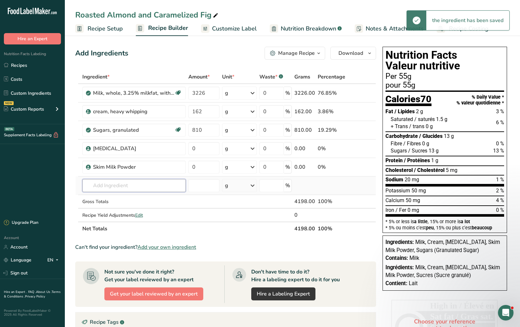
click at [138, 184] on input "text" at bounding box center [133, 185] width 103 height 13
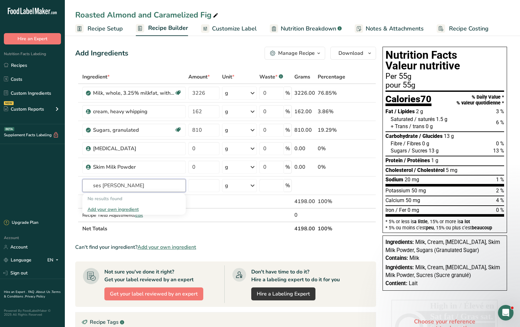
drag, startPoint x: 99, startPoint y: 185, endPoint x: 63, endPoint y: 182, distance: 36.4
click at [61, 183] on div ".a-20{fill:#fff;} Hire an Expert Nutrition Facts Labeling Recipes Costs Custom …" at bounding box center [260, 232] width 520 height 464
type input "sea sal"
click at [117, 200] on div "Sea Salt" at bounding box center [129, 198] width 83 height 7
type input "Sea Salt"
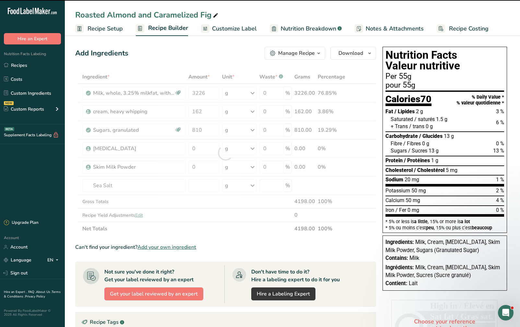
type input "0"
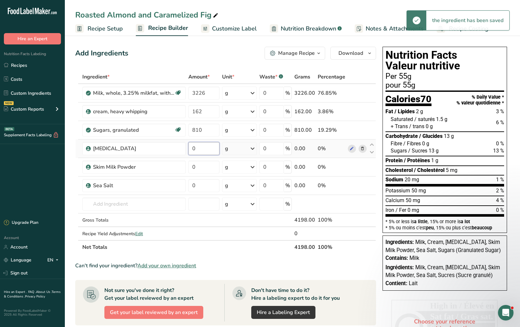
drag, startPoint x: 205, startPoint y: 147, endPoint x: 188, endPoint y: 147, distance: 16.5
click at [188, 147] on input "0" at bounding box center [203, 148] width 31 height 13
type input "207"
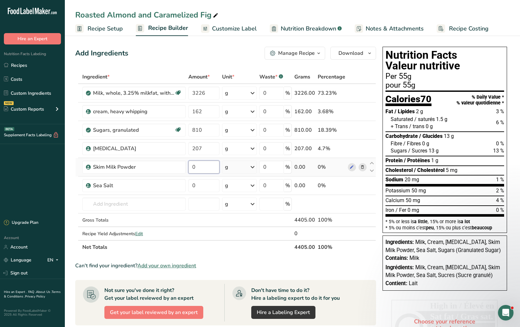
click at [205, 168] on div "Ingredient * Amount * Unit * Waste * .a-a{fill:#347362;}.b-a{fill:#fff;} Grams …" at bounding box center [225, 162] width 301 height 184
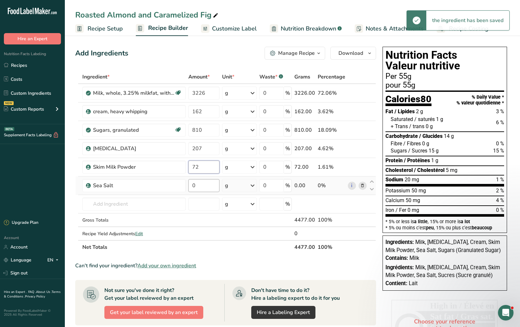
type input "72"
click at [199, 179] on div "Ingredient * Amount * Unit * Waste * .a-a{fill:#347362;}.b-a{fill:#fff;} Grams …" at bounding box center [225, 162] width 301 height 184
type input "5"
click at [151, 204] on div "Ingredient * Amount * Unit * Waste * .a-a{fill:#347362;}.b-a{fill:#fff;} Grams …" at bounding box center [225, 162] width 301 height 184
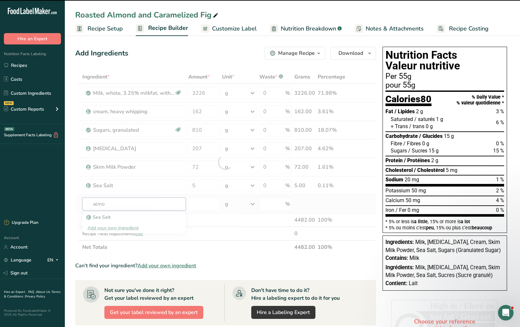
type input "almon"
type input "d"
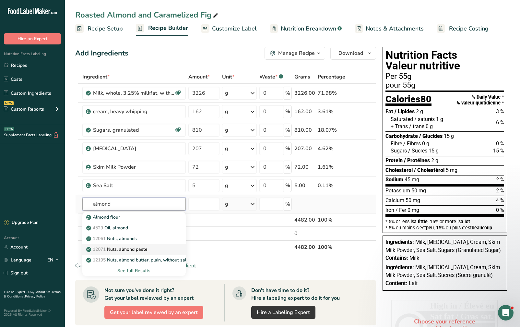
type input "almond"
click at [155, 246] on div "12071 Nuts, almond paste" at bounding box center [129, 249] width 83 height 7
type input "Nuts, almond paste"
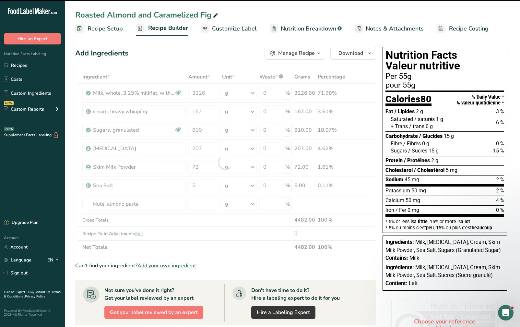
type input "0"
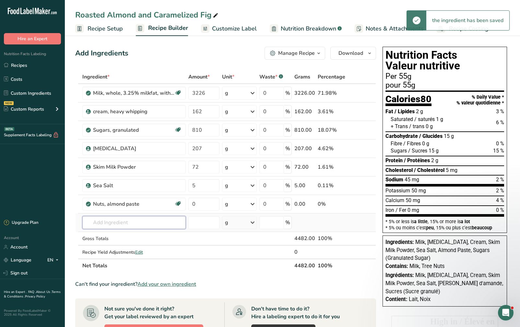
click at [135, 221] on input "text" at bounding box center [133, 222] width 103 height 13
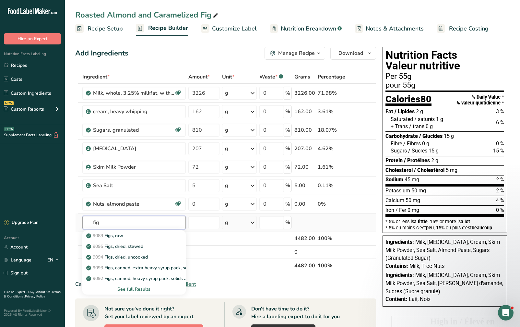
type input "fig"
click at [141, 288] on div "See full Results" at bounding box center [134, 289] width 93 height 7
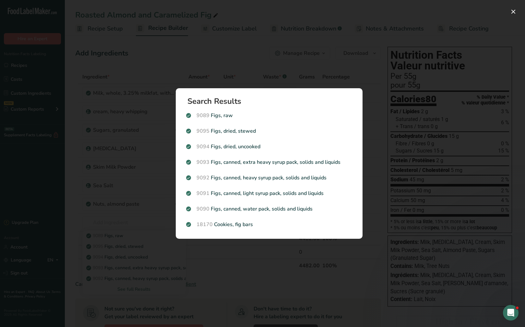
click at [383, 239] on div "Search results modal" at bounding box center [262, 163] width 525 height 327
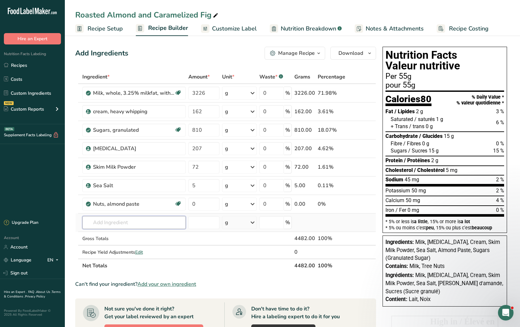
click at [160, 218] on input "text" at bounding box center [133, 222] width 103 height 13
type input "dsgsfdfg"
click at [132, 247] on div "Add your own ingredient" at bounding box center [134, 246] width 93 height 7
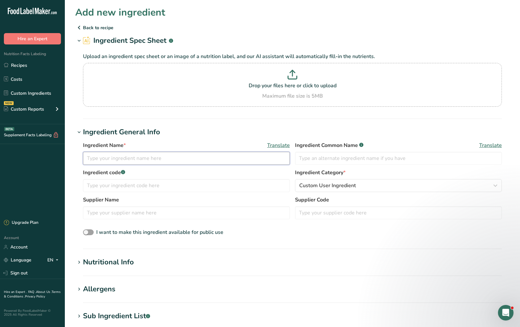
click at [168, 158] on input "text" at bounding box center [186, 158] width 207 height 13
type input "Caramelized Figs"
click at [318, 187] on span "Custom User Ingredient" at bounding box center [327, 186] width 57 height 8
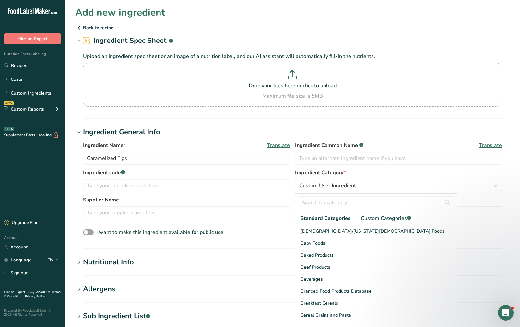
click at [150, 262] on h1 "Nutritional Info" at bounding box center [292, 262] width 434 height 11
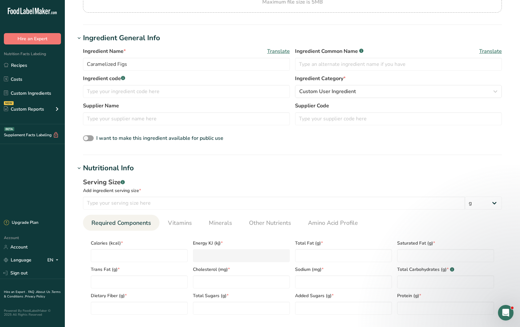
scroll to position [130, 0]
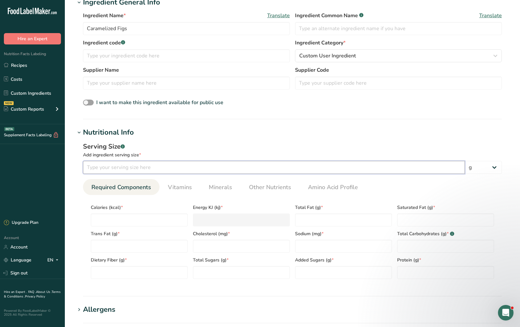
click at [175, 163] on input "number" at bounding box center [274, 167] width 382 height 13
click at [175, 171] on input "number" at bounding box center [274, 167] width 382 height 13
type input "20"
click at [147, 218] on input "number" at bounding box center [139, 219] width 97 height 13
type input "6"
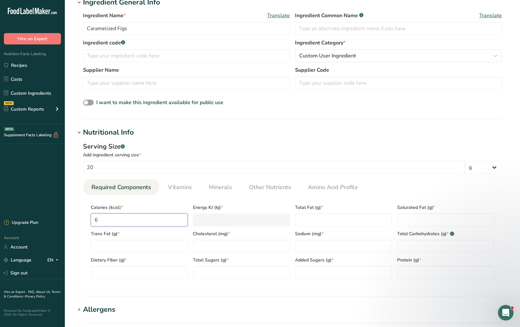
type KJ "25.1"
type input "60"
type KJ "251"
type input "60"
click at [319, 219] on Fat "number" at bounding box center [343, 219] width 97 height 13
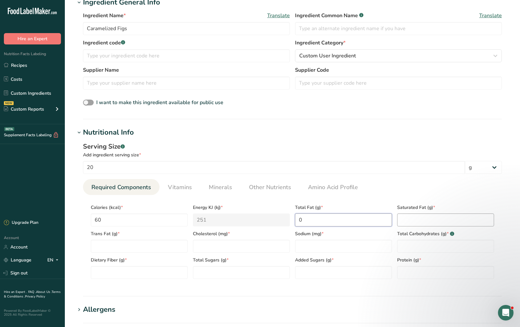
type Fat "0"
click at [416, 218] on Fat "number" at bounding box center [445, 219] width 97 height 13
type Fat "0"
drag, startPoint x: 134, startPoint y: 248, endPoint x: 204, endPoint y: 246, distance: 70.0
click at [134, 248] on Fat "number" at bounding box center [139, 246] width 97 height 13
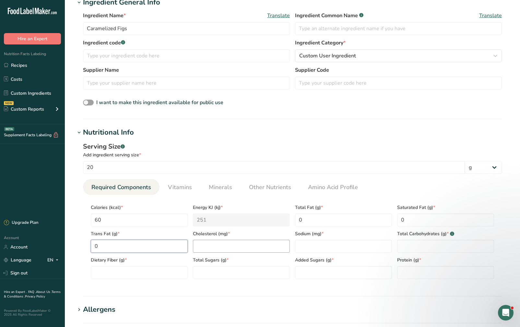
type Fat "0"
click at [221, 246] on input "number" at bounding box center [241, 246] width 97 height 13
type input "0"
click at [316, 244] on input "number" at bounding box center [343, 246] width 97 height 13
type input "12"
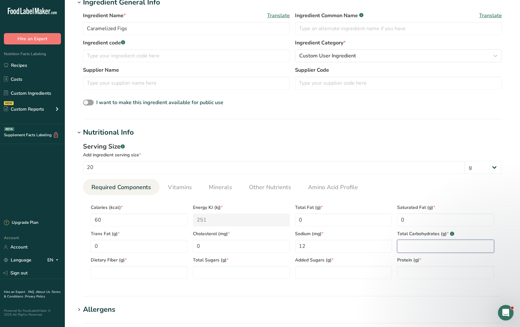
click at [440, 245] on Carbohydrates "number" at bounding box center [445, 246] width 97 height 13
type Carbohydrates "15"
click at [157, 270] on Fiber "number" at bounding box center [139, 272] width 97 height 13
type Fiber "1"
click at [252, 275] on Sugars "number" at bounding box center [241, 272] width 97 height 13
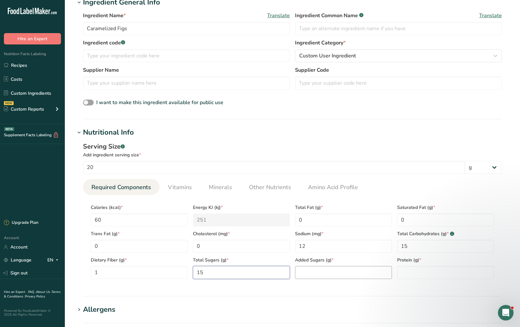
type Sugars "15"
drag, startPoint x: 320, startPoint y: 274, endPoint x: 376, endPoint y: 273, distance: 56.1
click at [320, 274] on Sugars "number" at bounding box center [343, 272] width 97 height 13
type Sugars "0"
click at [448, 273] on input "number" at bounding box center [445, 272] width 97 height 13
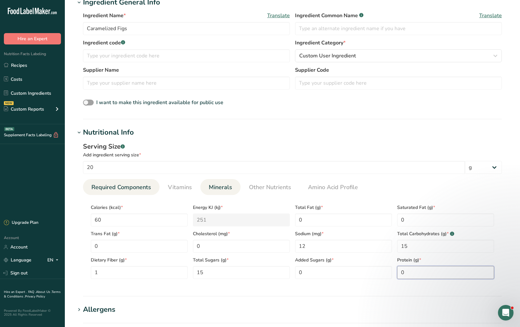
type input "0"
click at [216, 185] on span "Minerals" at bounding box center [220, 187] width 23 height 9
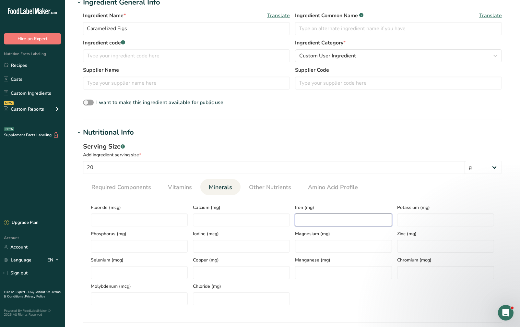
click at [326, 220] on input "number" at bounding box center [343, 219] width 97 height 13
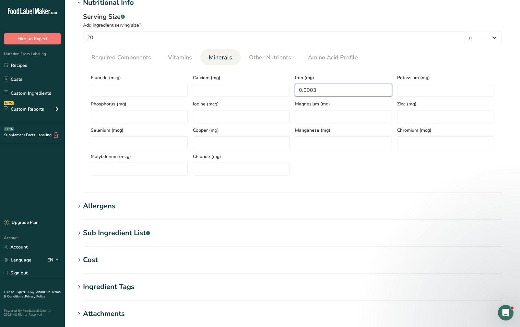
scroll to position [357, 0]
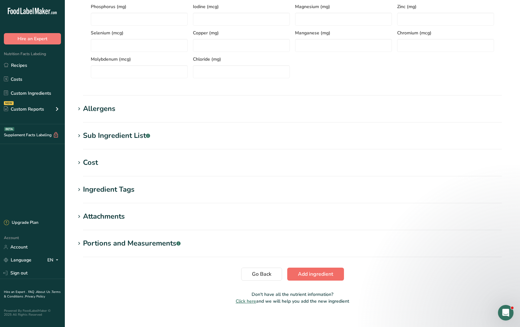
type input "0.0003"
click at [302, 272] on span "Add ingredient" at bounding box center [315, 274] width 35 height 8
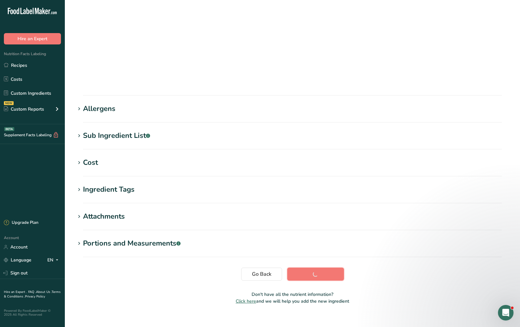
scroll to position [21, 0]
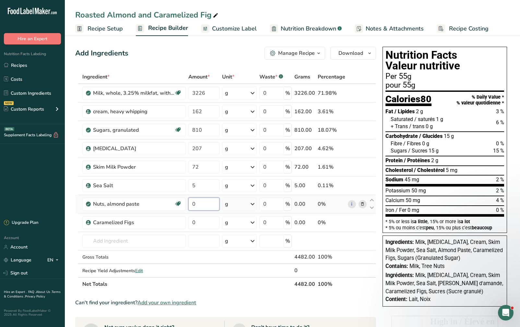
click at [192, 203] on input "0" at bounding box center [203, 203] width 31 height 13
type input "450"
click at [209, 221] on div "Ingredient * Amount * Unit * Waste * .a-a{fill:#347362;}.b-a{fill:#fff;} Grams …" at bounding box center [225, 180] width 301 height 221
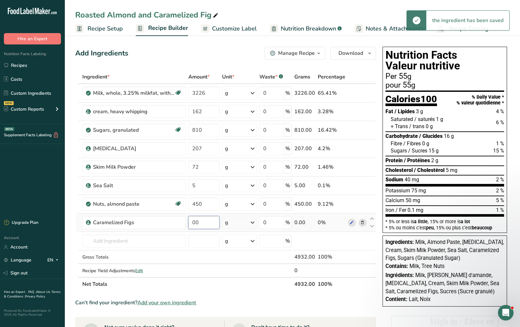
type input "0"
type input "150"
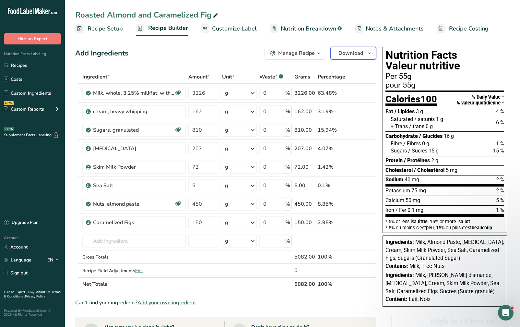
click at [359, 51] on span "Download" at bounding box center [350, 53] width 25 height 8
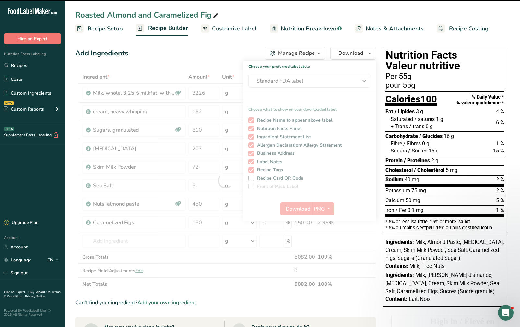
click at [342, 85] on div at bounding box center [225, 180] width 301 height 221
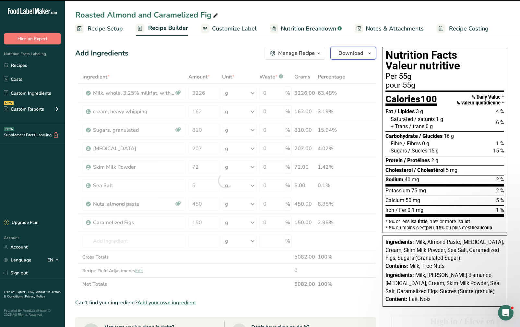
click at [357, 53] on span "Download" at bounding box center [350, 53] width 25 height 8
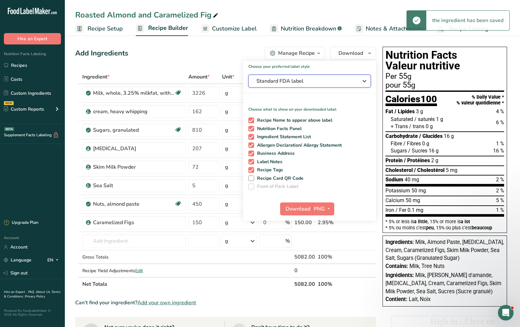
click at [346, 80] on span "Standard FDA label" at bounding box center [304, 81] width 97 height 8
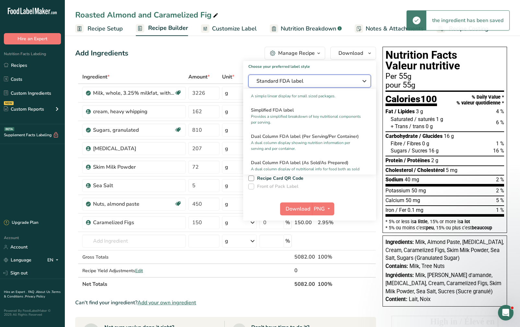
scroll to position [194, 0]
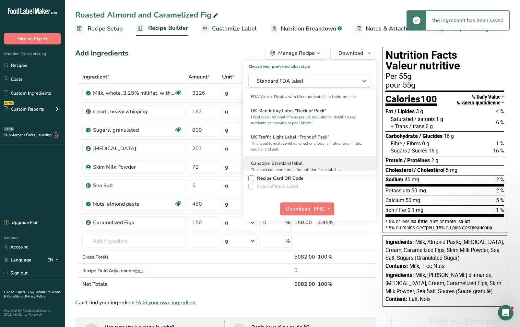
click at [319, 167] on h2 "Canadian Standard label" at bounding box center [309, 163] width 117 height 7
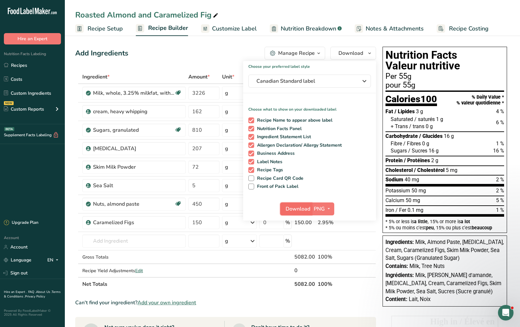
click at [304, 208] on span "Download" at bounding box center [298, 209] width 25 height 8
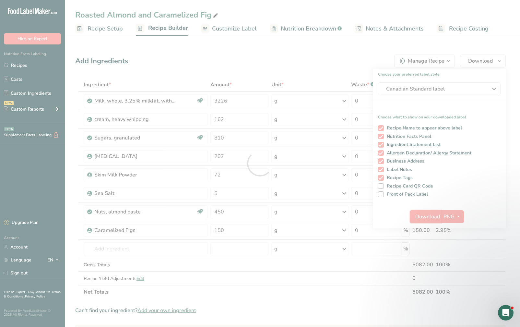
scroll to position [0, 0]
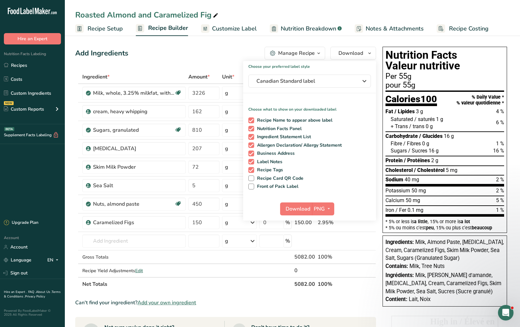
drag, startPoint x: 29, startPoint y: 67, endPoint x: 130, endPoint y: 65, distance: 100.5
click at [29, 67] on link "Recipes" at bounding box center [32, 65] width 65 height 12
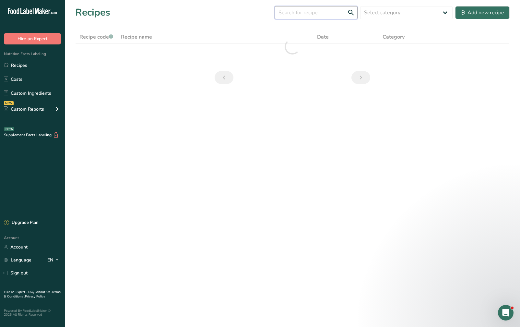
click at [319, 14] on input "text" at bounding box center [316, 12] width 83 height 13
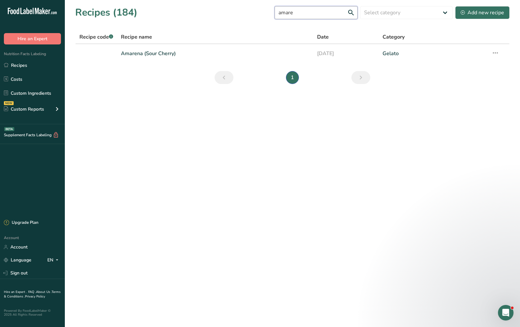
drag, startPoint x: 278, startPoint y: 8, endPoint x: 226, endPoint y: 8, distance: 52.5
click at [226, 8] on div "Recipes (184) amare Select category All Baked Goods Beverages Confectionery Coo…" at bounding box center [292, 12] width 434 height 15
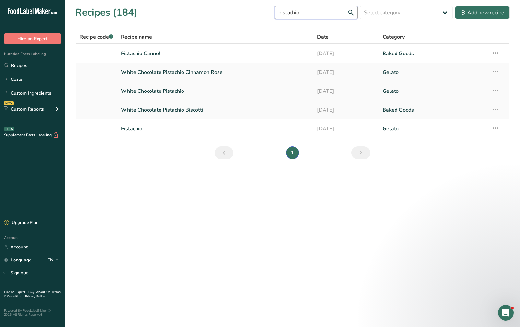
type input "pistachio"
click at [218, 87] on link "White Chocolate Pistachio" at bounding box center [215, 91] width 188 height 14
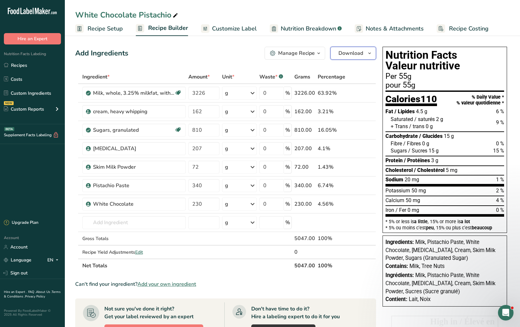
click at [343, 56] on span "Download" at bounding box center [350, 53] width 25 height 8
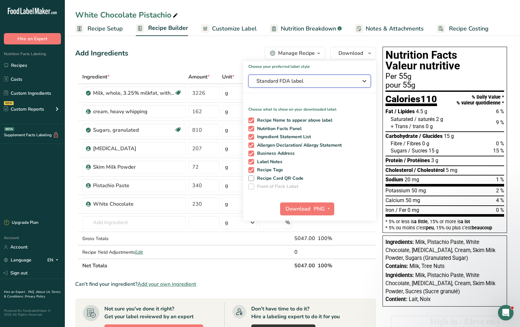
drag, startPoint x: 325, startPoint y: 81, endPoint x: 325, endPoint y: 88, distance: 6.5
click at [325, 82] on span "Standard FDA label" at bounding box center [304, 81] width 97 height 8
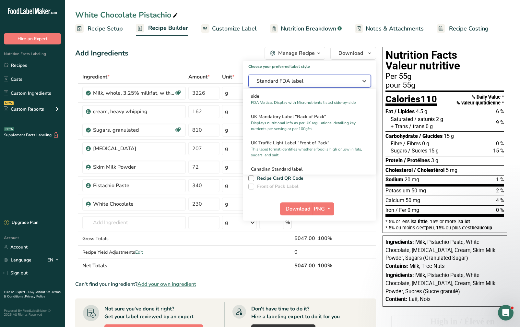
scroll to position [194, 0]
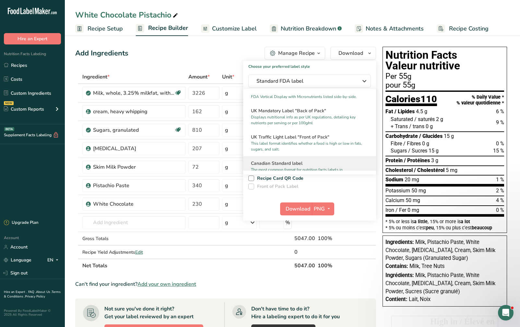
click at [300, 164] on div "Canadian Standard label The most common format for nutrition facts labels in co…" at bounding box center [309, 169] width 133 height 26
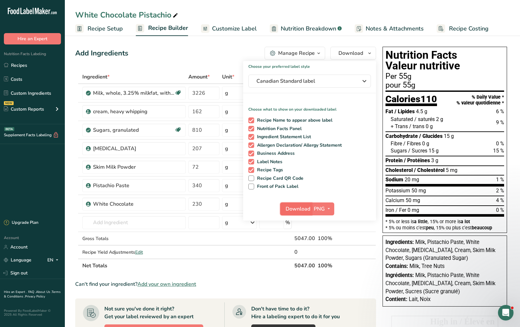
click at [292, 206] on span "Download" at bounding box center [298, 209] width 25 height 8
click at [35, 63] on link "Recipes" at bounding box center [32, 65] width 65 height 12
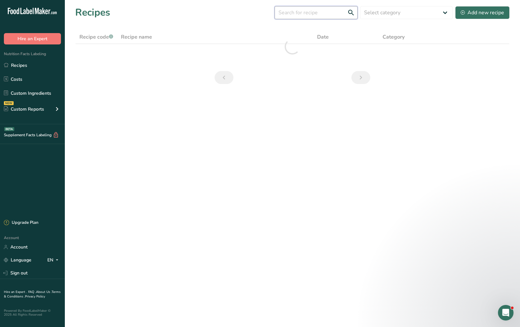
click at [310, 15] on input "text" at bounding box center [316, 12] width 83 height 13
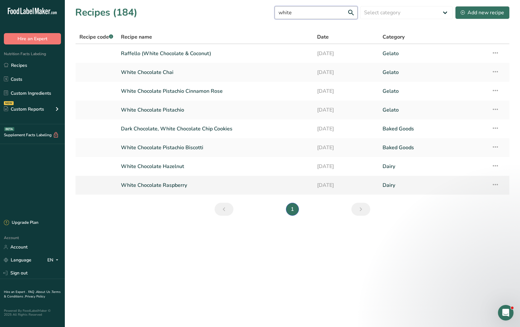
type input "white"
click at [284, 179] on link "White Chocolate Raspberry" at bounding box center [215, 185] width 188 height 14
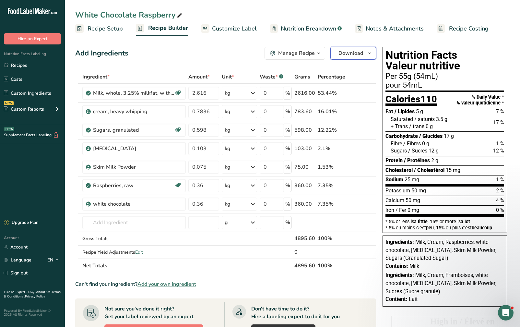
click at [367, 54] on icon "button" at bounding box center [369, 53] width 5 height 8
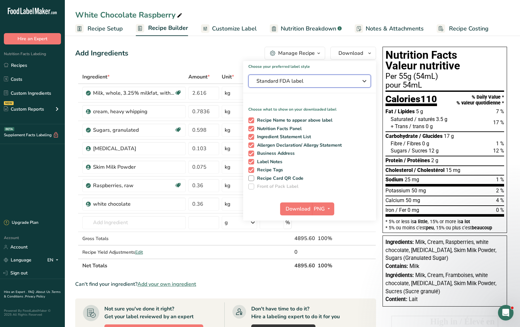
click at [347, 81] on span "Standard FDA label" at bounding box center [304, 81] width 97 height 8
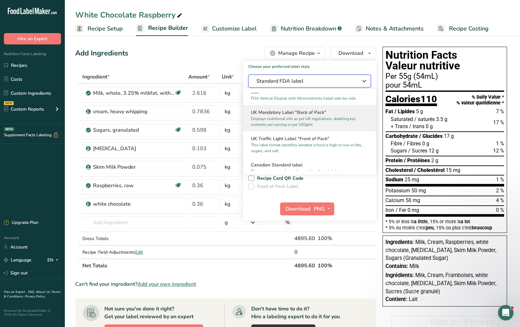
scroll to position [194, 0]
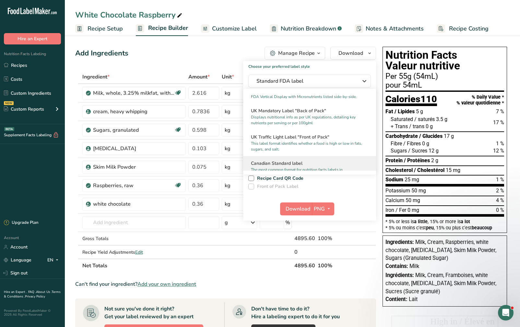
click at [324, 167] on h2 "Canadian Standard label" at bounding box center [309, 163] width 117 height 7
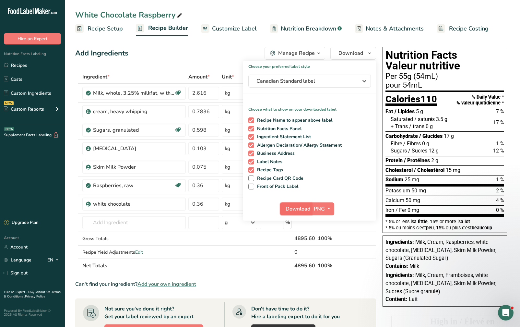
click at [300, 207] on span "Download" at bounding box center [298, 209] width 25 height 8
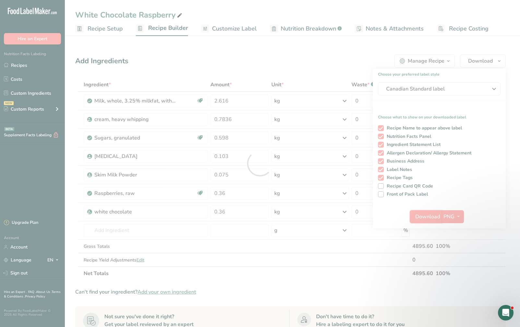
scroll to position [0, 0]
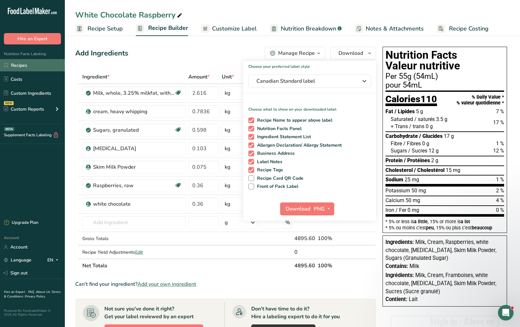
click at [15, 65] on link "Recipes" at bounding box center [32, 65] width 65 height 12
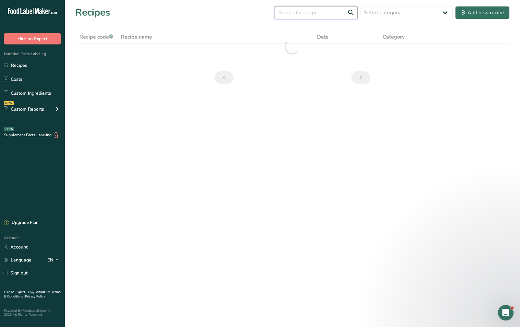
click at [316, 16] on input "text" at bounding box center [316, 12] width 83 height 13
type input "almond sour"
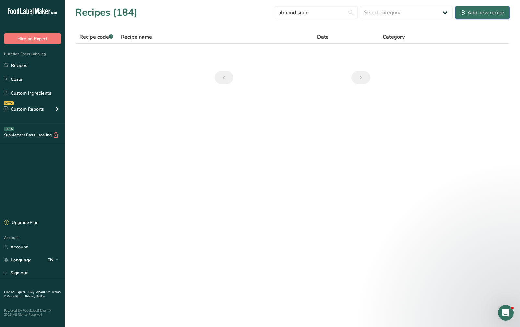
click at [467, 15] on div "Add new recipe" at bounding box center [482, 13] width 43 height 8
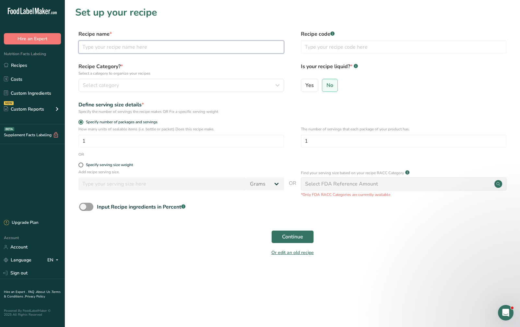
click at [197, 51] on input "text" at bounding box center [180, 47] width 205 height 13
type input "Roasted Almond Sour Cherry"
drag, startPoint x: 80, startPoint y: 165, endPoint x: 116, endPoint y: 189, distance: 42.9
click at [81, 165] on span at bounding box center [80, 164] width 5 height 5
click at [81, 165] on input "Specify serving size weight" at bounding box center [80, 165] width 4 height 4
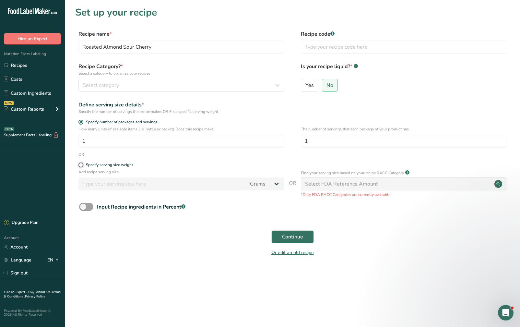
radio input "true"
radio input "false"
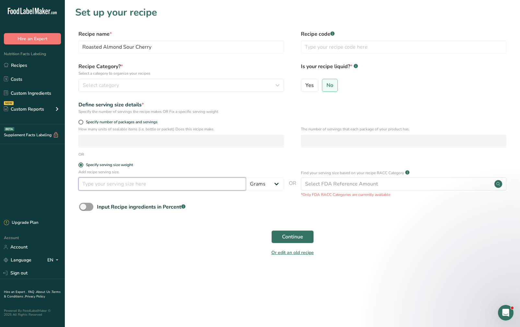
click at [119, 187] on input "number" at bounding box center [162, 183] width 168 height 13
type input "55"
click at [285, 238] on span "Continue" at bounding box center [292, 237] width 21 height 8
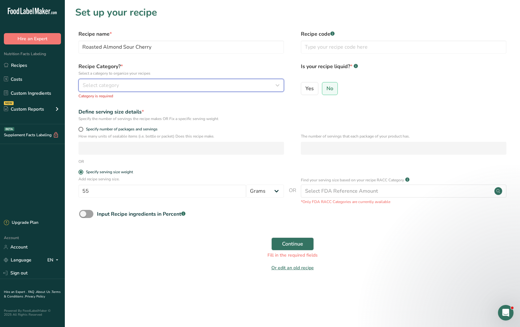
click at [231, 85] on div "Select category" at bounding box center [179, 85] width 193 height 8
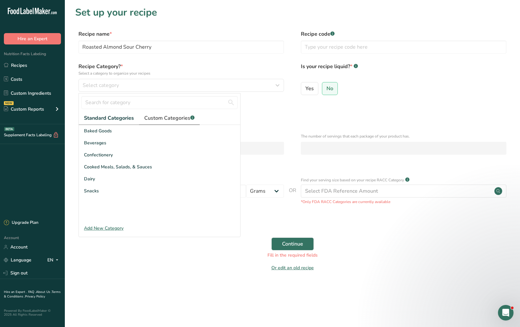
click at [174, 118] on span "Custom Categories .a-a{fill:#347362;}.b-a{fill:#fff;}" at bounding box center [169, 118] width 50 height 8
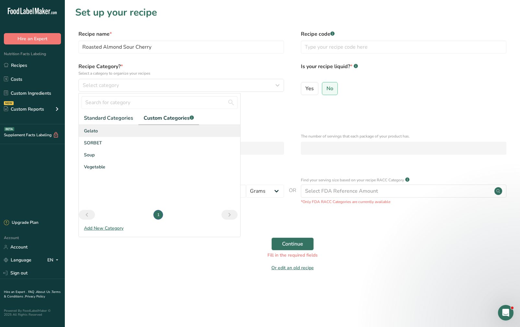
click at [154, 134] on div "Gelato" at bounding box center [159, 131] width 161 height 12
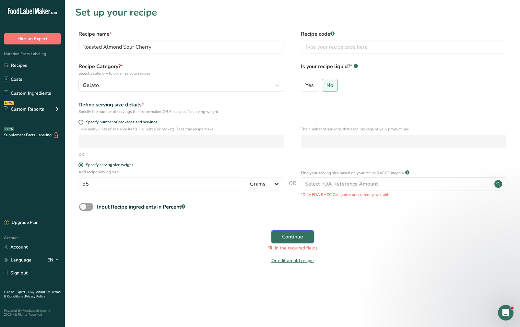
click at [277, 236] on button "Continue" at bounding box center [292, 236] width 42 height 13
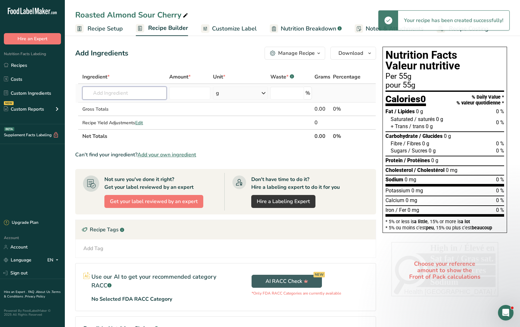
click at [133, 93] on input "text" at bounding box center [124, 93] width 84 height 13
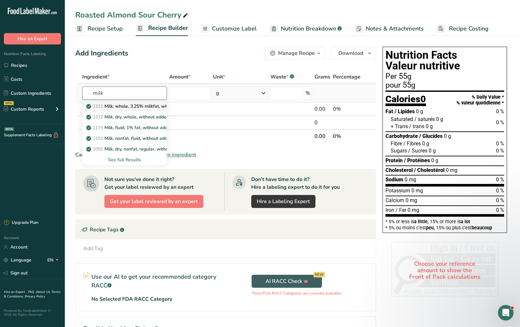
type input "milk"
click at [137, 107] on p "1211 Milk, whole, 3.25% milkfat, without added vitamin A and [MEDICAL_DATA]" at bounding box center [174, 106] width 173 height 7
type input "Milk, whole, 3.25% milkfat, without added vitamin A and [MEDICAL_DATA]"
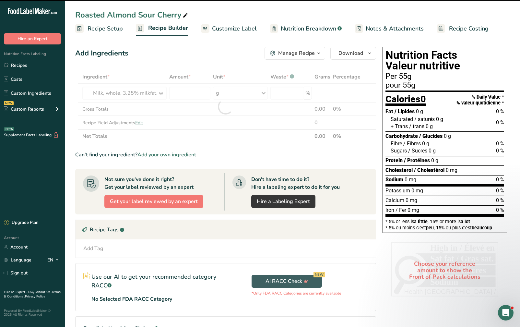
type input "0"
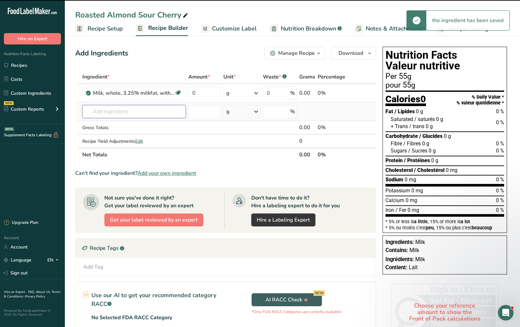
click at [122, 111] on input "text" at bounding box center [133, 111] width 103 height 13
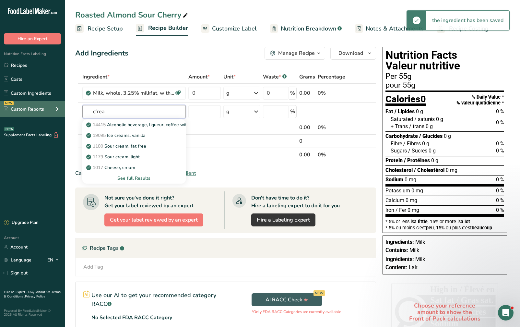
click at [54, 112] on div ".a-20{fill:#fff;} Hire an Expert Nutrition Facts Labeling Recipes Costs Custom …" at bounding box center [260, 195] width 520 height 391
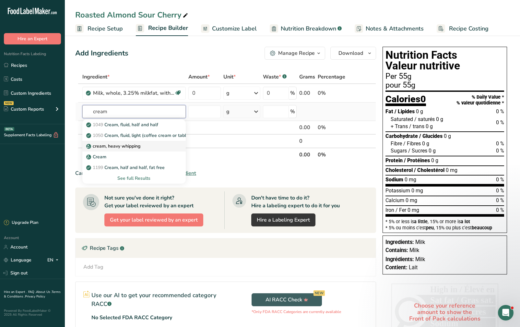
type input "cream"
click at [146, 150] on link "cream, heavy whipping" at bounding box center [133, 146] width 103 height 11
type input "cream, heavy whipping"
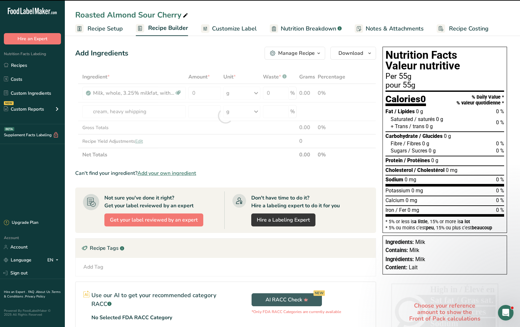
type input "0"
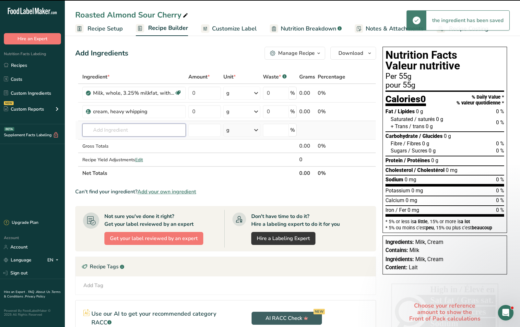
click at [133, 129] on input "text" at bounding box center [133, 129] width 103 height 13
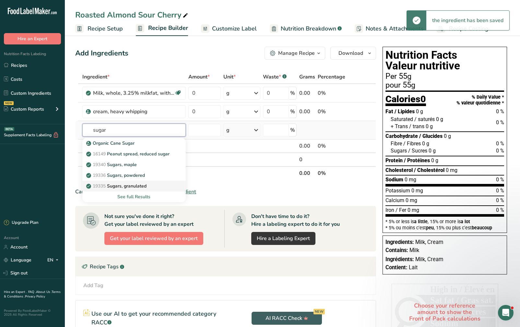
type input "sugar"
click at [145, 186] on p "19335 [GEOGRAPHIC_DATA], granulated" at bounding box center [117, 185] width 59 height 7
type input "Sugars, granulated"
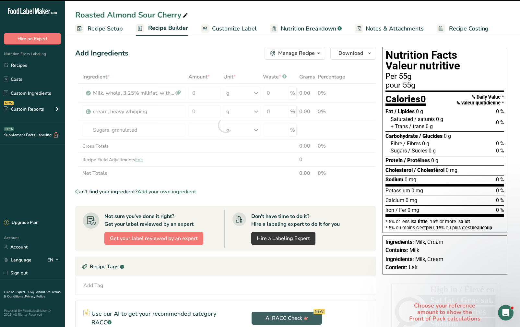
type input "0"
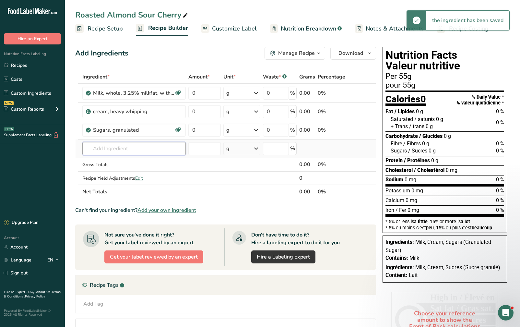
click at [130, 146] on input "text" at bounding box center [133, 148] width 103 height 13
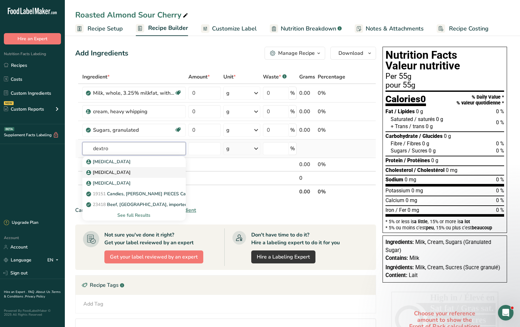
type input "dextro"
click at [132, 165] on div "[MEDICAL_DATA]" at bounding box center [129, 161] width 83 height 7
type input "[MEDICAL_DATA]"
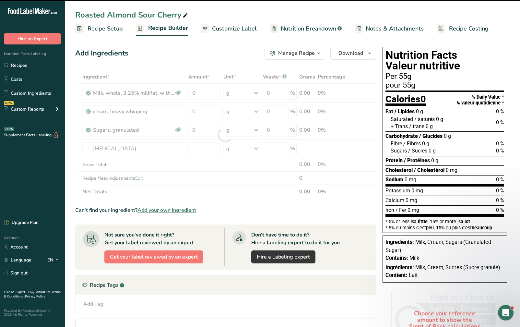
type input "0"
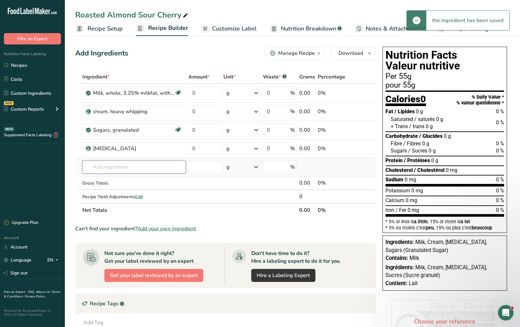
click at [123, 164] on input "text" at bounding box center [133, 166] width 103 height 13
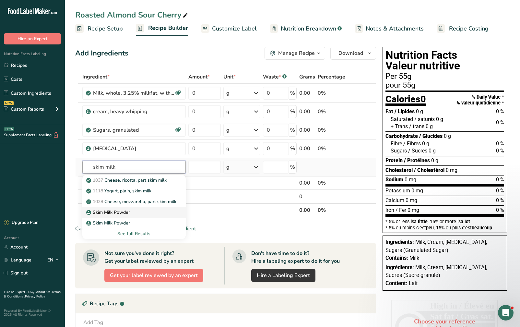
type input "skim milk"
click at [127, 212] on p "Skim Milk Powder" at bounding box center [109, 212] width 42 height 7
type input "Skim Milk Powder"
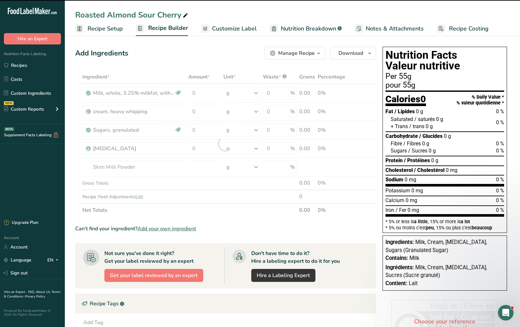
type input "0"
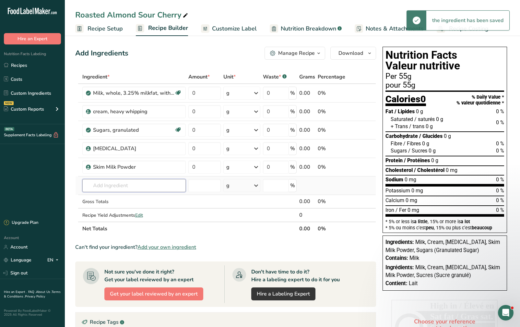
click at [119, 187] on input "text" at bounding box center [133, 185] width 103 height 13
type input "sea sa"
click at [122, 198] on div "Sea Salt" at bounding box center [129, 198] width 83 height 7
type input "Sea Salt"
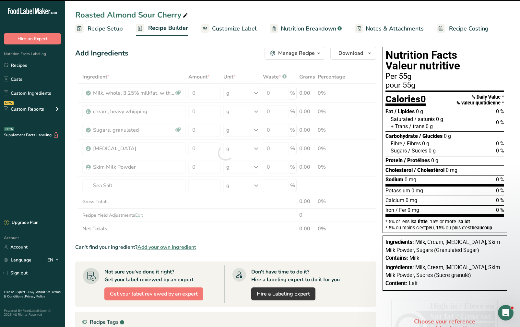
type input "0"
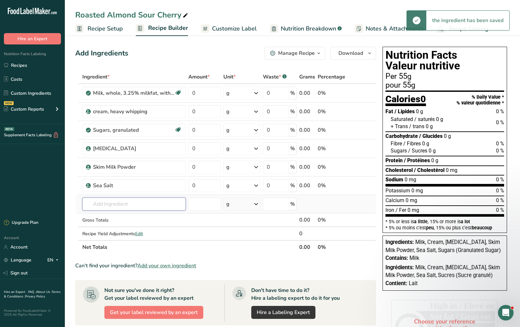
click at [119, 203] on input "text" at bounding box center [133, 203] width 103 height 13
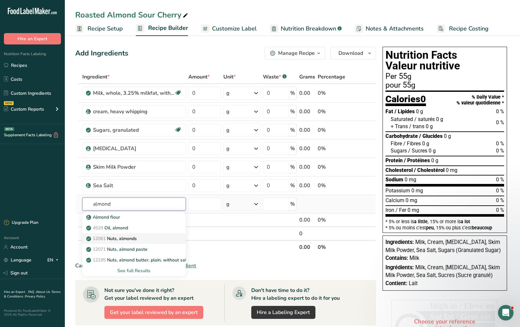
type input "almond"
click at [148, 240] on div "12061 Nuts, almonds" at bounding box center [129, 238] width 83 height 7
type input "Nuts, almonds"
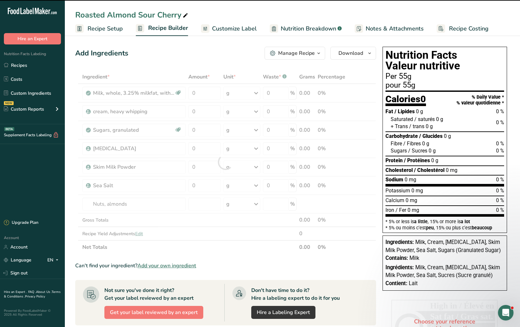
type input "0"
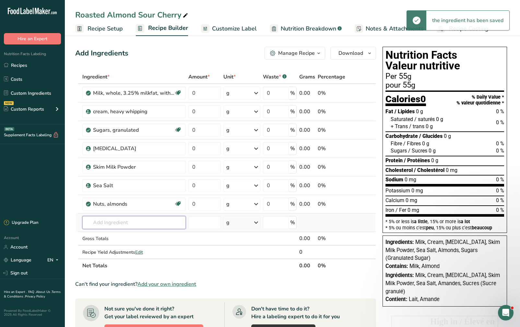
click at [139, 222] on input "text" at bounding box center [133, 222] width 103 height 13
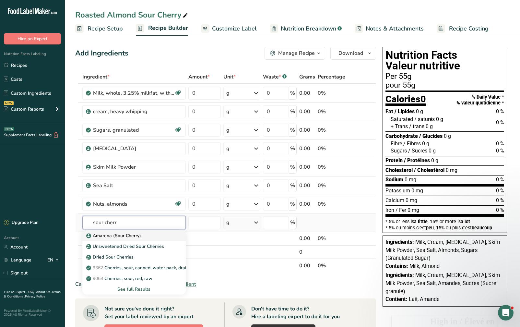
type input "sour cherr"
click at [140, 231] on link "Amarena (Sour Cherry)" at bounding box center [133, 235] width 103 height 11
type input "Amarena (Sour Cherry)"
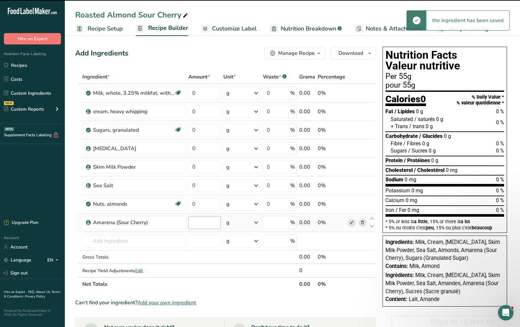
type input "0"
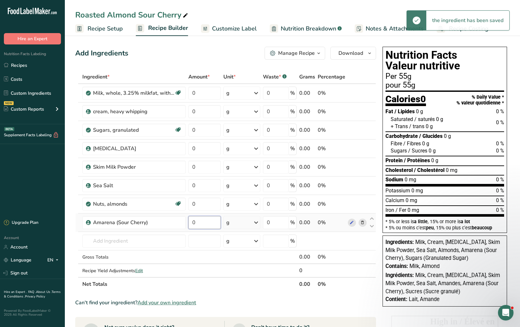
drag, startPoint x: 208, startPoint y: 223, endPoint x: 191, endPoint y: 223, distance: 17.2
click at [191, 223] on input "0" at bounding box center [204, 222] width 32 height 13
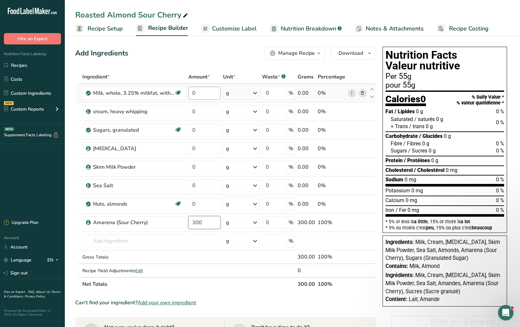
type input "300"
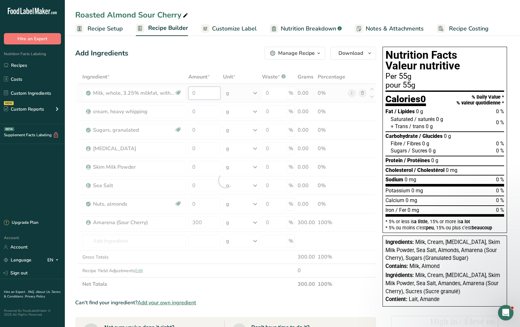
click at [183, 92] on div "Ingredient * Amount * Unit * Waste * .a-a{fill:#347362;}.b-a{fill:#fff;} Grams …" at bounding box center [225, 180] width 301 height 221
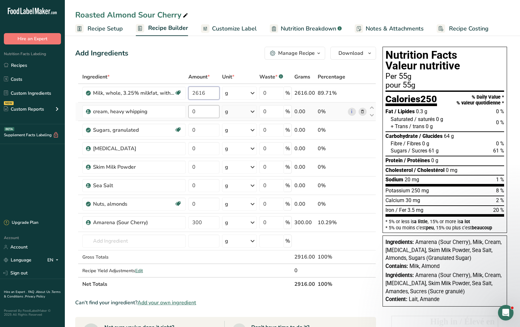
type input "2616"
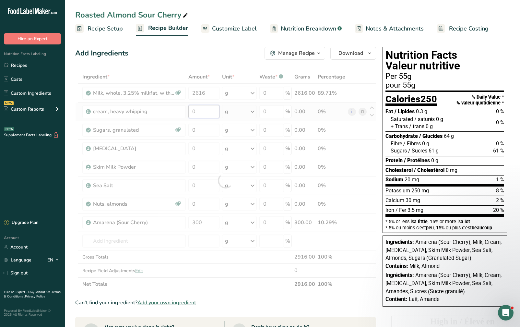
click at [199, 114] on div "Ingredient * Amount * Unit * Waste * .a-a{fill:#347362;}.b-a{fill:#fff;} Grams …" at bounding box center [225, 180] width 301 height 221
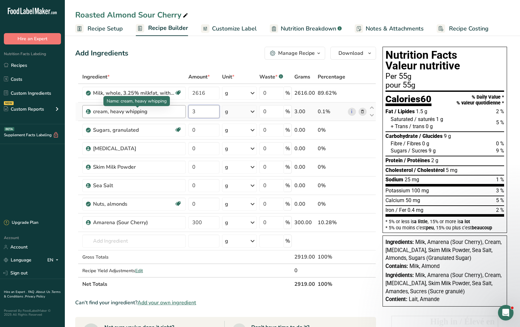
drag, startPoint x: 174, startPoint y: 113, endPoint x: 167, endPoint y: 113, distance: 6.8
click at [167, 113] on tr "cream, heavy whipping 3 g Weight Units g kg mg See more Volume Units l Volume u…" at bounding box center [226, 111] width 300 height 18
type input "783"
click at [212, 129] on div "Ingredient * Amount * Unit * Waste * .a-a{fill:#347362;}.b-a{fill:#fff;} Grams …" at bounding box center [225, 180] width 301 height 221
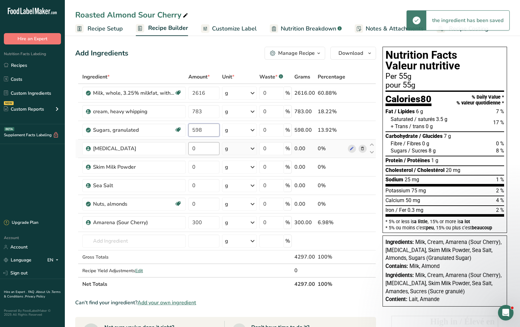
type input "598"
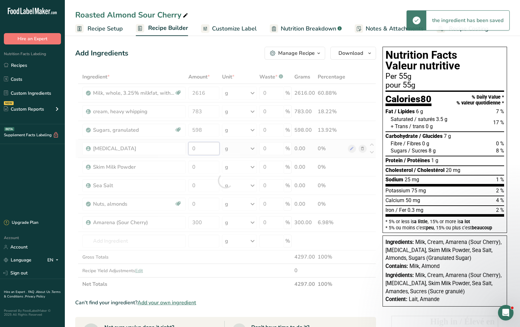
click at [212, 151] on div "Ingredient * Amount * Unit * Waste * .a-a{fill:#347362;}.b-a{fill:#fff;} Grams …" at bounding box center [225, 180] width 301 height 221
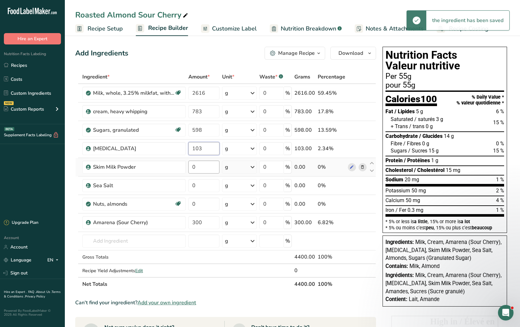
type input "103"
click at [210, 168] on div "Ingredient * Amount * Unit * Waste * .a-a{fill:#347362;}.b-a{fill:#fff;} Grams …" at bounding box center [225, 180] width 301 height 221
type input "75"
click at [212, 187] on div "Ingredient * Amount * Unit * Waste * .a-a{fill:#347362;}.b-a{fill:#fff;} Grams …" at bounding box center [225, 180] width 301 height 221
type input "5"
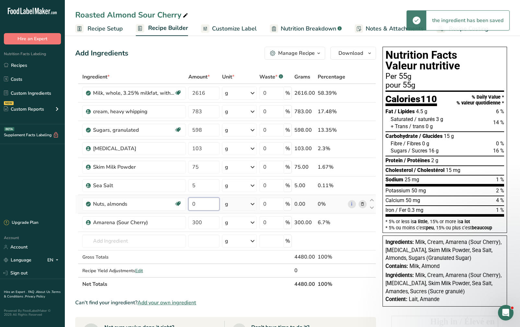
click at [210, 200] on div "Ingredient * Amount * Unit * Waste * .a-a{fill:#347362;}.b-a{fill:#fff;} Grams …" at bounding box center [225, 180] width 301 height 221
type input "0"
type input "450"
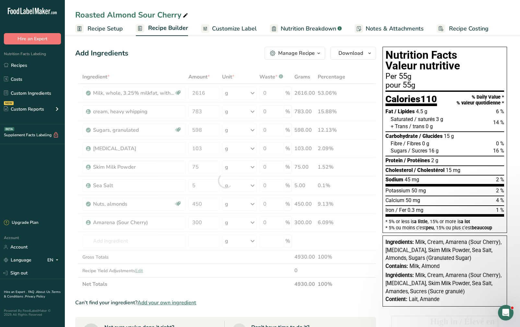
click at [451, 167] on span "15 mg" at bounding box center [453, 170] width 15 height 6
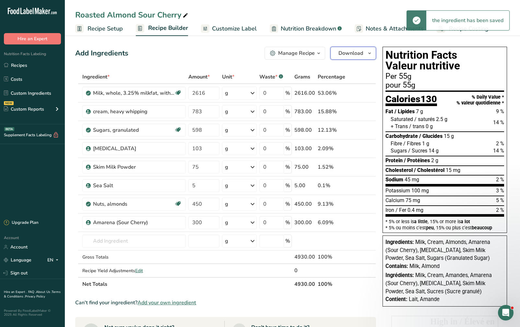
click at [355, 56] on span "Download" at bounding box center [350, 53] width 25 height 8
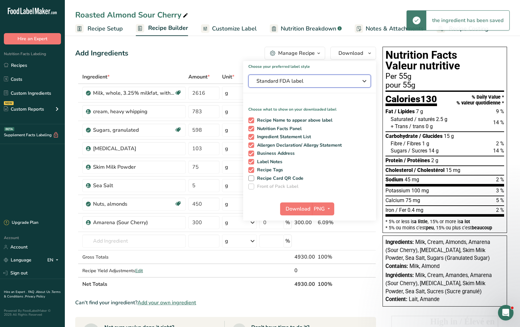
click at [328, 82] on span "Standard FDA label" at bounding box center [304, 81] width 97 height 8
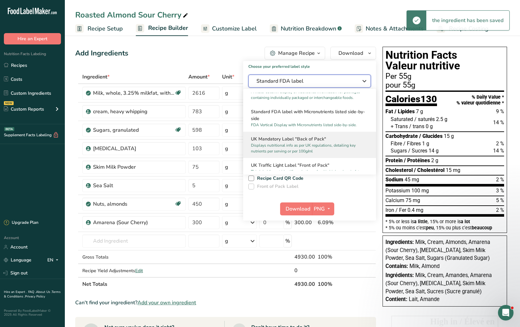
scroll to position [194, 0]
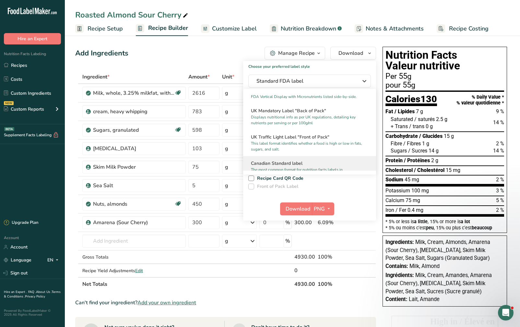
click at [314, 165] on div "Canadian Standard label The most common format for nutrition facts labels in co…" at bounding box center [309, 169] width 133 height 26
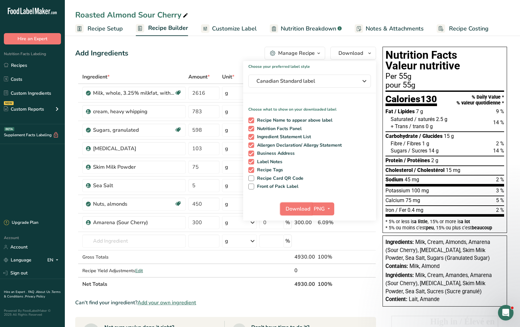
click at [298, 205] on span "Download" at bounding box center [298, 209] width 25 height 8
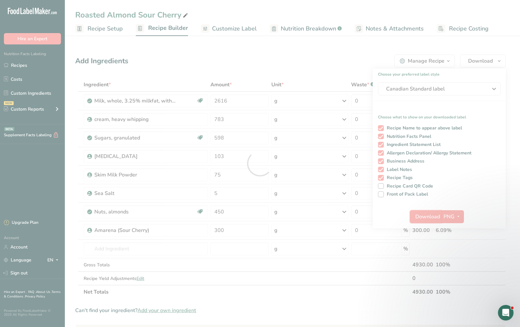
scroll to position [0, 0]
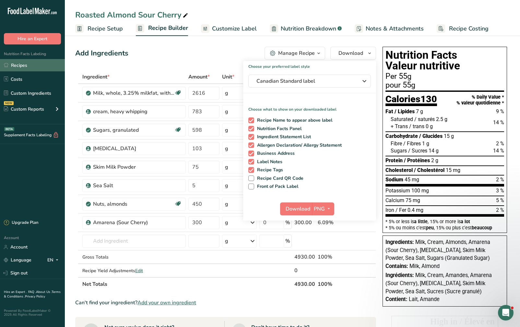
click at [40, 66] on link "Recipes" at bounding box center [32, 65] width 65 height 12
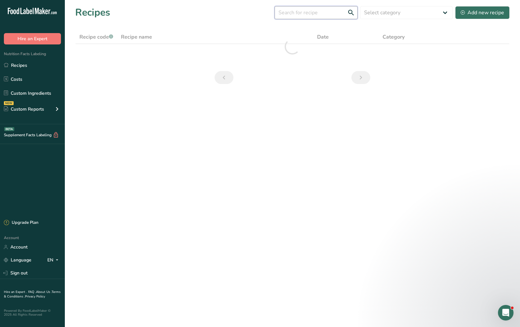
click at [312, 14] on input "text" at bounding box center [316, 12] width 83 height 13
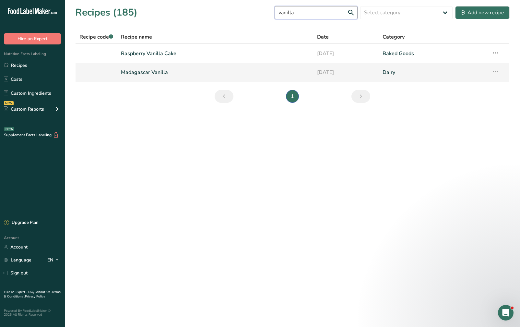
type input "vanilla"
click at [203, 72] on link "Madagascar Vanilla" at bounding box center [215, 72] width 188 height 14
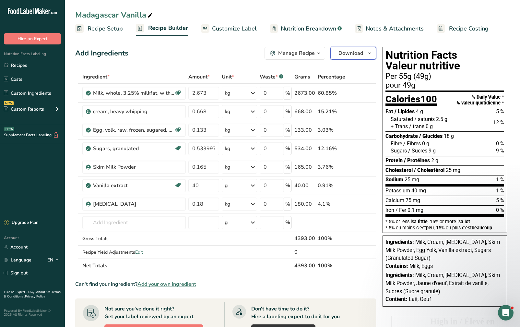
click at [360, 57] on button "Download" at bounding box center [353, 53] width 46 height 13
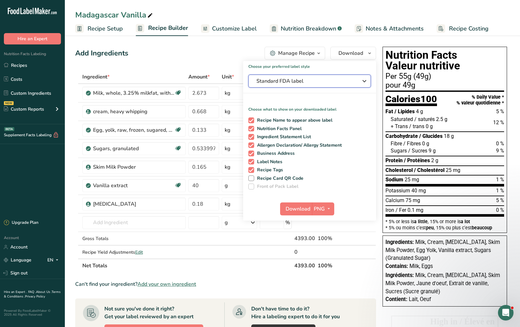
click at [336, 79] on span "Standard FDA label" at bounding box center [304, 81] width 97 height 8
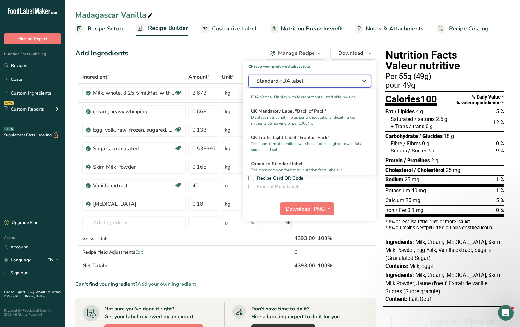
scroll to position [194, 0]
click at [313, 163] on div "Canadian Standard label The most common format for nutrition facts labels in co…" at bounding box center [309, 169] width 133 height 26
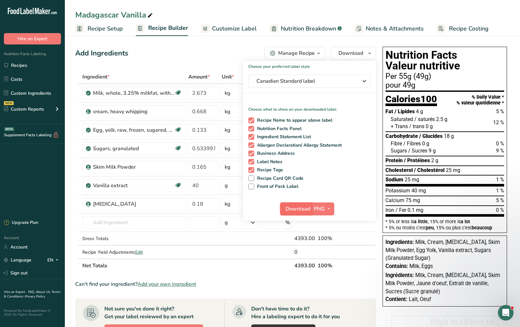
click at [302, 209] on span "Download" at bounding box center [298, 209] width 25 height 8
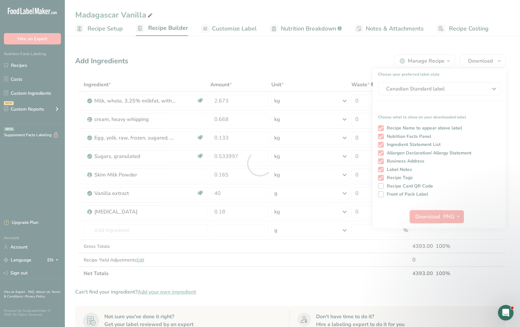
scroll to position [0, 0]
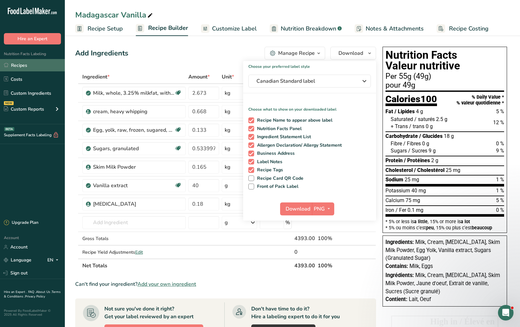
click at [27, 65] on link "Recipes" at bounding box center [32, 65] width 65 height 12
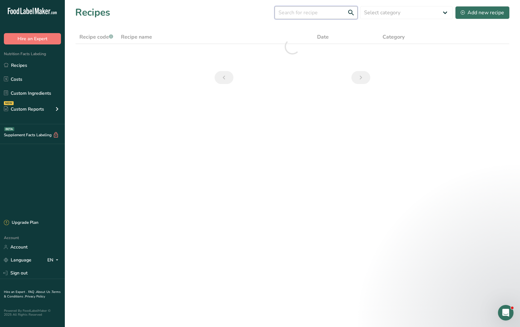
click at [316, 16] on input "text" at bounding box center [316, 12] width 83 height 13
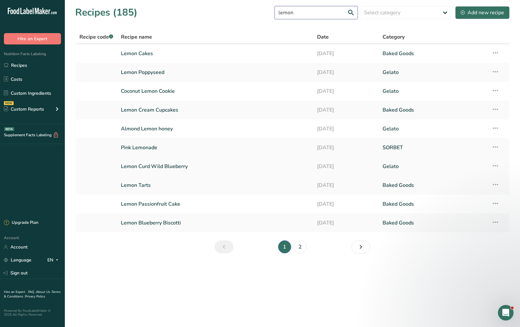
type input "lemon"
click at [239, 166] on link "Lemon Curd Wild Blueberry" at bounding box center [215, 166] width 188 height 14
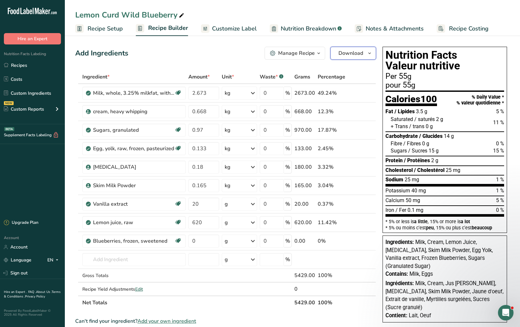
click at [355, 54] on span "Download" at bounding box center [350, 53] width 25 height 8
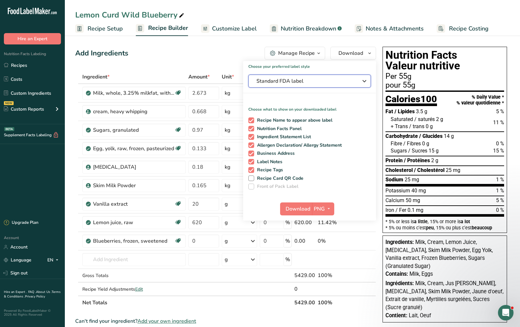
click at [338, 82] on span "Standard FDA label" at bounding box center [304, 81] width 97 height 8
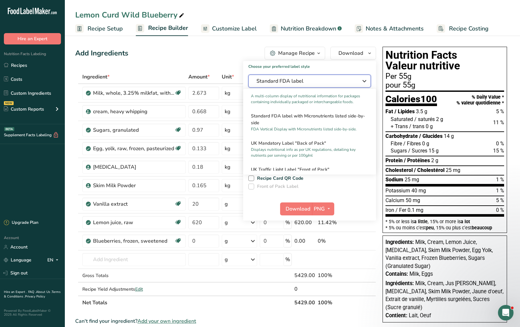
scroll to position [194, 0]
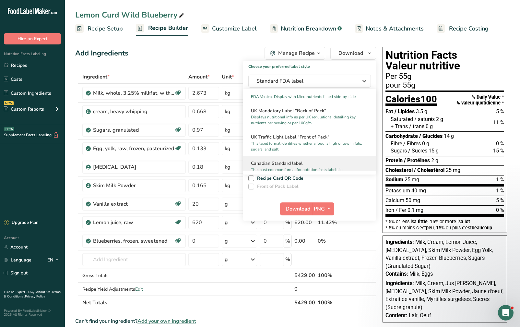
click at [302, 167] on h2 "Canadian Standard label" at bounding box center [309, 163] width 117 height 7
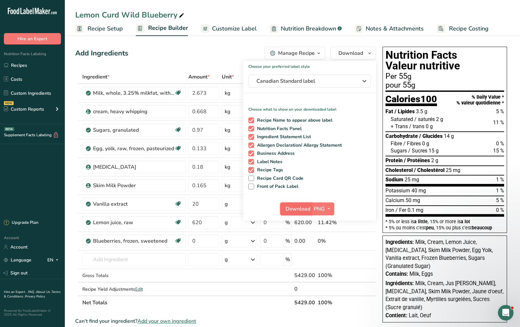
click at [300, 209] on span "Download" at bounding box center [298, 209] width 25 height 8
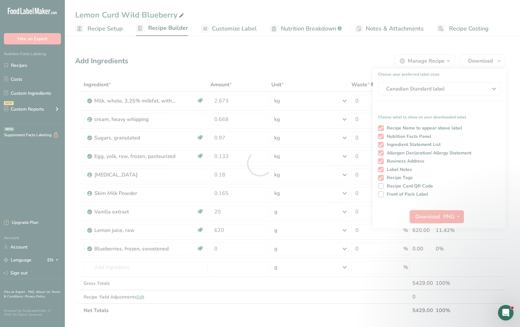
scroll to position [0, 0]
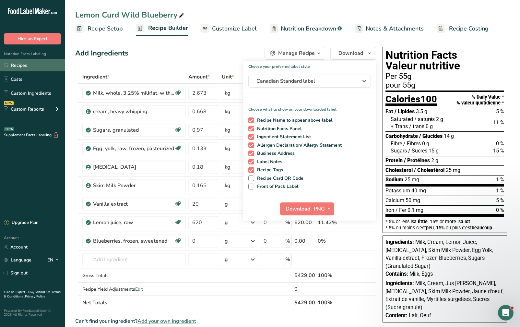
click at [41, 62] on link "Recipes" at bounding box center [32, 65] width 65 height 12
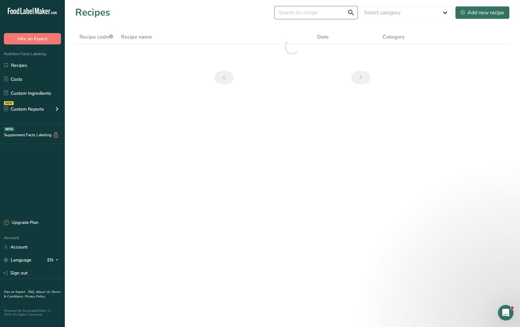
click at [334, 14] on input "text" at bounding box center [316, 12] width 83 height 13
type input "candy"
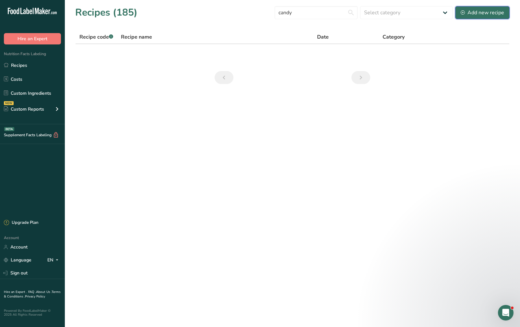
click at [480, 11] on div "Add new recipe" at bounding box center [482, 13] width 43 height 8
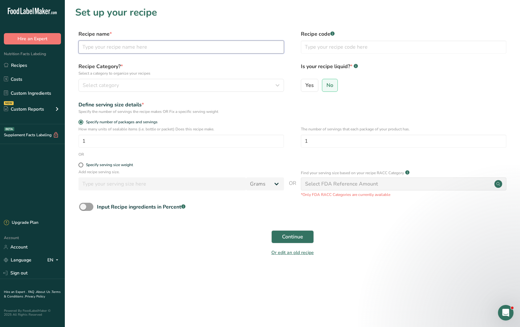
drag, startPoint x: 200, startPoint y: 53, endPoint x: 205, endPoint y: 51, distance: 5.3
click at [200, 53] on input "text" at bounding box center [180, 47] width 205 height 13
type input "Candy Cane Stracciatella"
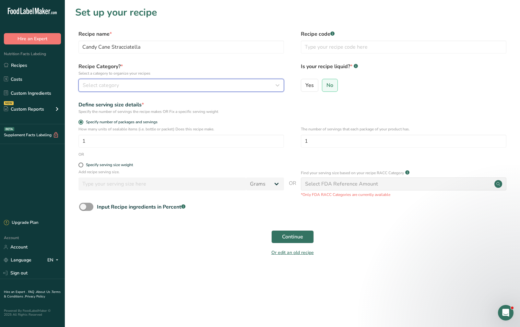
click at [134, 90] on button "Select category" at bounding box center [180, 85] width 205 height 13
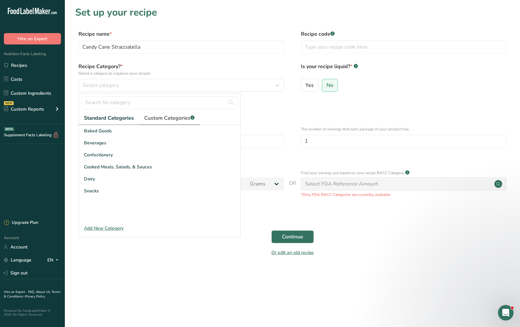
click at [169, 121] on span "Custom Categories .a-a{fill:#347362;}.b-a{fill:#fff;}" at bounding box center [169, 118] width 50 height 8
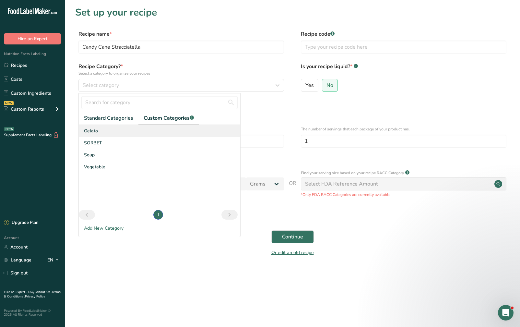
click at [163, 129] on div "Gelato" at bounding box center [159, 131] width 161 height 12
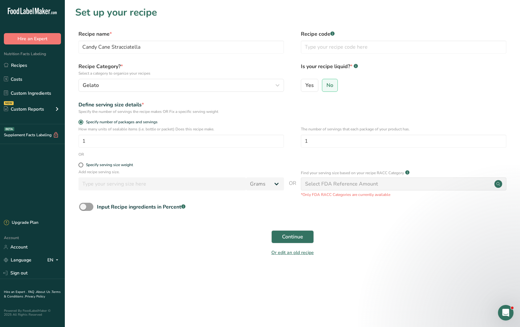
drag, startPoint x: 81, startPoint y: 167, endPoint x: 96, endPoint y: 176, distance: 17.3
click at [82, 167] on div "Specify serving size weight" at bounding box center [180, 165] width 205 height 6
click at [81, 164] on span at bounding box center [80, 164] width 5 height 5
click at [81, 164] on input "Specify serving size weight" at bounding box center [80, 165] width 4 height 4
radio input "true"
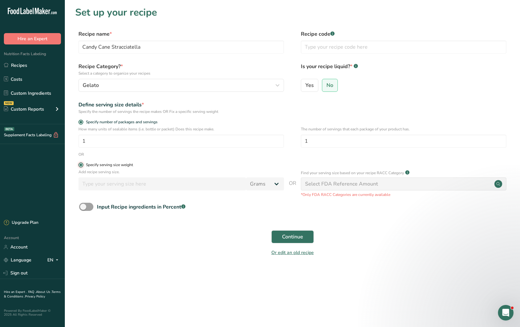
radio input "false"
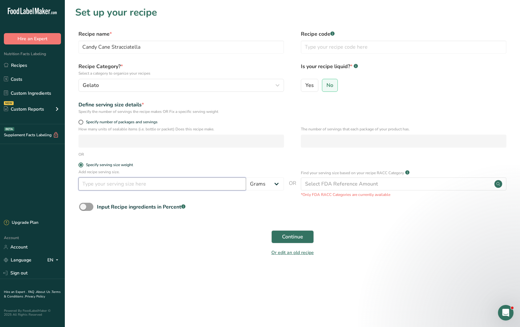
click at [105, 185] on input "number" at bounding box center [162, 183] width 168 height 13
type input "55"
click at [295, 236] on span "Continue" at bounding box center [292, 237] width 21 height 8
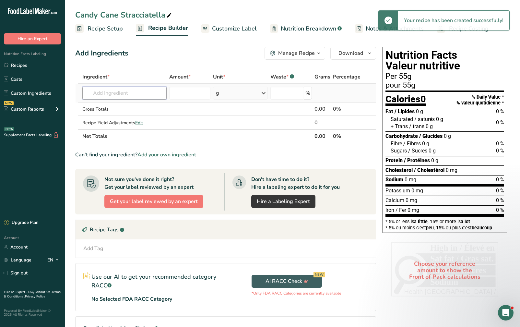
click at [141, 93] on input "text" at bounding box center [124, 93] width 84 height 13
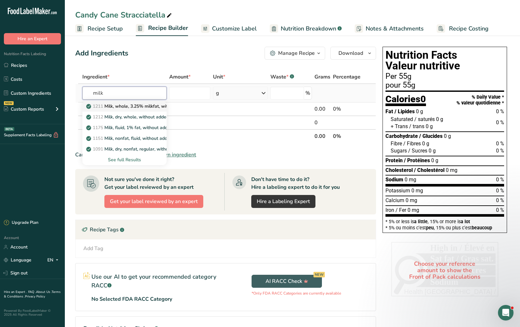
type input "milk"
click at [149, 107] on p "1211 Milk, whole, 3.25% milkfat, without added vitamin A and vitamin D" at bounding box center [174, 106] width 173 height 7
type input "Milk, whole, 3.25% milkfat, without added vitamin A and [MEDICAL_DATA]"
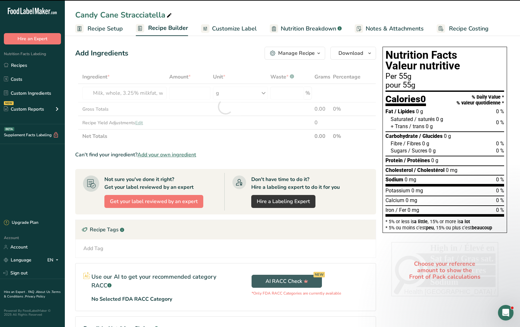
type input "0"
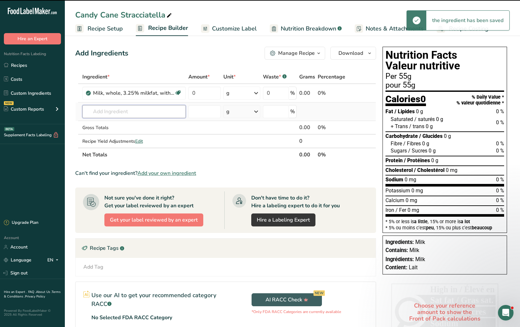
click at [130, 113] on input "text" at bounding box center [133, 111] width 103 height 13
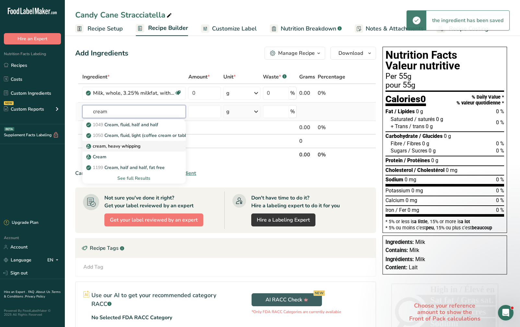
type input "cream"
click at [138, 148] on p "cream, heavy whipping" at bounding box center [114, 146] width 53 height 7
type input "cream, heavy whipping"
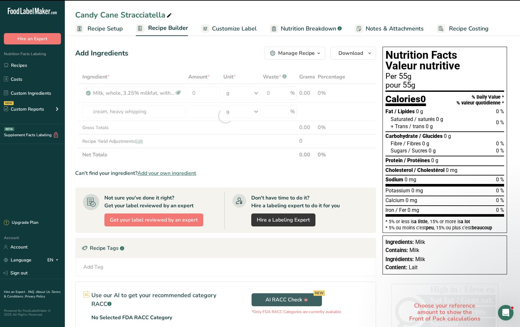
type input "0"
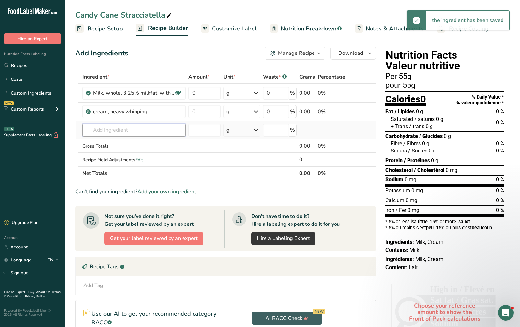
click at [124, 129] on input "text" at bounding box center [133, 129] width 103 height 13
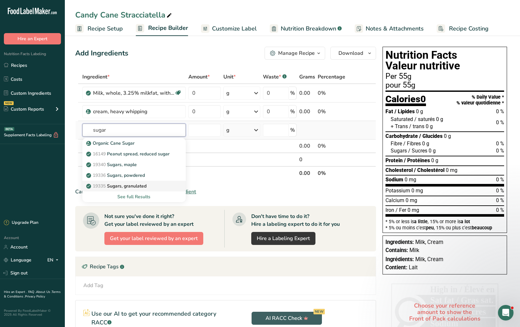
type input "sugar"
click at [139, 187] on p "19335 Sugars, granulated" at bounding box center [117, 185] width 59 height 7
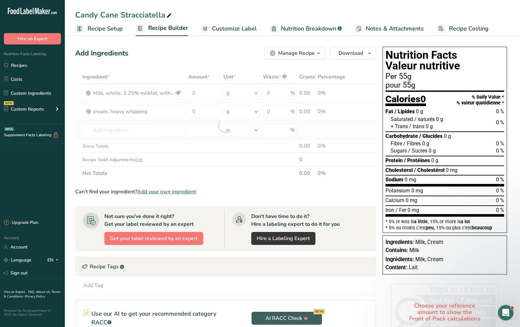
type input "Sugars, granulated"
type input "0"
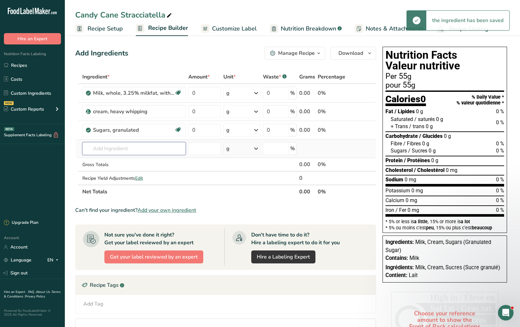
click at [132, 147] on input "text" at bounding box center [133, 148] width 103 height 13
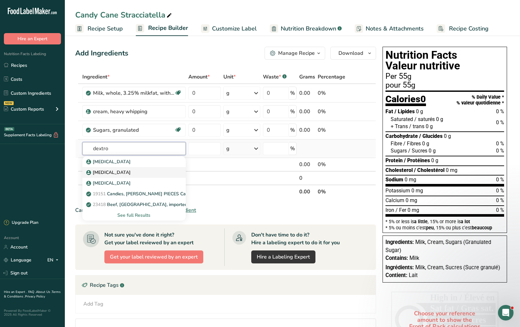
type input "dextro"
click at [128, 165] on div "[MEDICAL_DATA]" at bounding box center [129, 161] width 83 height 7
type input "[MEDICAL_DATA]"
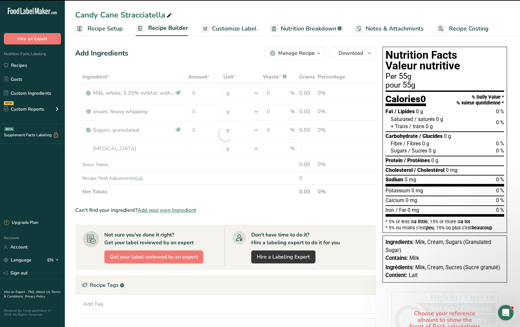
type input "0"
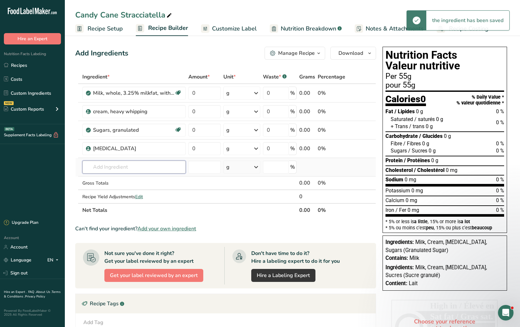
click at [125, 167] on input "text" at bounding box center [133, 166] width 103 height 13
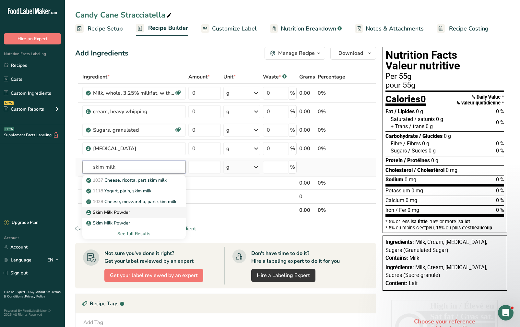
type input "skim milk"
click at [125, 213] on p "Skim Milk Powder" at bounding box center [109, 212] width 42 height 7
type input "Skim Milk Powder"
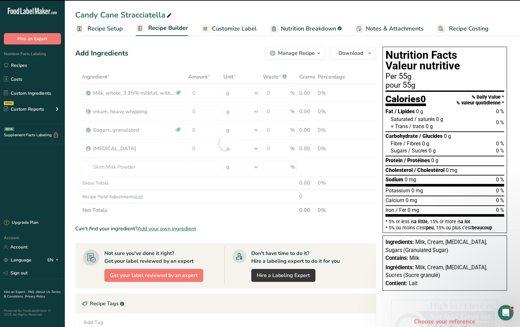
type input "0"
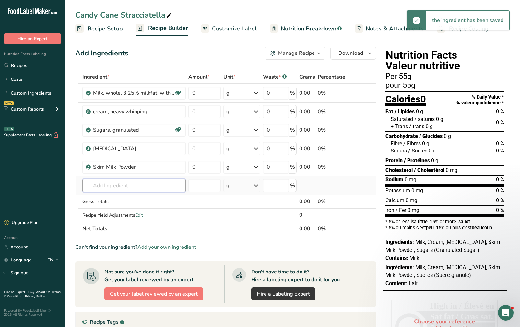
click at [114, 185] on input "text" at bounding box center [133, 185] width 103 height 13
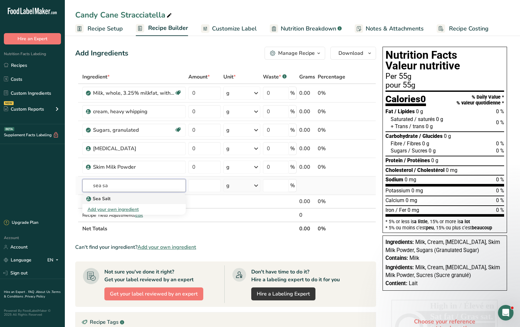
type input "sea sa"
click at [115, 195] on div "Sea Salt" at bounding box center [129, 198] width 83 height 7
type input "Sea Salt"
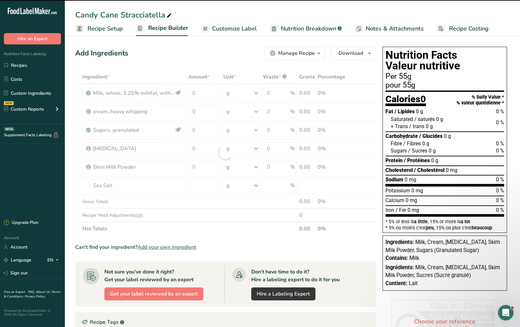
type input "0"
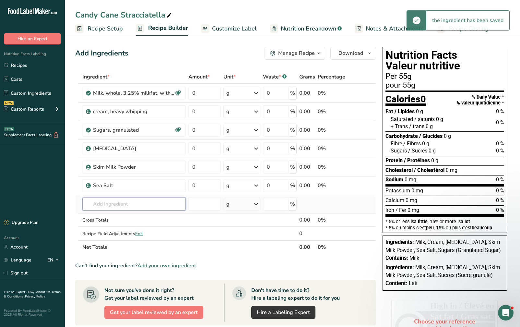
click at [113, 203] on input "text" at bounding box center [133, 203] width 103 height 13
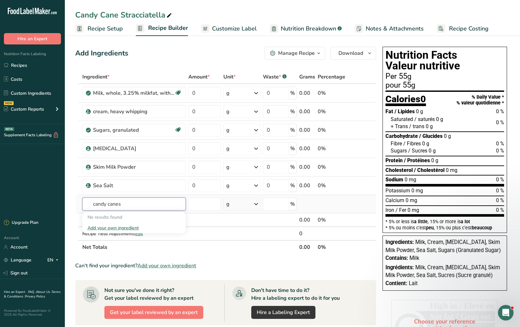
type input "candy canes"
click at [125, 228] on div "Add your own ingredient" at bounding box center [134, 227] width 93 height 7
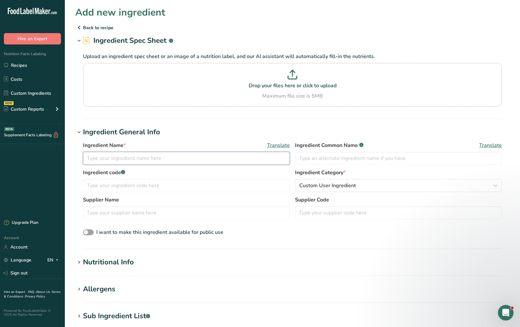
click at [159, 155] on input "text" at bounding box center [186, 158] width 207 height 13
type input "Candy Canes (peppermint)"
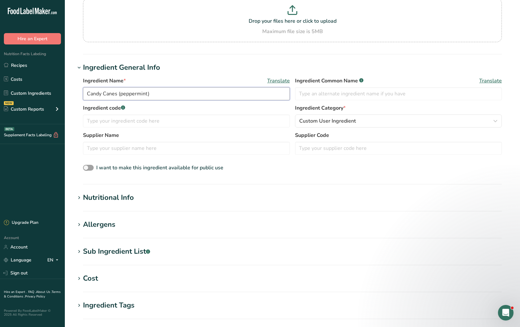
scroll to position [65, 0]
click at [252, 199] on h1 "Nutritional Info" at bounding box center [292, 197] width 434 height 11
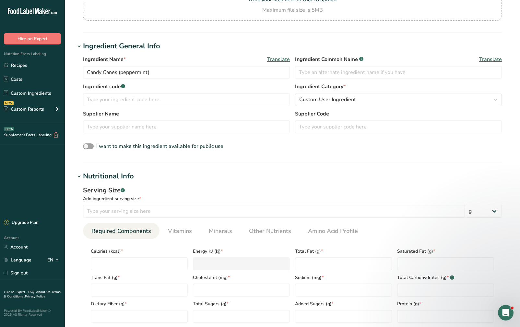
scroll to position [97, 0]
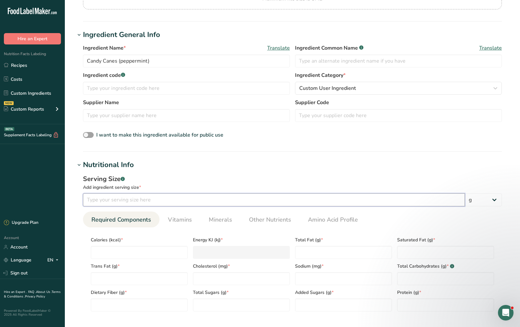
click at [210, 198] on input "number" at bounding box center [274, 199] width 382 height 13
type input "14"
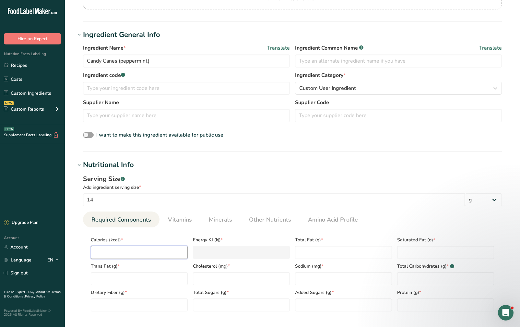
click at [149, 249] on input "number" at bounding box center [139, 252] width 97 height 13
type input "5"
type KJ "20.9"
type input "55"
type KJ "230.1"
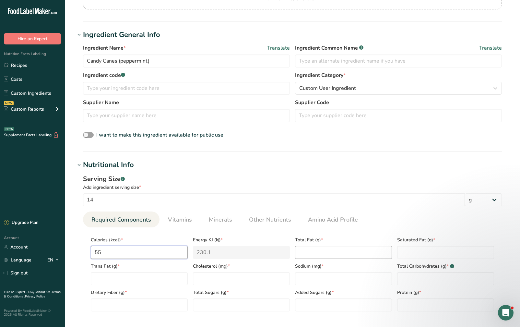
type input "55"
click at [311, 251] on Fat "number" at bounding box center [343, 252] width 97 height 13
type Fat "0"
drag, startPoint x: 418, startPoint y: 255, endPoint x: 296, endPoint y: 285, distance: 126.1
click at [417, 256] on Fat "number" at bounding box center [445, 252] width 97 height 13
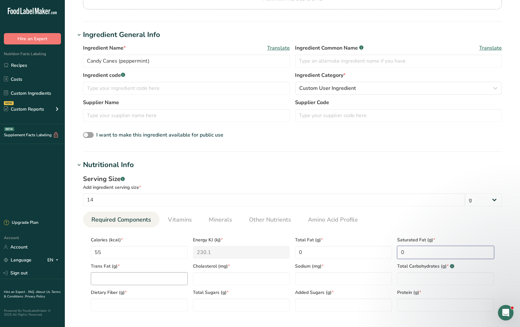
type Fat "0"
click at [152, 276] on Fat "number" at bounding box center [139, 278] width 97 height 13
type Fat "0"
click at [210, 277] on input "number" at bounding box center [241, 278] width 97 height 13
type input "0"
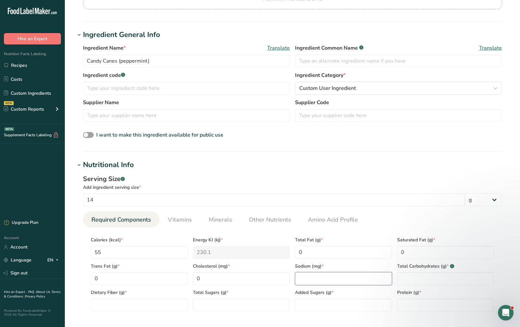
click at [318, 280] on input "number" at bounding box center [343, 278] width 97 height 13
drag, startPoint x: 318, startPoint y: 278, endPoint x: 283, endPoint y: 281, distance: 35.2
click at [283, 281] on div "Calories (kcal) * 55 Energy KJ (kj) * 230.1 Total Fat (g) * 0 Saturated Fat (g)…" at bounding box center [292, 271] width 408 height 79
type input "5.3"
click at [421, 279] on Carbohydrates "number" at bounding box center [445, 278] width 97 height 13
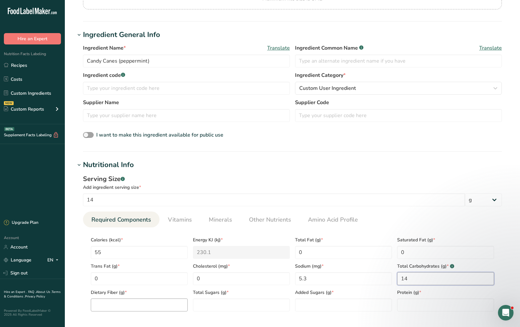
type Carbohydrates "14"
click at [168, 304] on Fiber "number" at bounding box center [139, 304] width 97 height 13
type Fiber "0"
click at [237, 304] on Sugars "number" at bounding box center [241, 304] width 97 height 13
type Sugars "8.8"
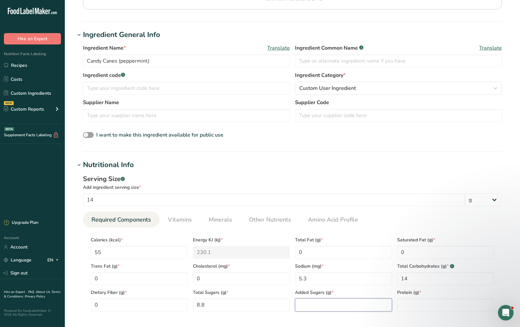
click at [335, 303] on Sugars "number" at bounding box center [343, 304] width 97 height 13
type Sugars "0"
click at [473, 307] on input "number" at bounding box center [445, 304] width 97 height 13
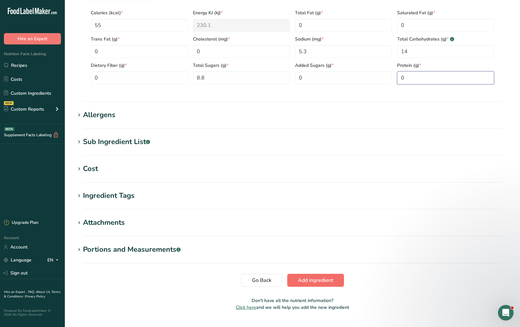
type input "0"
click at [308, 280] on span "Add ingredient" at bounding box center [315, 280] width 35 height 8
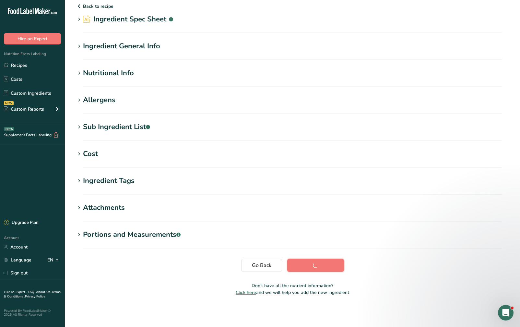
scroll to position [21, 0]
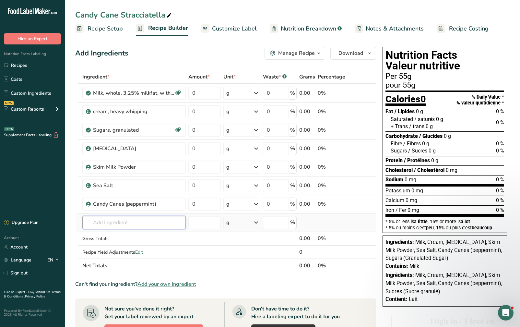
click at [163, 222] on input "text" at bounding box center [133, 222] width 103 height 13
type input "Stracciatella"
click at [148, 235] on div "Stracciatella" at bounding box center [129, 235] width 83 height 7
type input "Stracciatella"
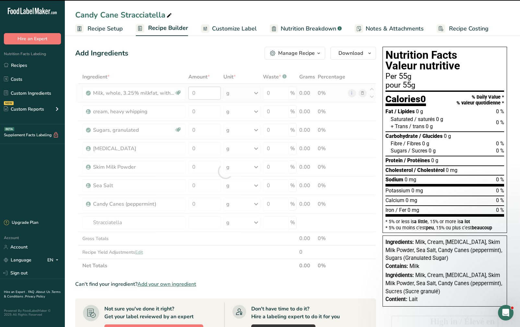
type input "0"
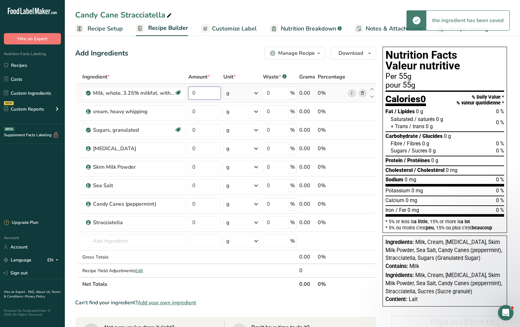
drag, startPoint x: 207, startPoint y: 93, endPoint x: 173, endPoint y: 86, distance: 35.5
click at [173, 86] on tr "Milk, whole, 3.25% milkfat, without added vitamin A and vitamin D Gluten free V…" at bounding box center [226, 93] width 300 height 18
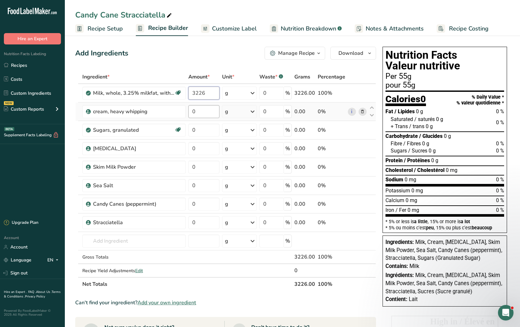
type input "3226"
click at [197, 111] on div "Ingredient * Amount * Unit * Waste * .a-a{fill:#347362;}.b-a{fill:#fff;} Grams …" at bounding box center [225, 180] width 301 height 221
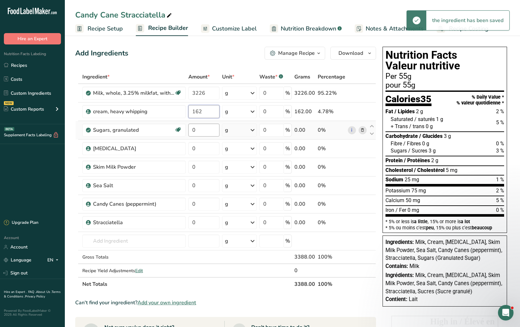
type input "162"
click at [199, 131] on div "Ingredient * Amount * Unit * Waste * .a-a{fill:#347362;}.b-a{fill:#fff;} Grams …" at bounding box center [225, 180] width 301 height 221
type input "810"
click at [207, 145] on div "Ingredient * Amount * Unit * Waste * .a-a{fill:#347362;}.b-a{fill:#fff;} Grams …" at bounding box center [225, 180] width 301 height 221
type input "207"
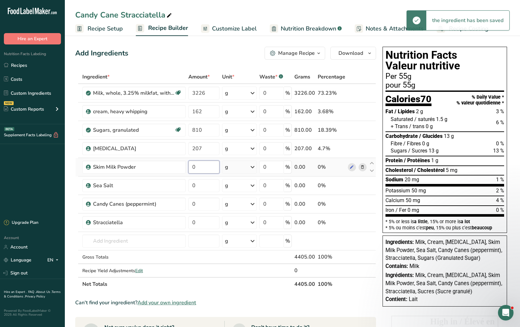
click at [212, 167] on div "Ingredient * Amount * Unit * Waste * .a-a{fill:#347362;}.b-a{fill:#fff;} Grams …" at bounding box center [225, 180] width 301 height 221
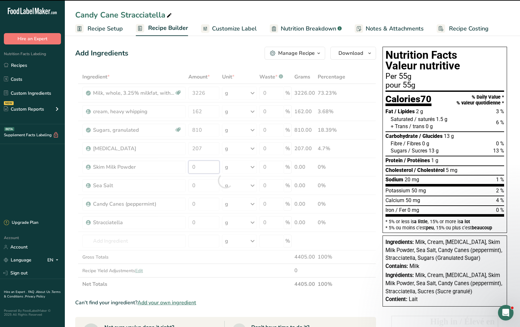
type input "2"
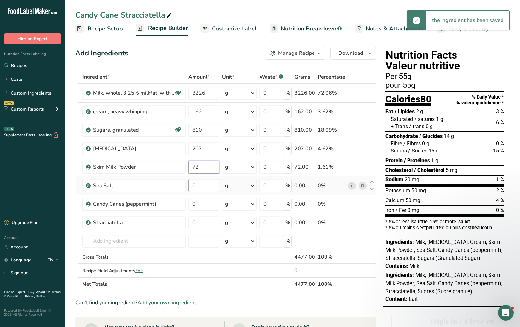
type input "72"
click at [214, 182] on div "Ingredient * Amount * Unit * Waste * .a-a{fill:#347362;}.b-a{fill:#fff;} Grams …" at bounding box center [225, 180] width 301 height 221
type input "5"
click at [208, 201] on div "Ingredient * Amount * Unit * Waste * .a-a{fill:#347362;}.b-a{fill:#fff;} Grams …" at bounding box center [225, 180] width 301 height 221
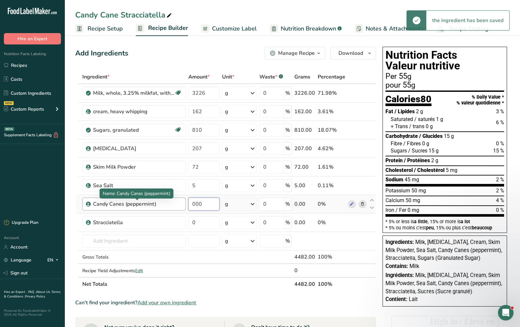
drag, startPoint x: 208, startPoint y: 203, endPoint x: 157, endPoint y: 203, distance: 51.5
click at [157, 203] on tr "Candy Canes (peppermint) 000 g Weight Units g kg mg See more Volume Units l Vol…" at bounding box center [226, 204] width 300 height 18
type input "300"
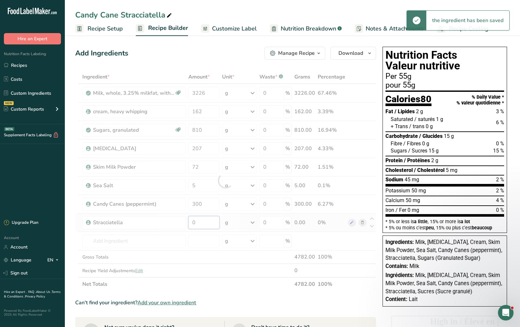
click at [203, 216] on div "Ingredient * Amount * Unit * Waste * .a-a{fill:#347362;}.b-a{fill:#fff;} Grams …" at bounding box center [225, 180] width 301 height 221
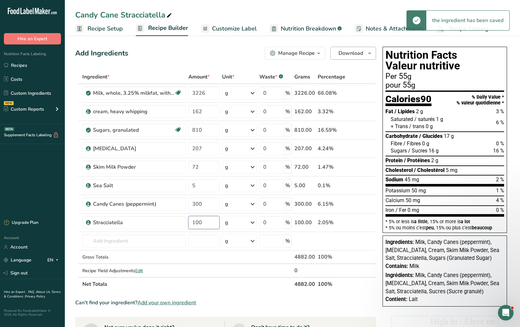
type input "100"
click at [342, 49] on button "Download" at bounding box center [353, 53] width 46 height 13
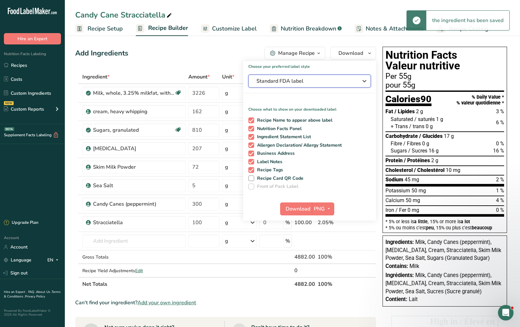
click at [331, 81] on span "Standard FDA label" at bounding box center [304, 81] width 97 height 8
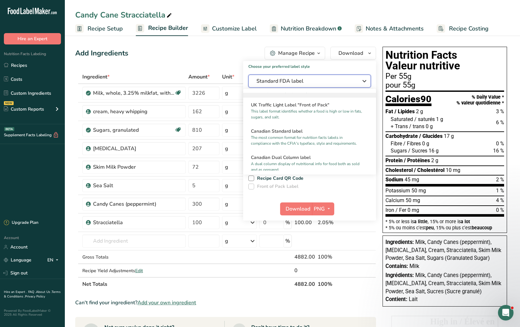
scroll to position [227, 0]
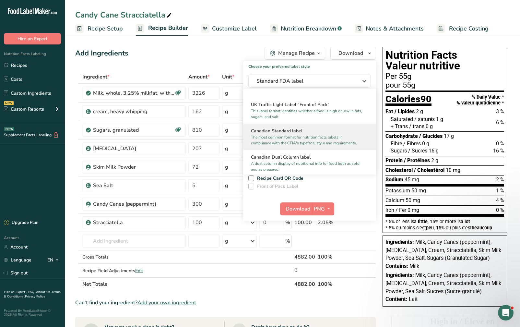
click at [316, 134] on h2 "Canadian Standard label" at bounding box center [309, 130] width 117 height 7
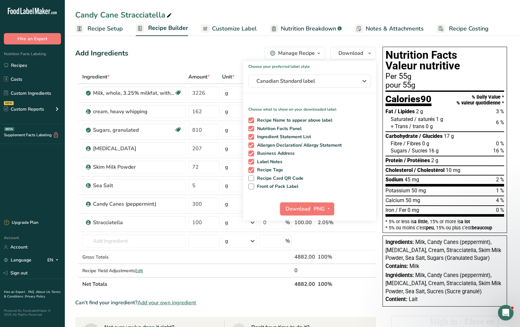
click at [299, 208] on span "Download" at bounding box center [298, 209] width 25 height 8
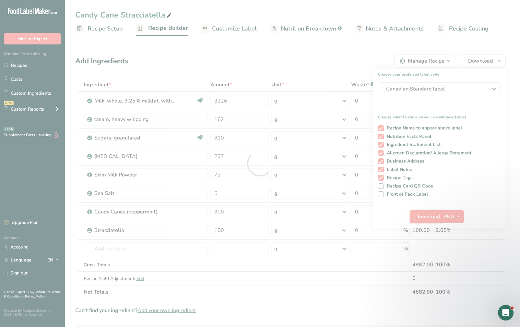
scroll to position [0, 0]
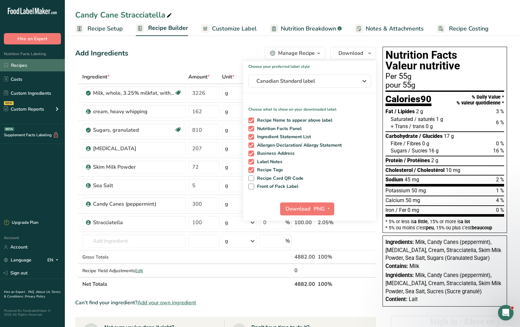
click at [21, 63] on link "Recipes" at bounding box center [32, 65] width 65 height 12
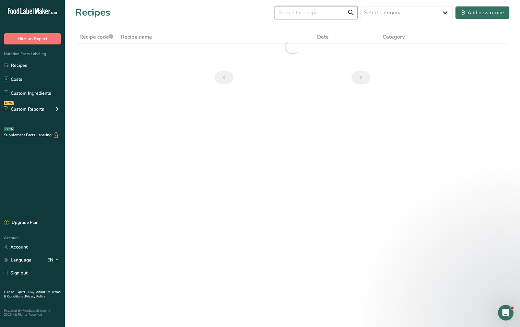
click at [318, 16] on input "text" at bounding box center [316, 12] width 83 height 13
type input "wicked"
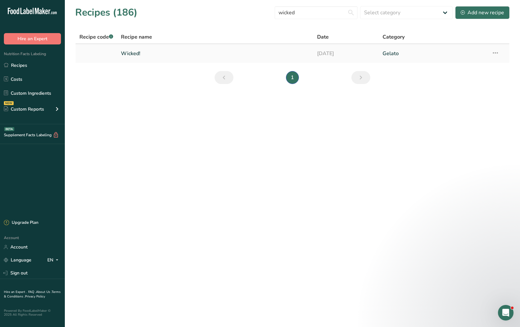
click at [201, 53] on link "Wicked!" at bounding box center [215, 54] width 188 height 14
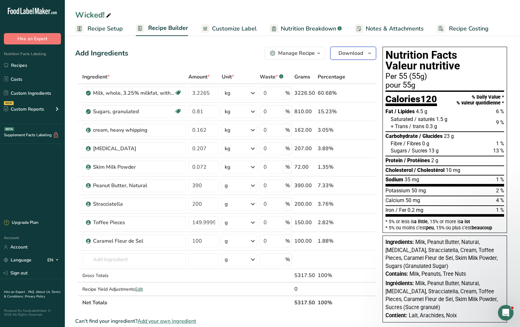
click at [348, 50] on span "Download" at bounding box center [350, 53] width 25 height 8
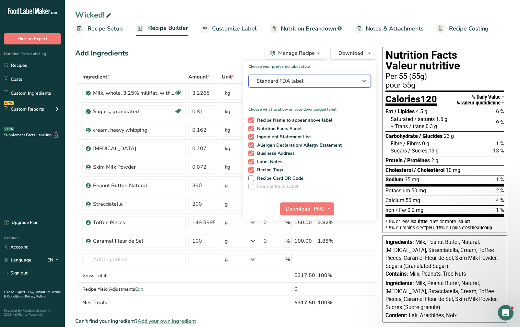
click at [354, 80] on div "Standard FDA label" at bounding box center [309, 81] width 106 height 8
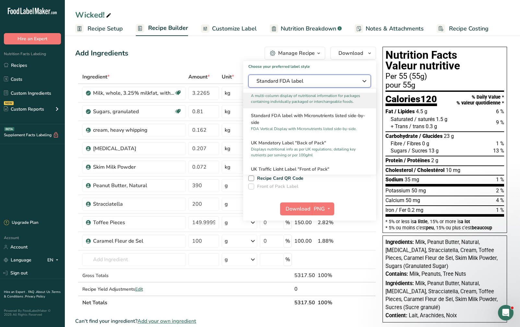
scroll to position [194, 0]
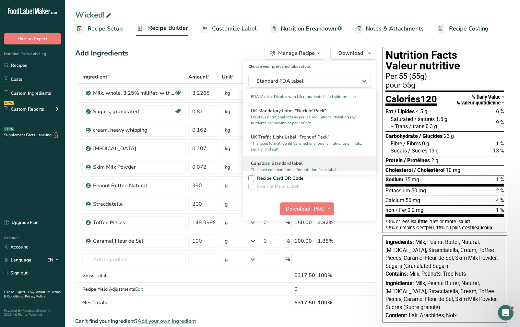
click at [315, 165] on div "Canadian Standard label The most common format for nutrition facts labels in co…" at bounding box center [309, 169] width 133 height 26
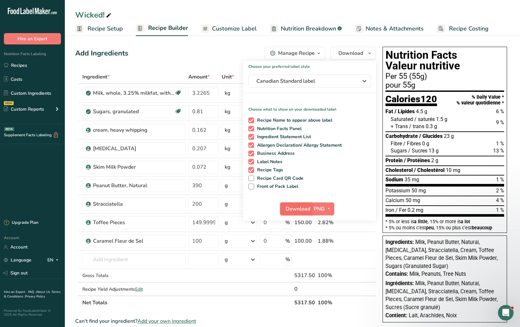
click at [299, 206] on span "Download" at bounding box center [298, 209] width 25 height 8
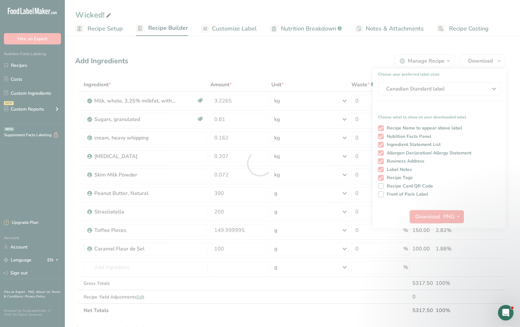
scroll to position [0, 0]
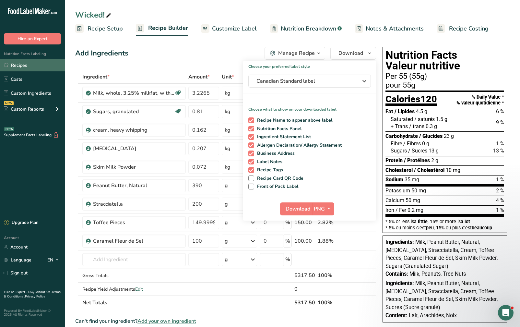
click at [32, 64] on link "Recipes" at bounding box center [32, 65] width 65 height 12
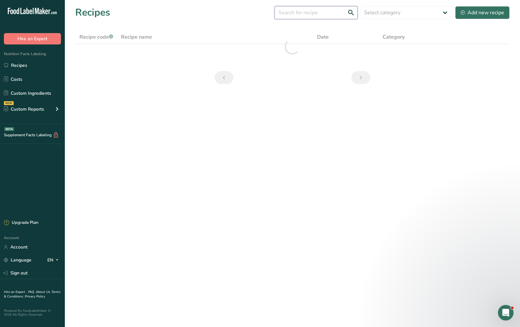
click at [300, 14] on input "text" at bounding box center [316, 12] width 83 height 13
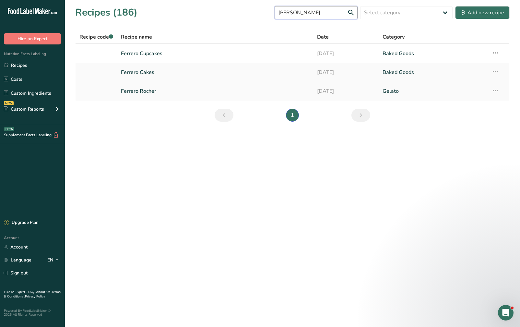
type input "ferrer"
click at [239, 87] on link "Ferrero Rocher" at bounding box center [215, 91] width 188 height 14
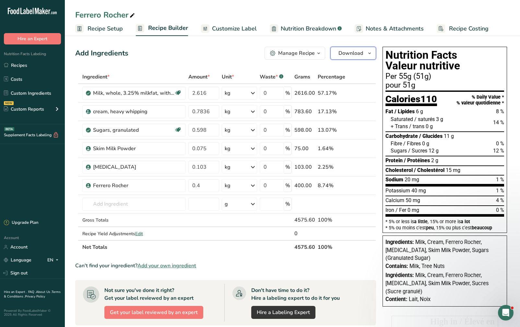
click at [361, 55] on span "Download" at bounding box center [350, 53] width 25 height 8
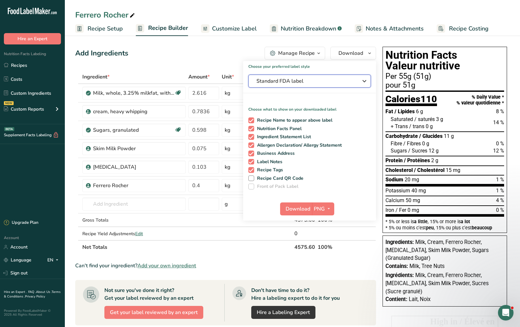
click at [339, 83] on span "Standard FDA label" at bounding box center [304, 81] width 97 height 8
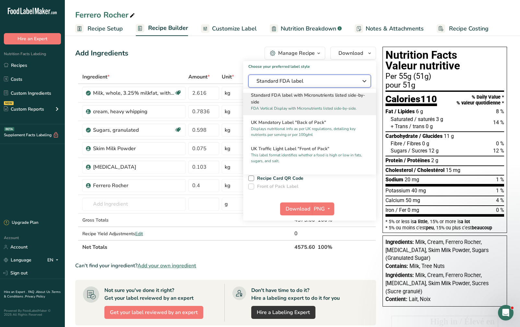
scroll to position [194, 0]
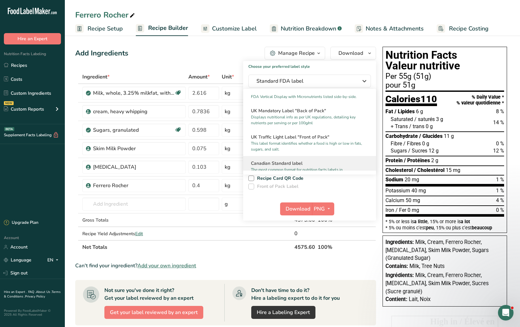
click at [307, 166] on h2 "Canadian Standard label" at bounding box center [309, 163] width 117 height 7
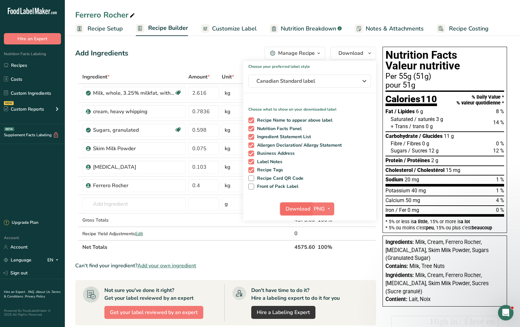
click at [294, 205] on span "Download" at bounding box center [298, 209] width 25 height 8
drag, startPoint x: 22, startPoint y: 64, endPoint x: 101, endPoint y: 46, distance: 80.8
click at [22, 64] on link "Recipes" at bounding box center [32, 65] width 65 height 12
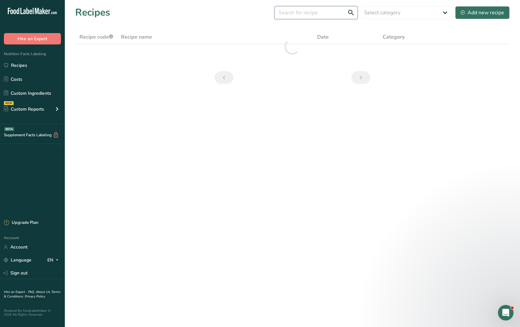
click at [305, 8] on input "text" at bounding box center [316, 12] width 83 height 13
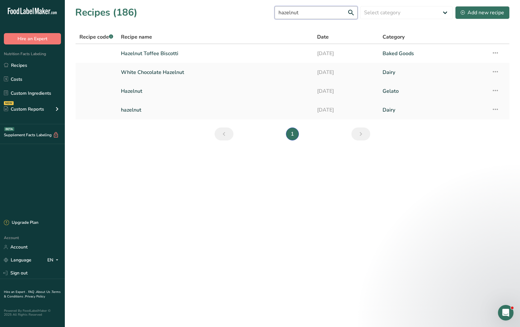
type input "hazelnut"
click at [473, 89] on link "Gelato" at bounding box center [432, 91] width 101 height 14
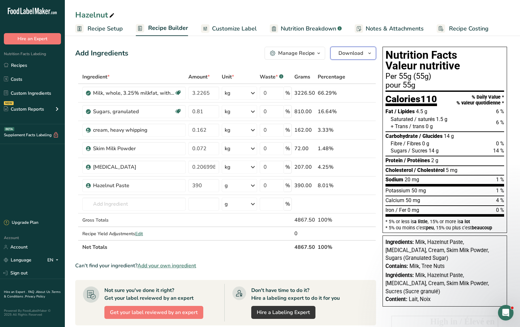
click at [369, 53] on icon "button" at bounding box center [369, 53] width 5 height 8
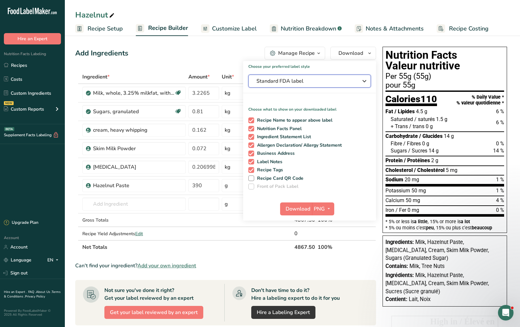
drag, startPoint x: 343, startPoint y: 77, endPoint x: 340, endPoint y: 133, distance: 55.5
click at [343, 77] on span "Standard FDA label" at bounding box center [304, 81] width 97 height 8
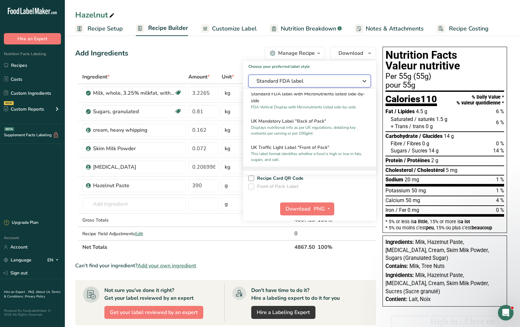
scroll to position [259, 0]
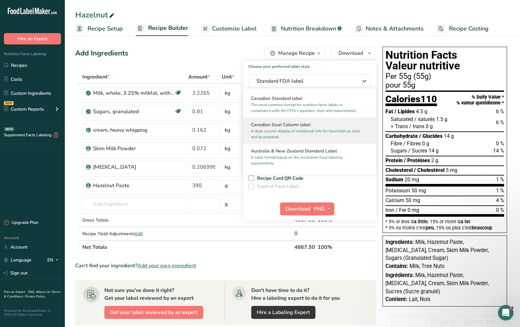
drag, startPoint x: 334, startPoint y: 111, endPoint x: 330, endPoint y: 130, distance: 18.9
click at [334, 110] on p "The most common format for nutrition facts labels in compliance with the CFIA's…" at bounding box center [306, 108] width 111 height 12
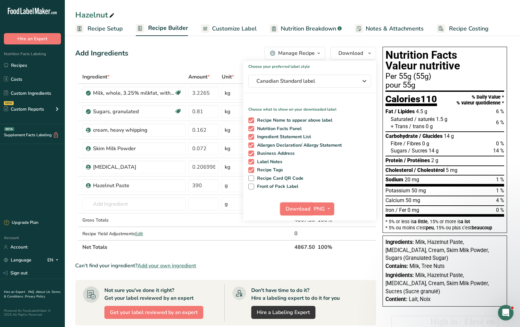
click at [304, 205] on span "Download" at bounding box center [298, 209] width 25 height 8
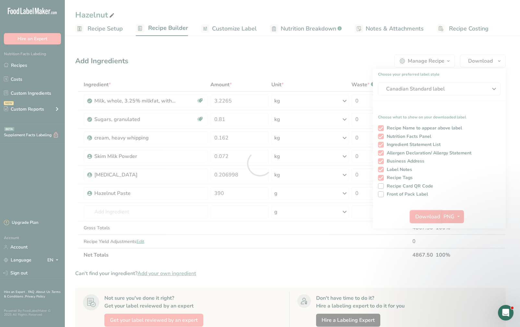
scroll to position [0, 0]
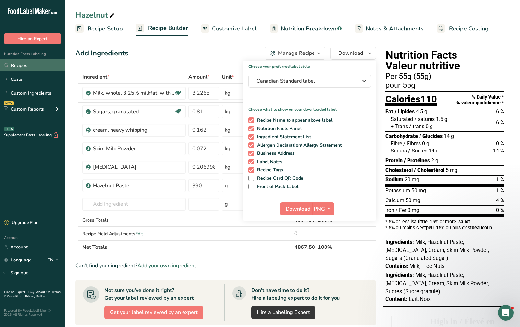
click at [27, 65] on link "Recipes" at bounding box center [32, 65] width 65 height 12
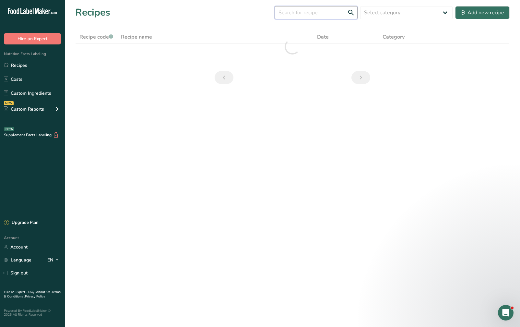
click at [324, 15] on input "text" at bounding box center [316, 12] width 83 height 13
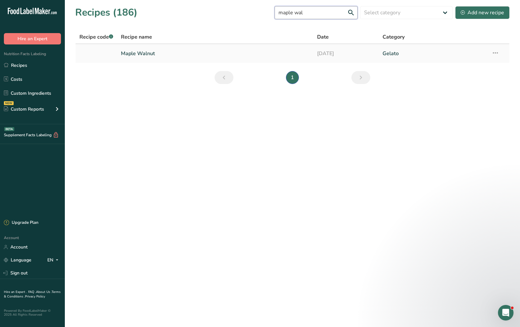
type input "maple wal"
click at [245, 58] on link "Maple Walnut" at bounding box center [215, 54] width 188 height 14
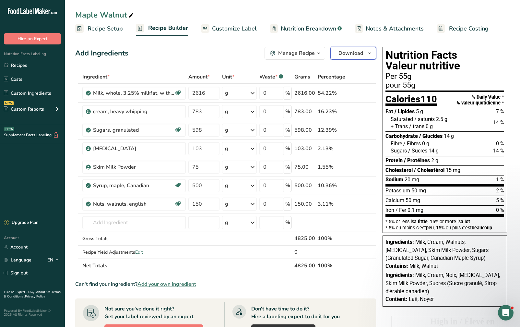
click at [364, 53] on button "Download" at bounding box center [353, 53] width 46 height 13
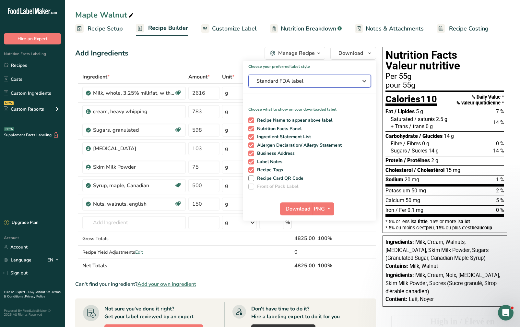
click at [338, 78] on span "Standard FDA label" at bounding box center [304, 81] width 97 height 8
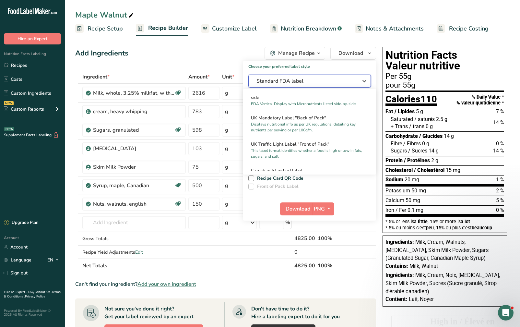
scroll to position [194, 0]
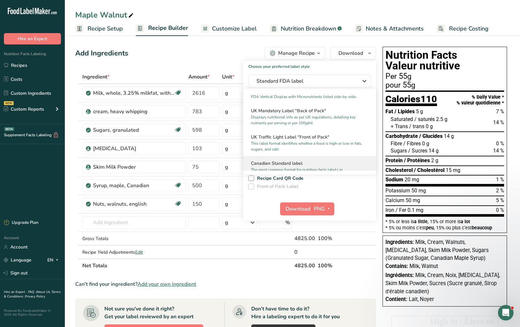
click at [293, 167] on h2 "Canadian Standard label" at bounding box center [309, 163] width 117 height 7
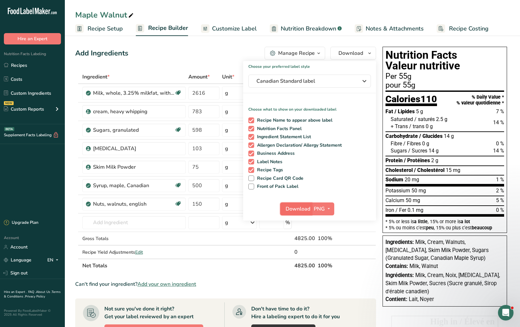
click at [301, 207] on span "Download" at bounding box center [298, 209] width 25 height 8
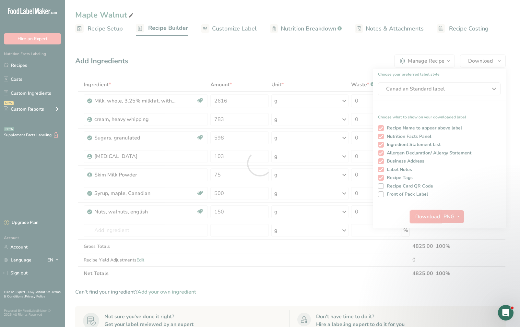
scroll to position [0, 0]
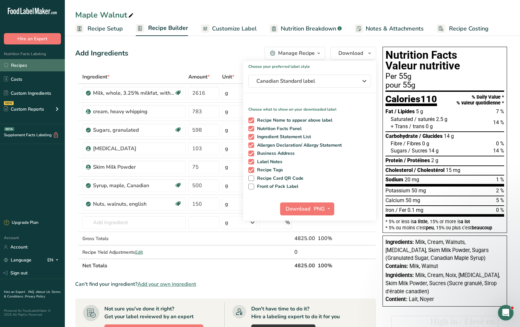
click at [30, 67] on link "Recipes" at bounding box center [32, 65] width 65 height 12
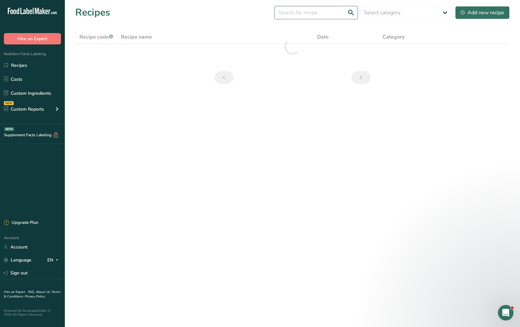
click at [319, 13] on input "text" at bounding box center [316, 12] width 83 height 13
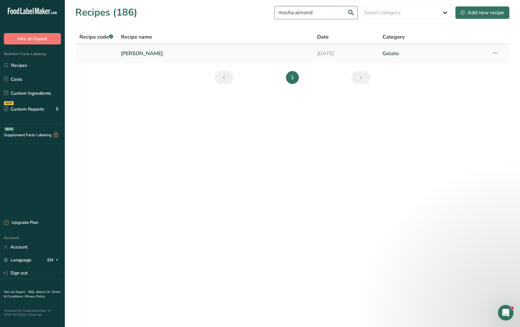
type input "mocha almond"
click at [209, 54] on link "[PERSON_NAME]" at bounding box center [215, 54] width 188 height 14
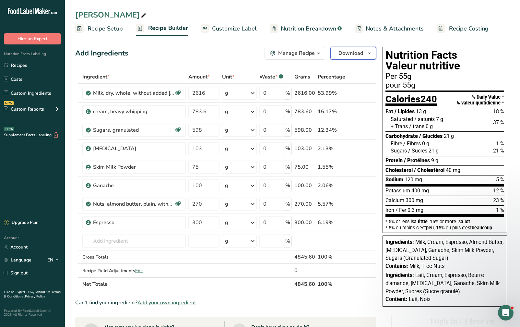
click at [358, 56] on span "Download" at bounding box center [350, 53] width 25 height 8
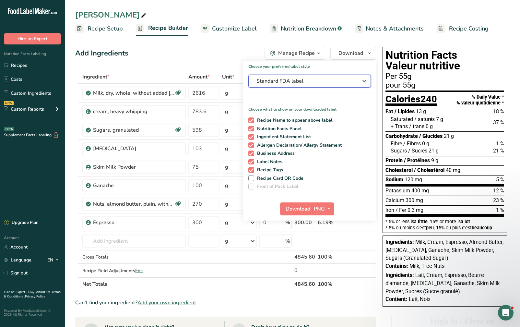
click at [338, 87] on button "Standard FDA label" at bounding box center [309, 81] width 123 height 13
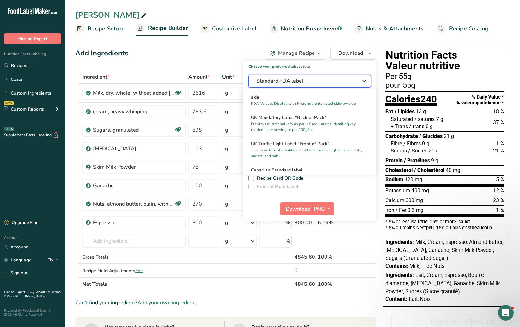
scroll to position [194, 0]
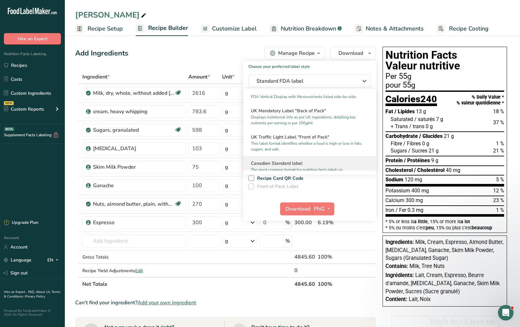
click at [322, 164] on div "Canadian Standard label The most common format for nutrition facts labels in co…" at bounding box center [309, 169] width 133 height 26
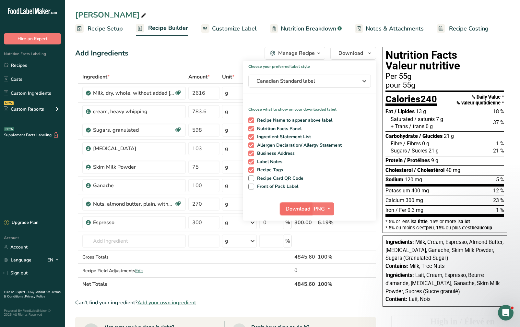
click at [303, 209] on span "Download" at bounding box center [298, 209] width 25 height 8
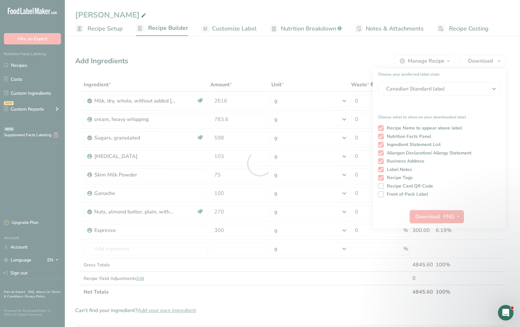
scroll to position [0, 0]
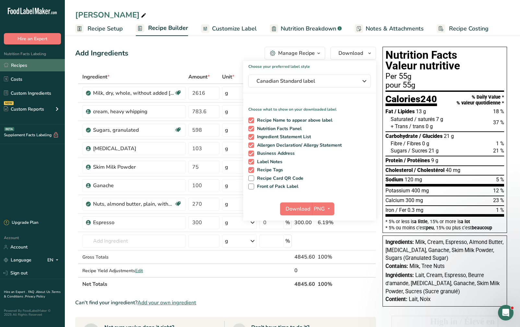
click at [48, 68] on link "Recipes" at bounding box center [32, 65] width 65 height 12
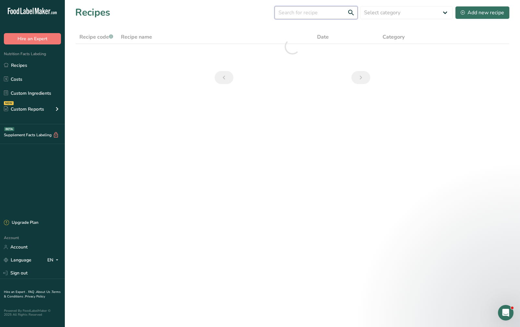
click at [300, 14] on input "text" at bounding box center [316, 12] width 83 height 13
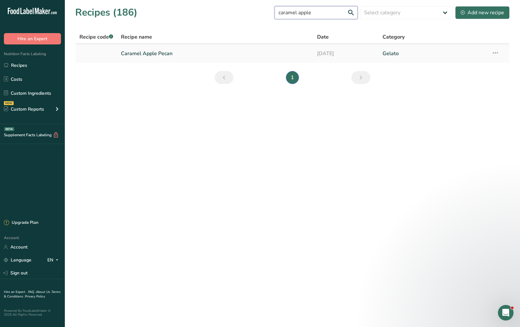
type input "caramel apple"
click at [223, 60] on link "Caramel Apple Pecan" at bounding box center [215, 54] width 188 height 14
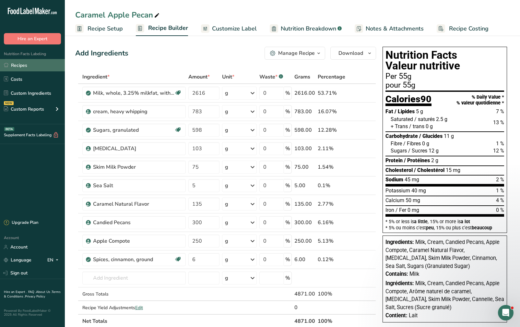
click at [28, 63] on link "Recipes" at bounding box center [32, 65] width 65 height 12
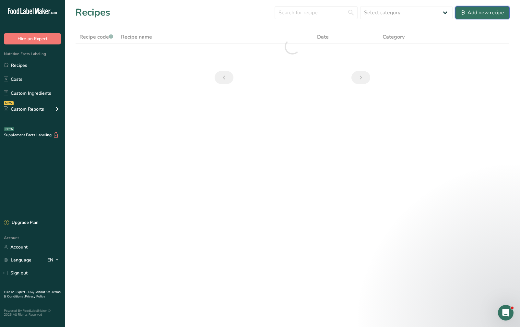
click at [491, 11] on div "Add new recipe" at bounding box center [482, 13] width 43 height 8
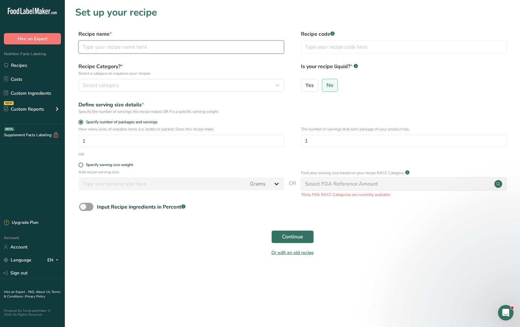
click at [165, 48] on input "text" at bounding box center [180, 47] width 205 height 13
type input "Caramel Apple"
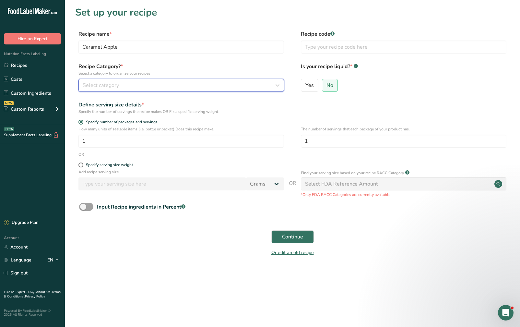
click at [134, 90] on button "Select category" at bounding box center [180, 85] width 205 height 13
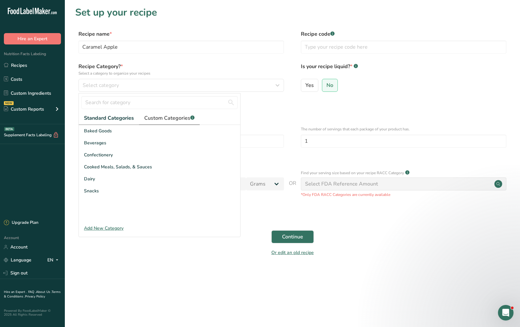
click at [175, 115] on span "Custom Categories .a-a{fill:#347362;}.b-a{fill:#fff;}" at bounding box center [169, 118] width 50 height 8
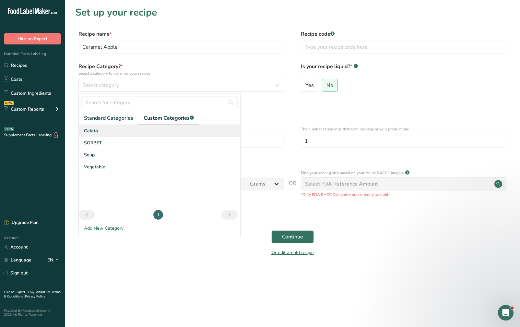
click at [157, 130] on div "Gelato" at bounding box center [159, 131] width 161 height 12
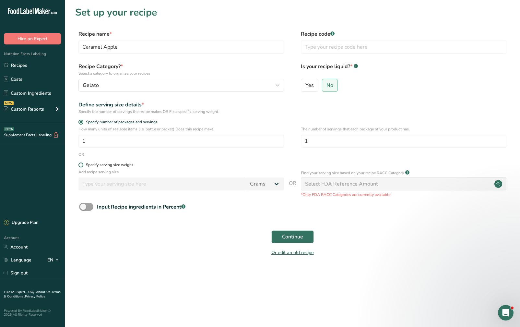
click at [81, 167] on span at bounding box center [80, 164] width 5 height 5
click at [81, 167] on input "Specify serving size weight" at bounding box center [80, 165] width 4 height 4
radio input "true"
radio input "false"
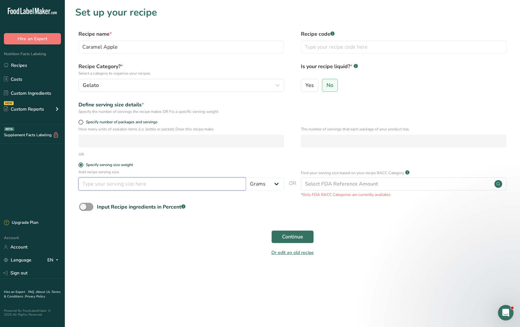
click at [104, 187] on input "number" at bounding box center [162, 183] width 168 height 13
type input "55"
click at [288, 237] on span "Continue" at bounding box center [292, 237] width 21 height 8
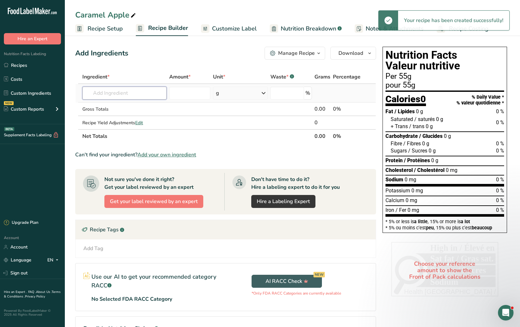
click at [144, 94] on input "text" at bounding box center [124, 93] width 84 height 13
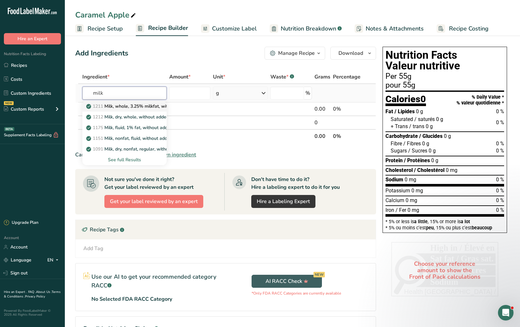
type input "milk"
click at [149, 109] on p "1211 Milk, whole, 3.25% milkfat, without added vitamin A and [MEDICAL_DATA]" at bounding box center [174, 106] width 173 height 7
type input "Milk, whole, 3.25% milkfat, without added vitamin A and [MEDICAL_DATA]"
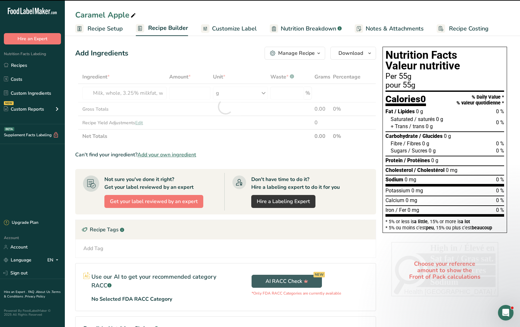
type input "0"
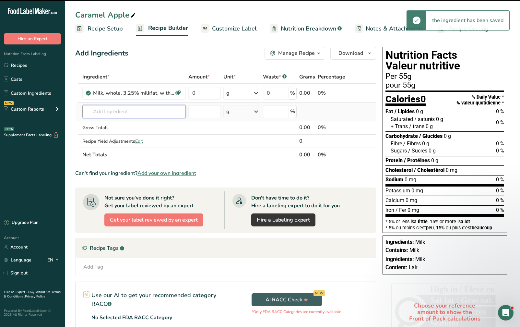
click at [140, 112] on input "text" at bounding box center [133, 111] width 103 height 13
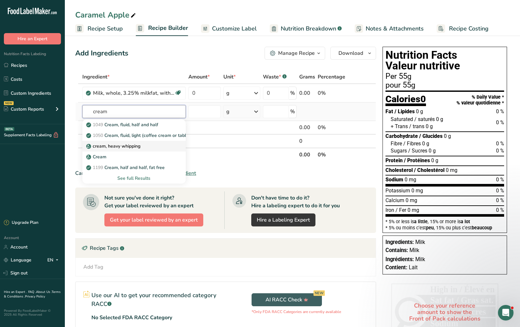
type input "cream"
click at [144, 147] on div "cream, heavy whipping" at bounding box center [129, 146] width 83 height 7
type input "cream, heavy whipping"
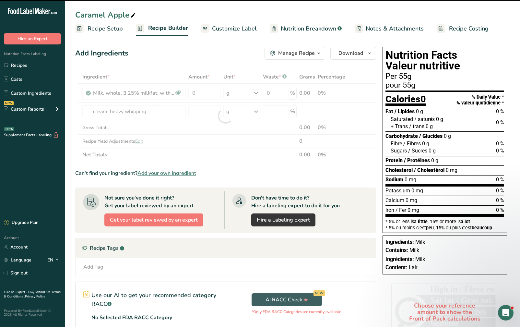
type input "0"
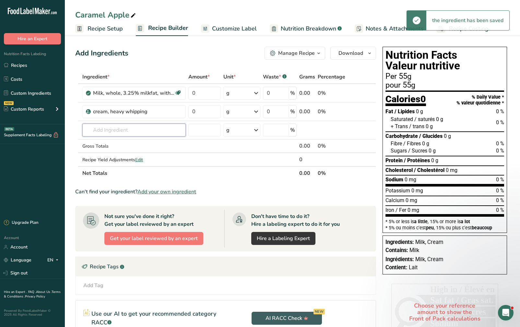
click at [135, 130] on input "text" at bounding box center [133, 129] width 103 height 13
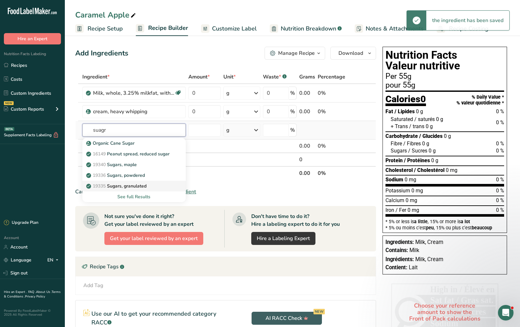
type input "suagr"
click at [144, 183] on p "19335 [GEOGRAPHIC_DATA], granulated" at bounding box center [117, 185] width 59 height 7
type input "Sugars, granulated"
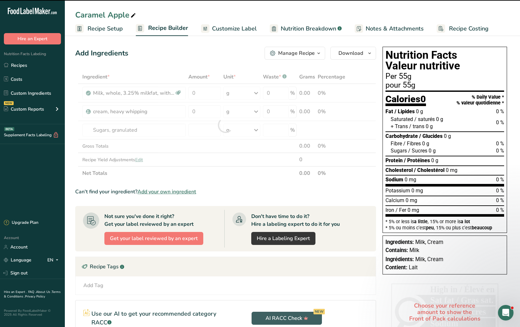
type input "0"
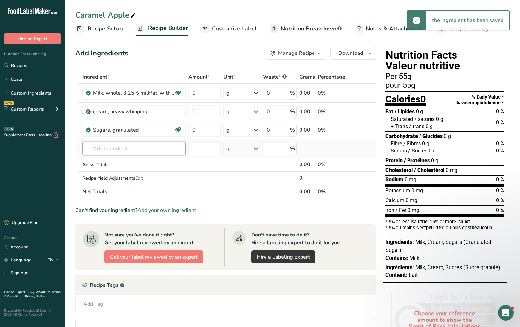
click at [125, 147] on input "text" at bounding box center [133, 148] width 103 height 13
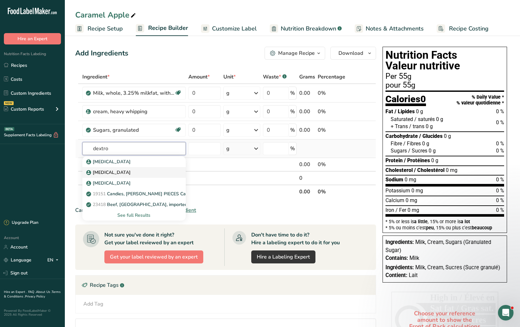
type input "dextro"
click at [128, 165] on div "[MEDICAL_DATA]" at bounding box center [129, 161] width 83 height 7
type input "[MEDICAL_DATA]"
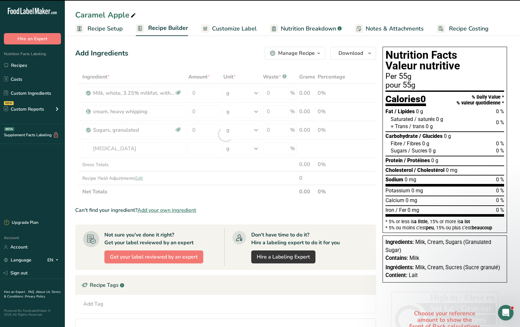
type input "0"
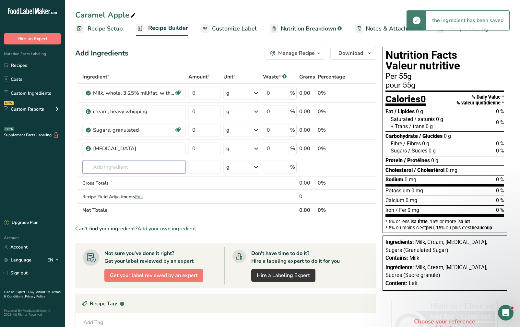
click at [127, 169] on input "text" at bounding box center [133, 166] width 103 height 13
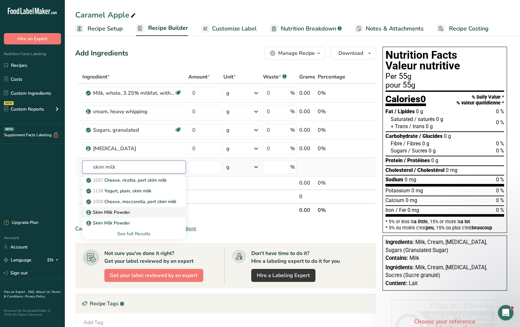
type input "skim milk"
click at [131, 210] on div "Skim Milk Powder" at bounding box center [129, 212] width 83 height 7
type input "Skim Milk Powder"
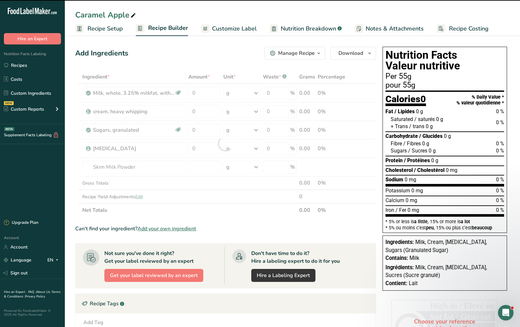
type input "0"
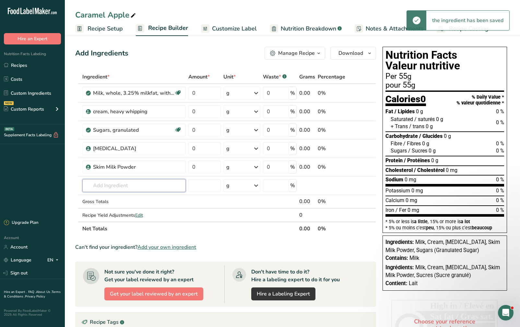
click at [114, 188] on input "text" at bounding box center [133, 185] width 103 height 13
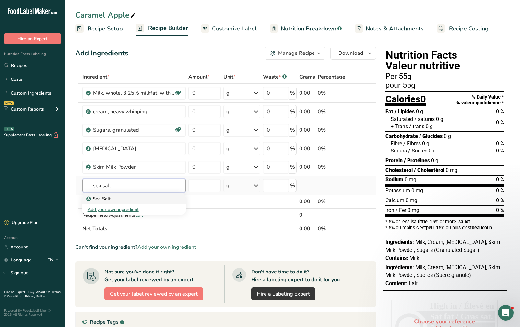
type input "sea salt"
click at [123, 198] on div "Sea Salt" at bounding box center [129, 198] width 83 height 7
type input "Sea Salt"
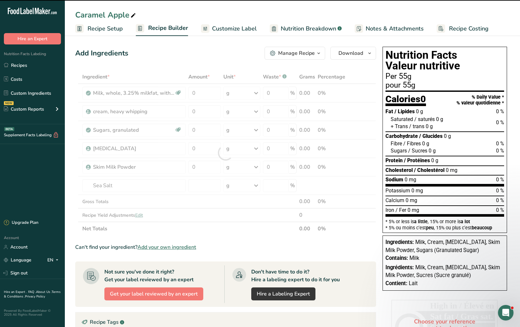
type input "0"
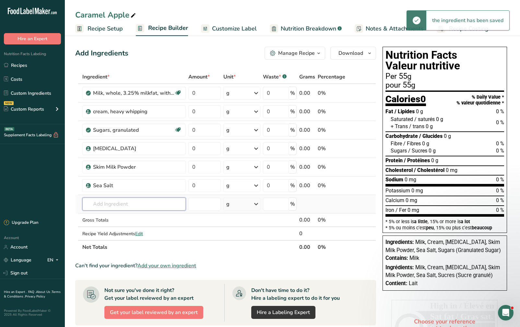
click at [116, 203] on input "text" at bounding box center [133, 203] width 103 height 13
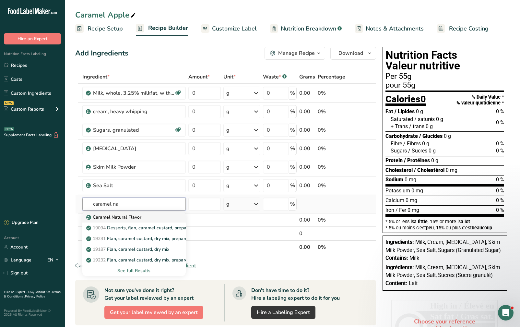
type input "caramel na"
click at [121, 215] on p "Caramel Natural Flavor" at bounding box center [115, 217] width 54 height 7
type input "Caramel Natural Flavor"
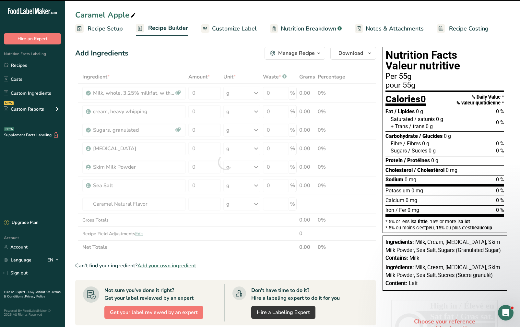
type input "0"
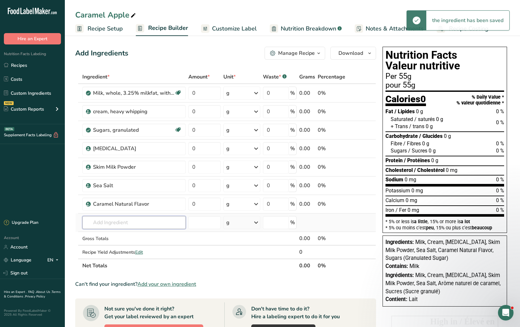
click at [131, 222] on input "text" at bounding box center [133, 222] width 103 height 13
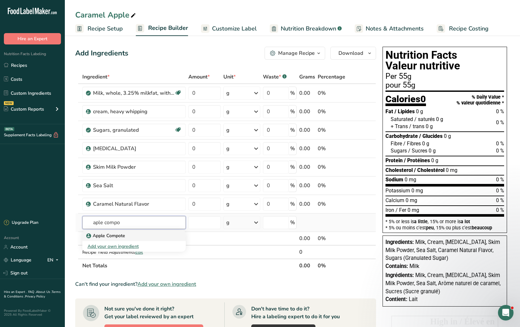
type input "aple compo"
click at [137, 237] on div "Apple Compote" at bounding box center [129, 235] width 83 height 7
type input "Apple Compote"
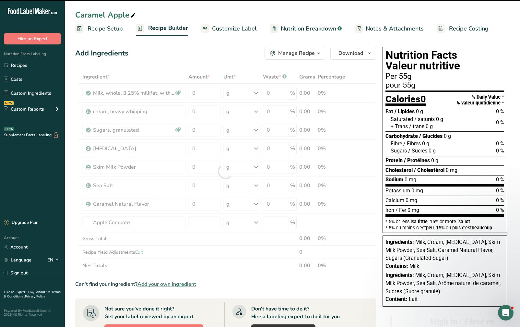
type input "0"
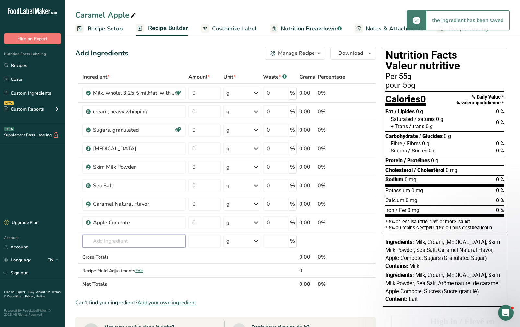
click at [119, 240] on input "text" at bounding box center [133, 240] width 103 height 13
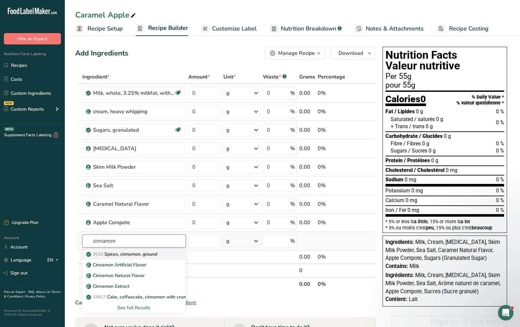
type input "cinnamon"
click at [126, 256] on p "2010 Spices, cinnamon, ground" at bounding box center [123, 254] width 70 height 7
type input "Spices, cinnamon, ground"
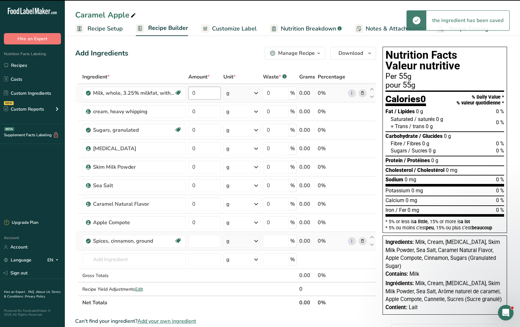
type input "0"
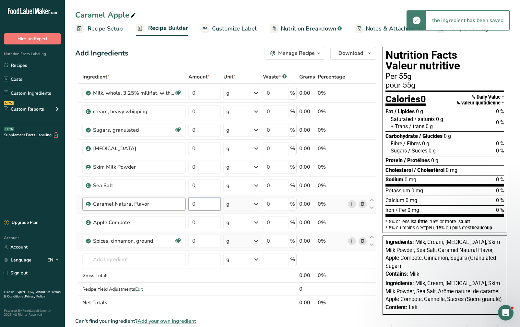
drag, startPoint x: 199, startPoint y: 205, endPoint x: 182, endPoint y: 198, distance: 17.6
click at [183, 201] on tr "Caramel Natural Flavor 0 g Portions 1 Teaspoon Weight Units g kg mg See more Vo…" at bounding box center [226, 204] width 300 height 18
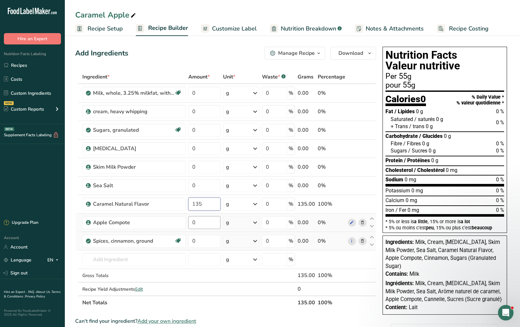
type input "135"
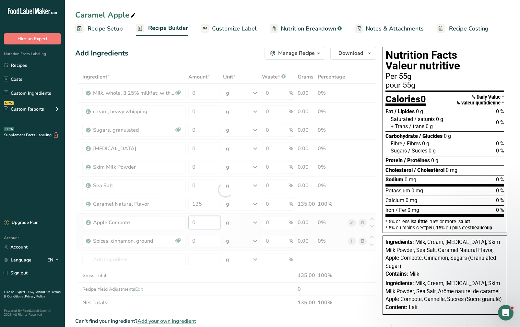
click at [181, 222] on div "Ingredient * Amount * Unit * Waste * .a-a{fill:#347362;}.b-a{fill:#fff;} Grams …" at bounding box center [225, 189] width 301 height 239
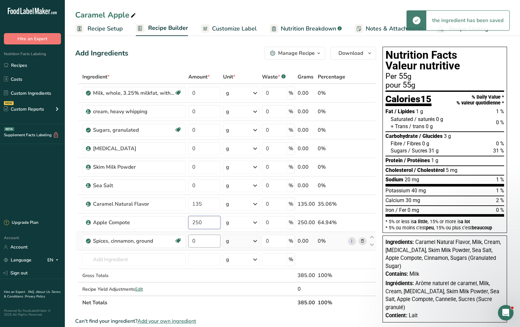
type input "250"
click at [200, 240] on div "Ingredient * Amount * Unit * Waste * .a-a{fill:#347362;}.b-a{fill:#fff;} Grams …" at bounding box center [225, 189] width 301 height 239
type input "6"
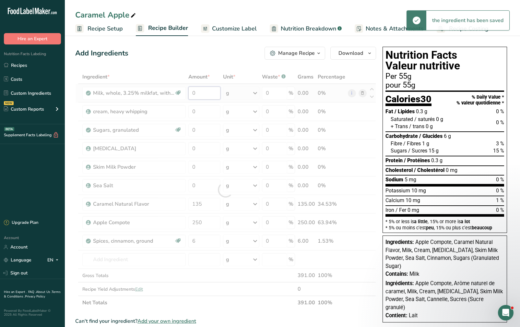
click at [175, 92] on div "Ingredient * Amount * Unit * Waste * .a-a{fill:#347362;}.b-a{fill:#fff;} Grams …" at bounding box center [225, 189] width 301 height 239
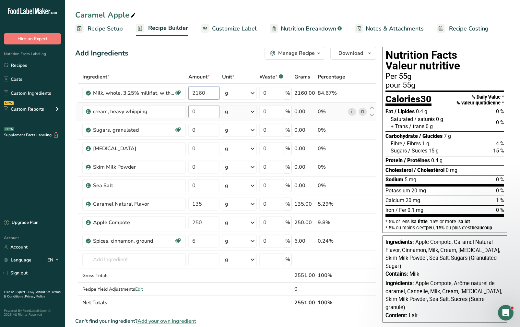
type input "2160"
click at [203, 107] on div "Ingredient * Amount * Unit * Waste * .a-a{fill:#347362;}.b-a{fill:#fff;} Grams …" at bounding box center [225, 189] width 301 height 239
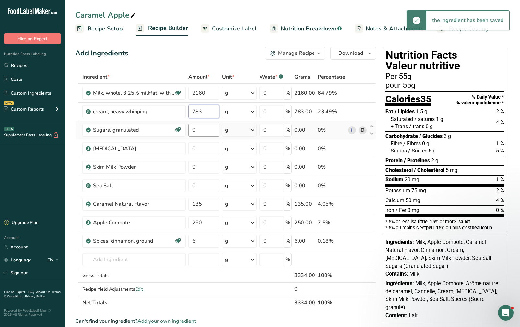
type input "783"
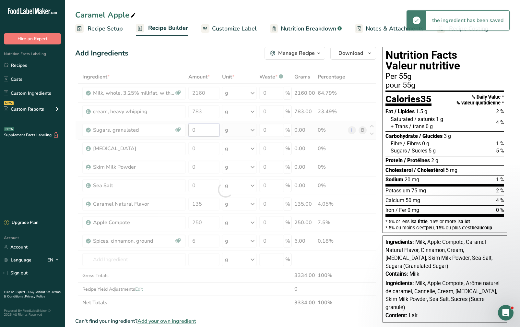
click at [210, 127] on div "Ingredient * Amount * Unit * Waste * .a-a{fill:#347362;}.b-a{fill:#fff;} Grams …" at bounding box center [225, 189] width 301 height 239
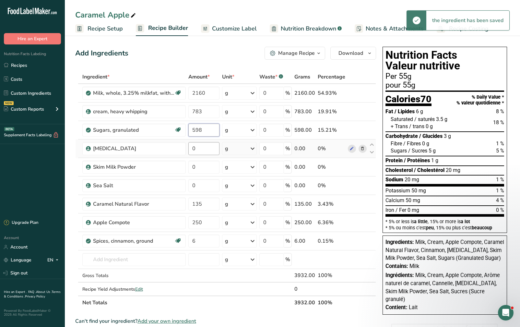
type input "598"
click at [207, 145] on div "Ingredient * Amount * Unit * Waste * .a-a{fill:#347362;}.b-a{fill:#fff;} Grams …" at bounding box center [225, 189] width 301 height 239
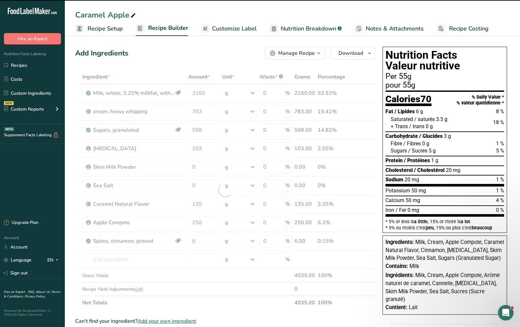
click at [210, 178] on div at bounding box center [225, 189] width 301 height 239
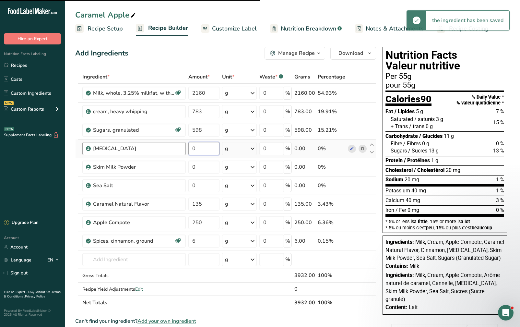
drag, startPoint x: 210, startPoint y: 150, endPoint x: 179, endPoint y: 148, distance: 31.2
click at [179, 148] on tr "Dextrose 0 g Weight Units g kg mg See more Volume Units l Volume units require …" at bounding box center [226, 148] width 300 height 18
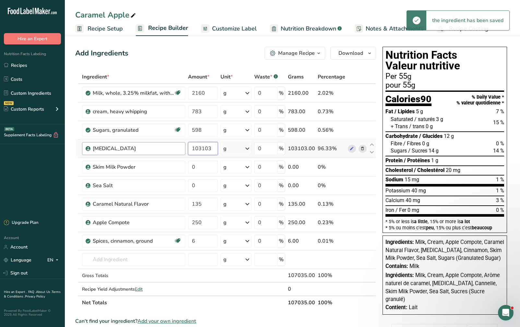
drag, startPoint x: 212, startPoint y: 148, endPoint x: 172, endPoint y: 148, distance: 39.9
click at [172, 148] on tr "Dextrose 103103 g Weight Units g kg mg See more Volume Units l Volume units req…" at bounding box center [226, 148] width 300 height 18
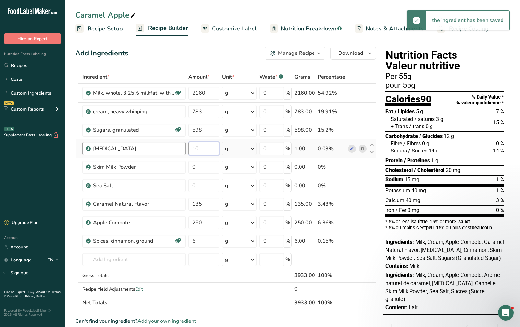
type input "103"
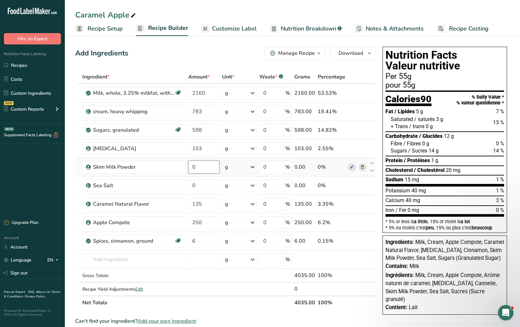
click at [205, 168] on div "Ingredient * Amount * Unit * Waste * .a-a{fill:#347362;}.b-a{fill:#fff;} Grams …" at bounding box center [225, 189] width 301 height 239
type input "75"
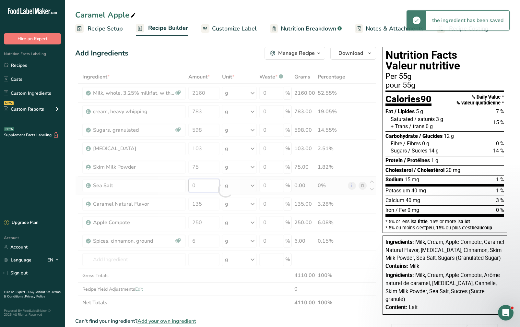
click at [201, 184] on div "Ingredient * Amount * Unit * Waste * .a-a{fill:#347362;}.b-a{fill:#fff;} Grams …" at bounding box center [225, 189] width 301 height 239
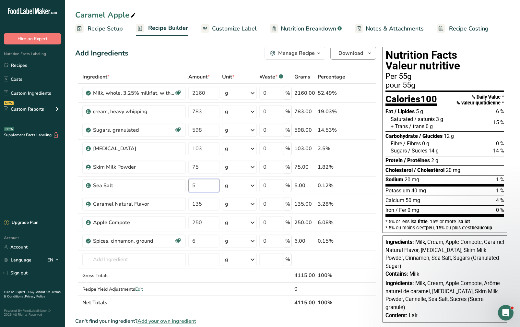
type input "5"
click at [361, 54] on span "Download" at bounding box center [350, 53] width 25 height 8
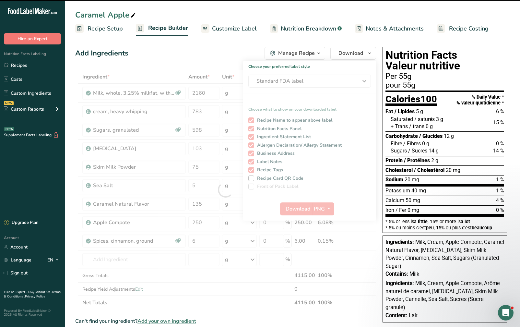
click at [346, 79] on div at bounding box center [225, 189] width 301 height 239
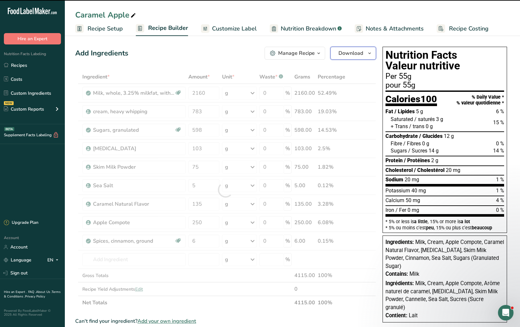
click at [350, 56] on span "Download" at bounding box center [350, 53] width 25 height 8
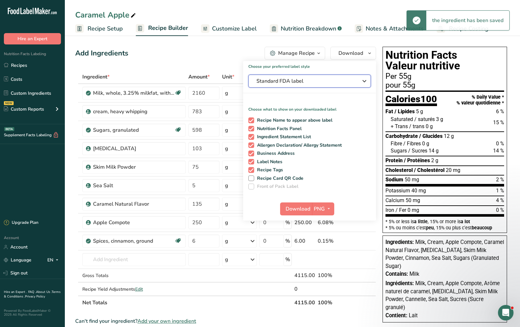
click at [330, 81] on span "Standard FDA label" at bounding box center [304, 81] width 97 height 8
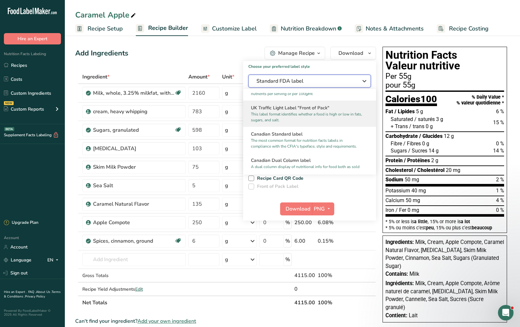
scroll to position [227, 0]
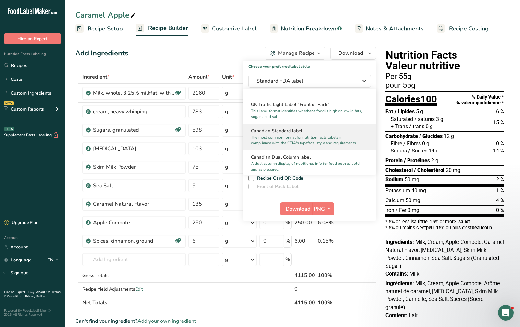
click at [318, 145] on p "The most common format for nutrition facts labels in compliance with the CFIA's…" at bounding box center [306, 140] width 111 height 12
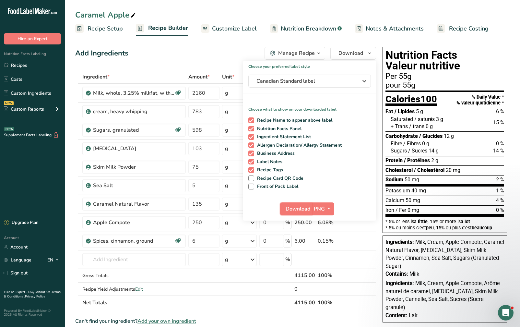
click at [301, 209] on span "Download" at bounding box center [298, 209] width 25 height 8
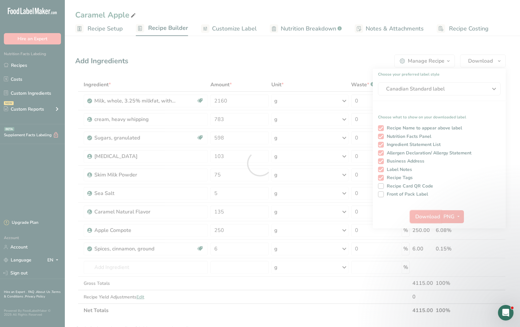
scroll to position [0, 0]
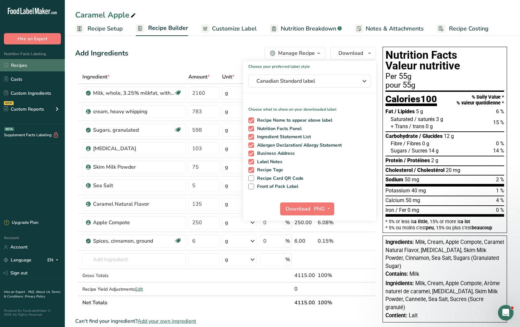
click at [29, 61] on link "Recipes" at bounding box center [32, 65] width 65 height 12
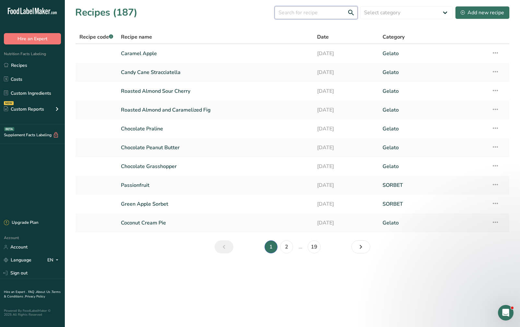
click at [341, 15] on input "text" at bounding box center [316, 12] width 83 height 13
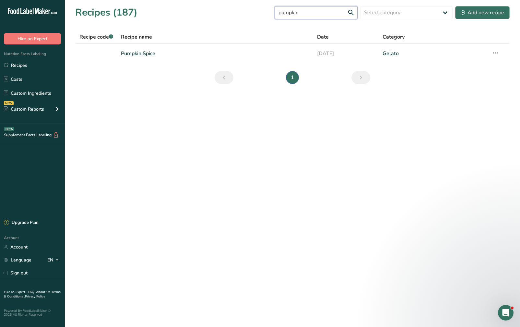
type input "pumpkin"
click at [484, 13] on div "Add new recipe" at bounding box center [482, 13] width 43 height 8
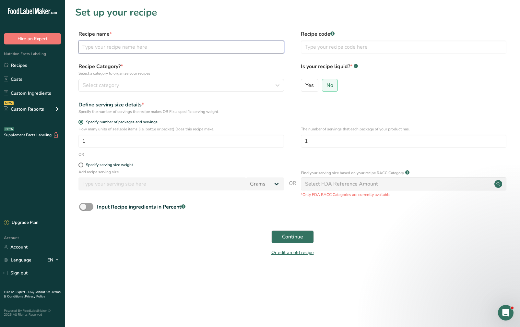
click at [205, 53] on input "text" at bounding box center [180, 47] width 205 height 13
click at [87, 50] on input "chocolate Pumpkin" at bounding box center [180, 47] width 205 height 13
type input "Chocolate Pumpkin"
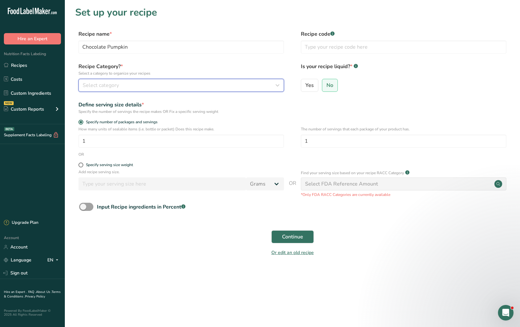
click at [134, 90] on button "Select category" at bounding box center [180, 85] width 205 height 13
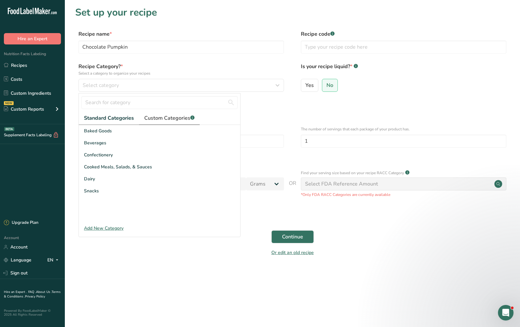
click at [173, 116] on span "Custom Categories .a-a{fill:#347362;}.b-a{fill:#fff;}" at bounding box center [169, 118] width 50 height 8
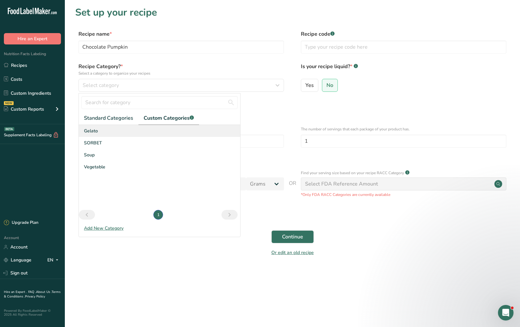
click at [169, 131] on div "Gelato" at bounding box center [159, 131] width 161 height 12
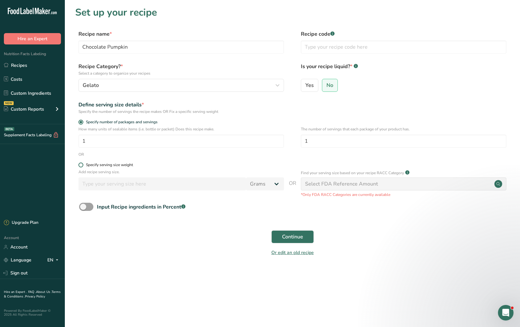
click at [80, 164] on span at bounding box center [80, 164] width 5 height 5
click at [80, 164] on input "Specify serving size weight" at bounding box center [80, 165] width 4 height 4
radio input "true"
radio input "false"
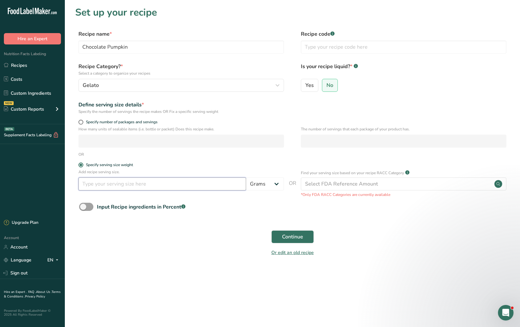
click at [107, 185] on input "number" at bounding box center [162, 183] width 168 height 13
type input "55"
click at [281, 238] on button "Continue" at bounding box center [292, 236] width 42 height 13
